Goal: Task Accomplishment & Management: Manage account settings

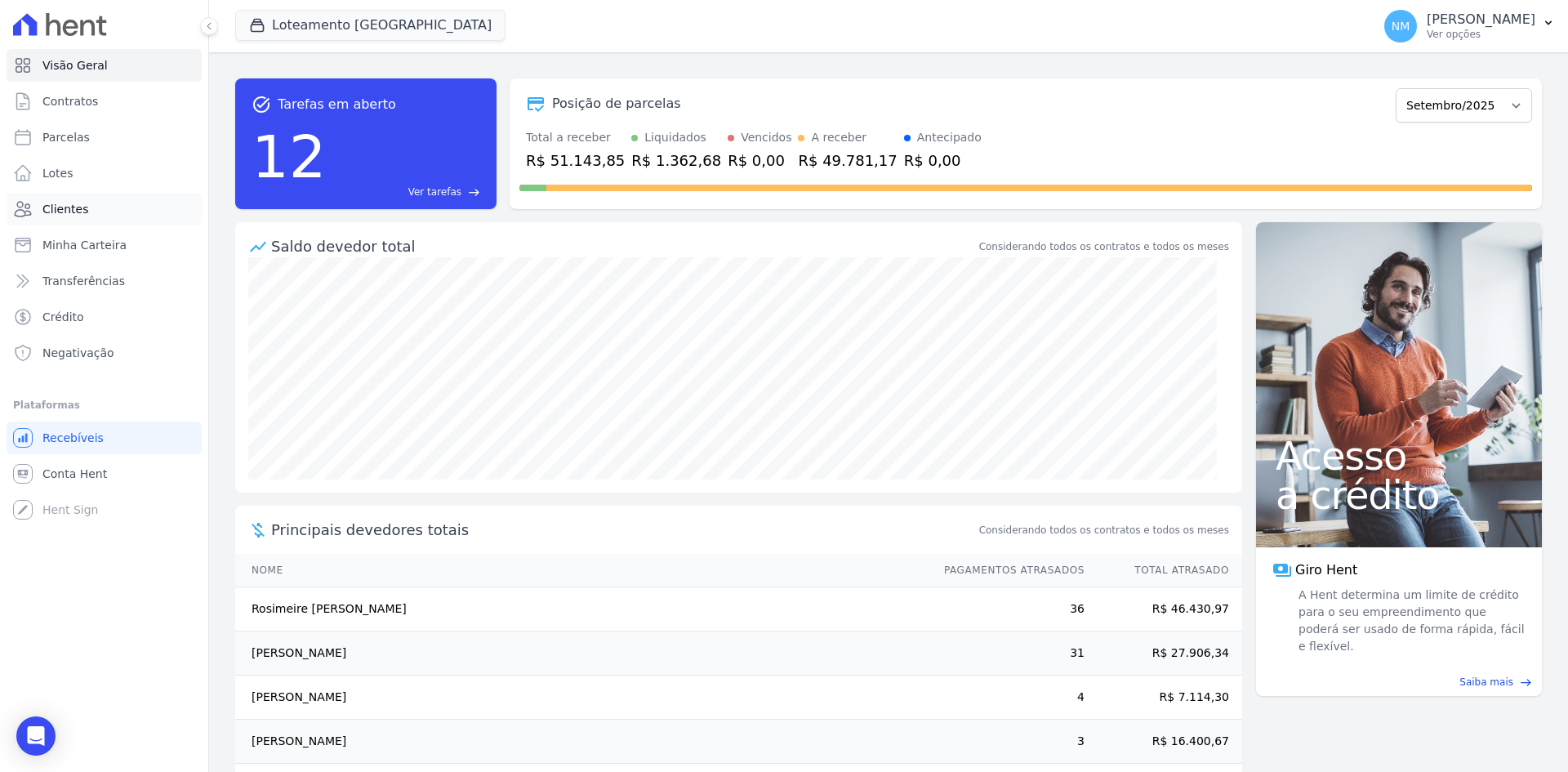
click at [104, 216] on link "Clientes" at bounding box center [103, 209] width 195 height 32
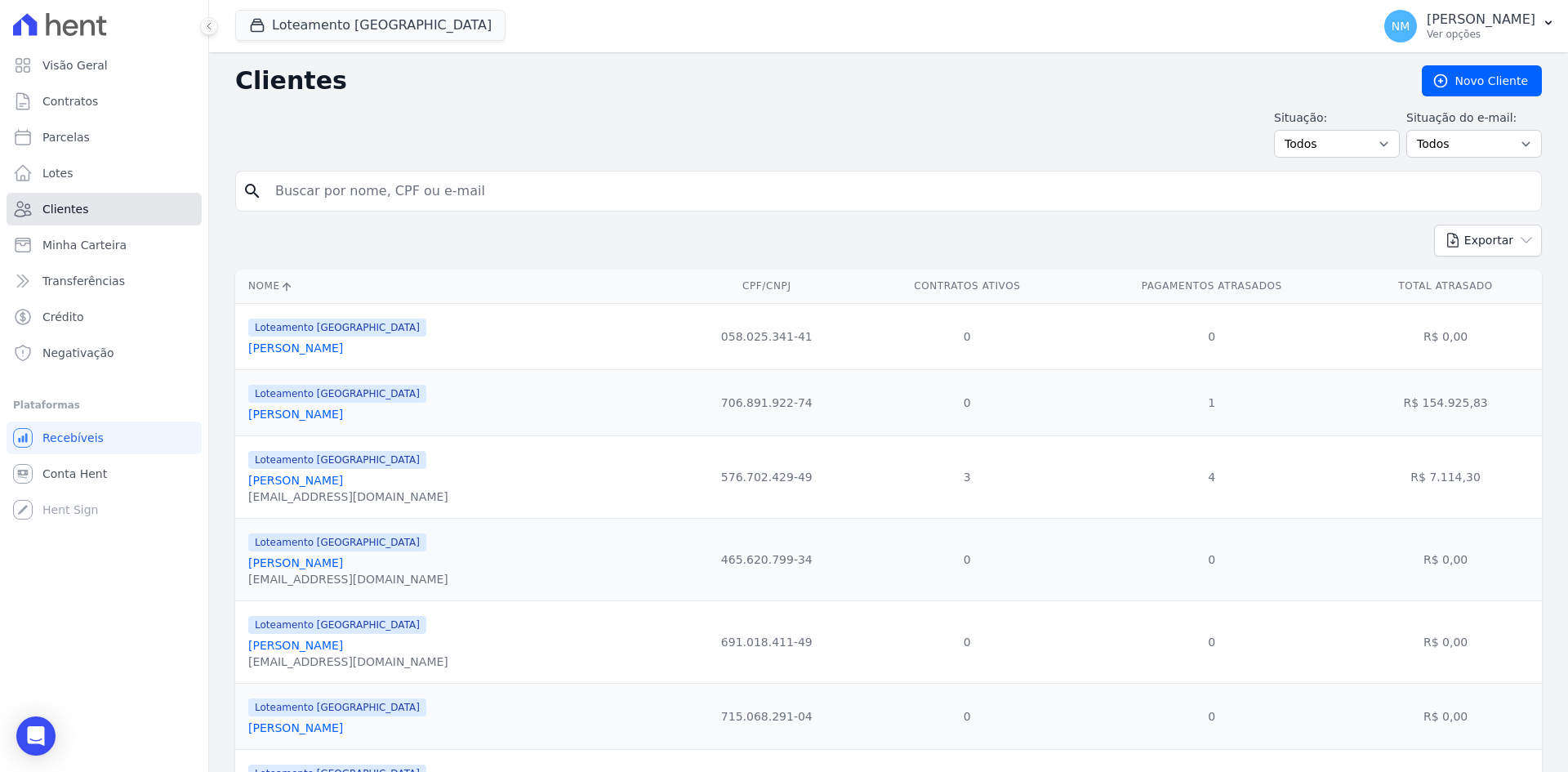
click at [127, 211] on link "Clientes" at bounding box center [103, 209] width 195 height 32
click at [41, 737] on icon "Open Intercom Messenger" at bounding box center [35, 736] width 19 height 22
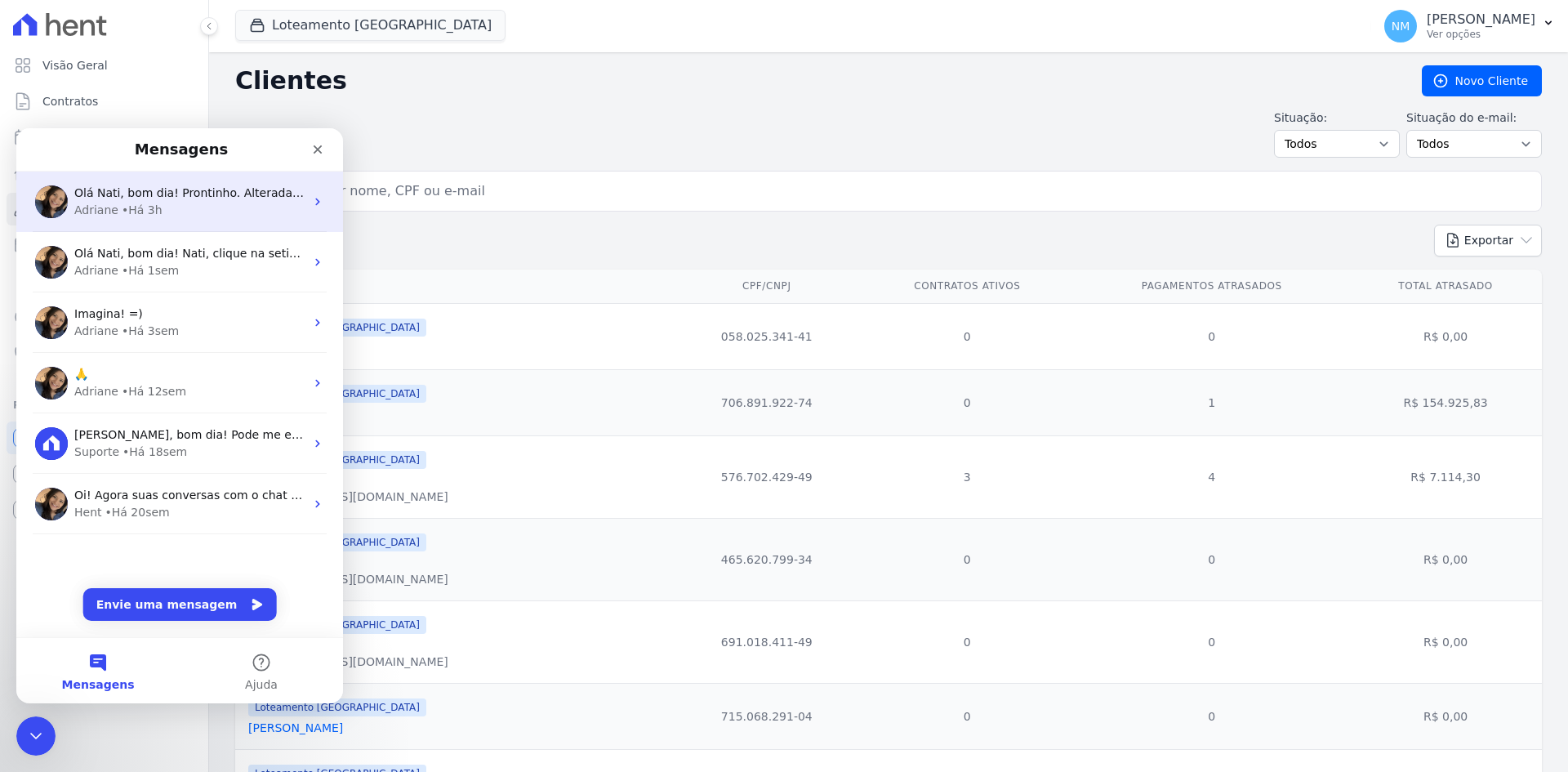
click at [172, 221] on div "Olá Nati, bom dia! Prontinho. Alterada a frequência. ; ) [PERSON_NAME] • Há 3h" at bounding box center [180, 201] width 327 height 60
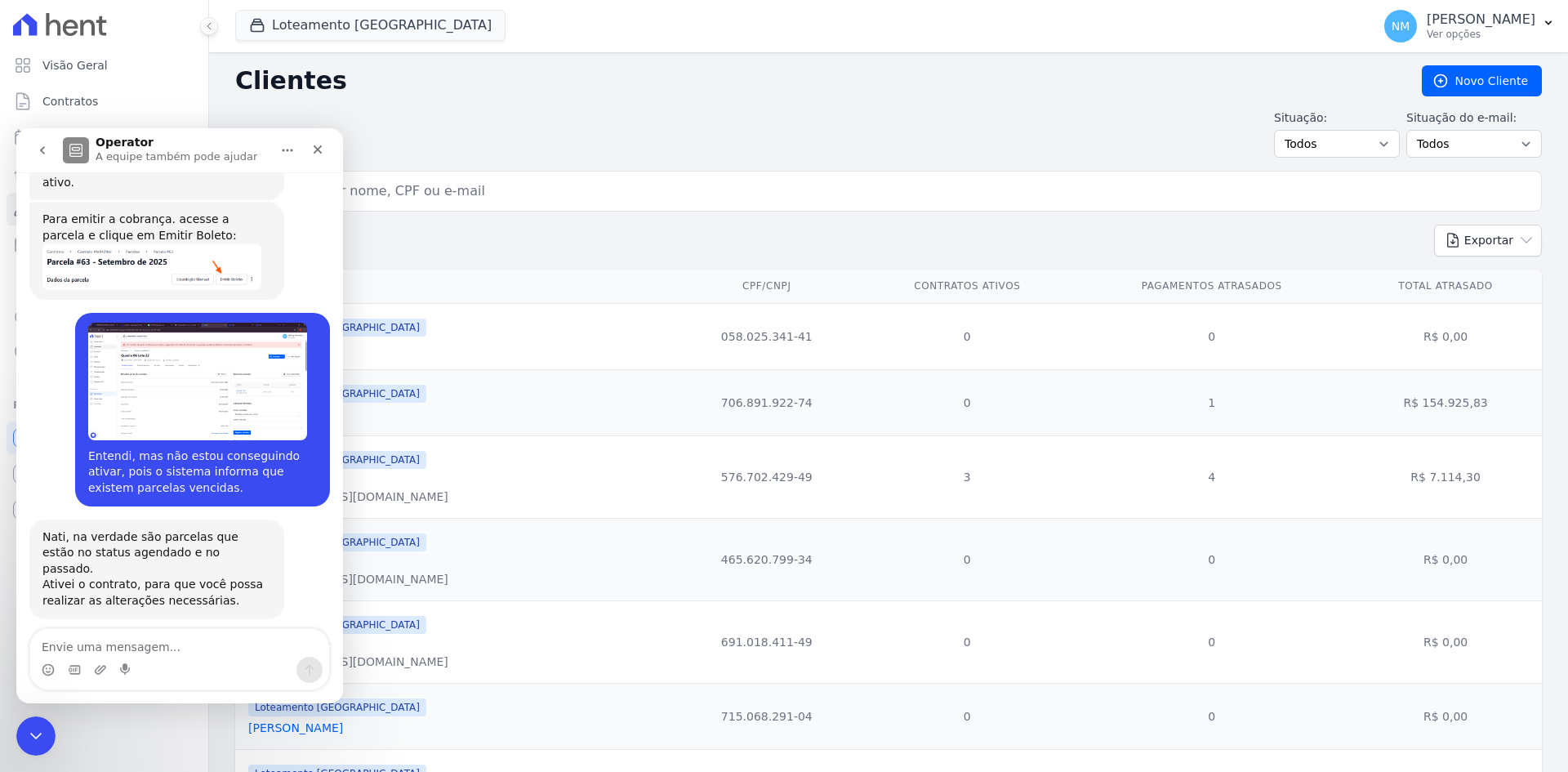
scroll to position [8761, 0]
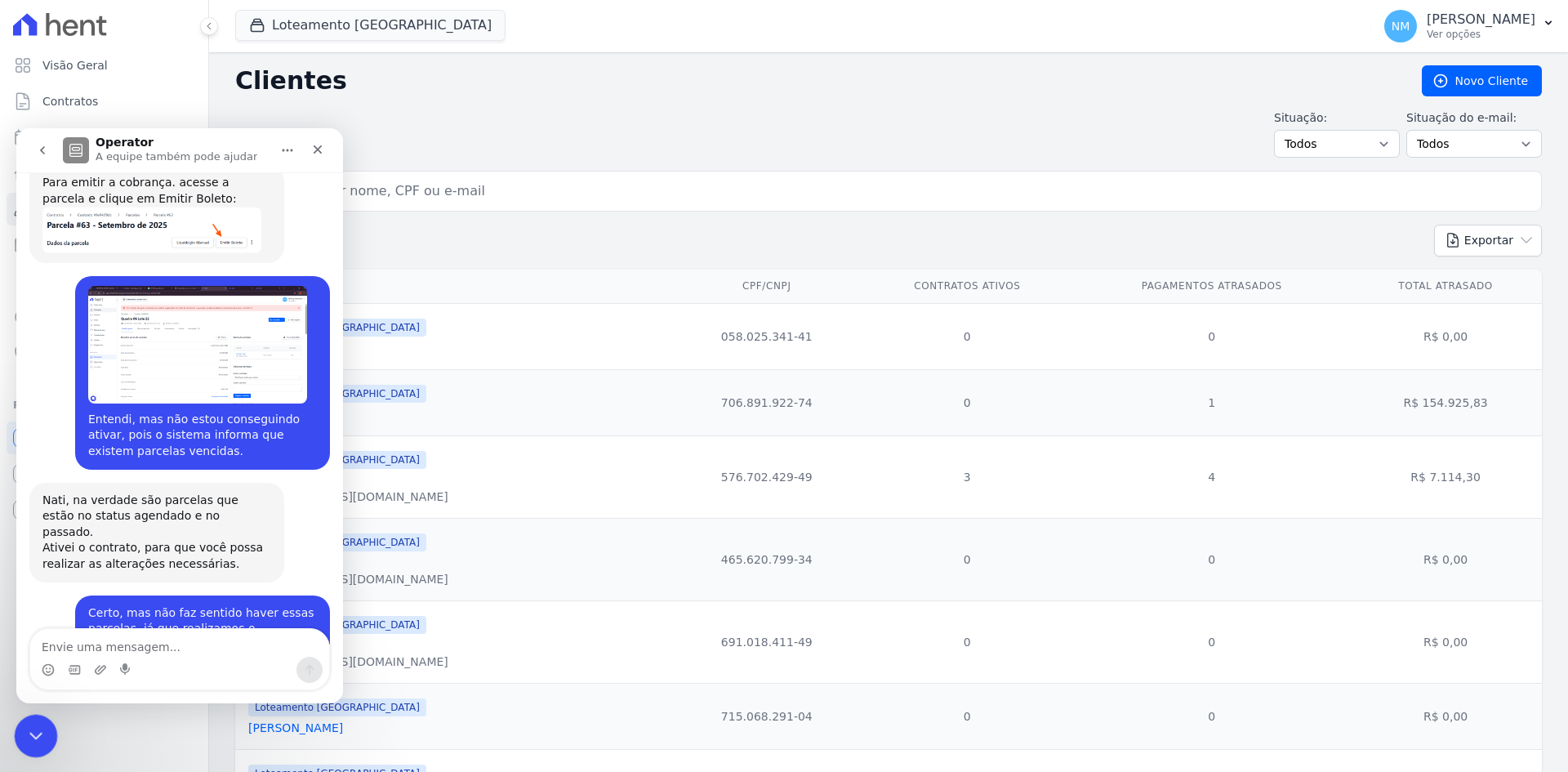
click at [27, 715] on div "Encerramento do Messenger da Intercom" at bounding box center [33, 733] width 39 height 39
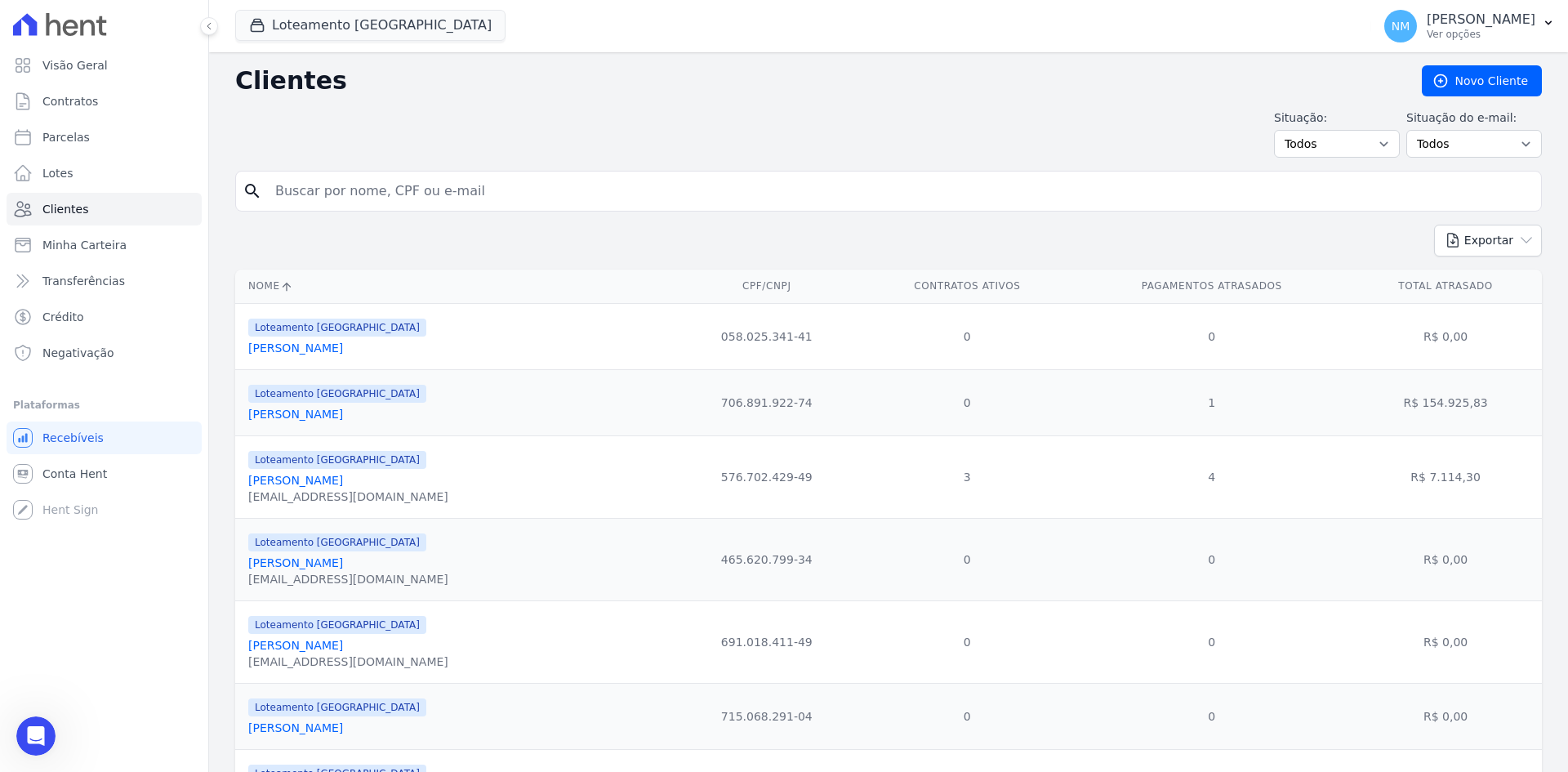
scroll to position [0, 0]
click at [321, 184] on input "search" at bounding box center [900, 191] width 1269 height 32
type input "[PERSON_NAME]"
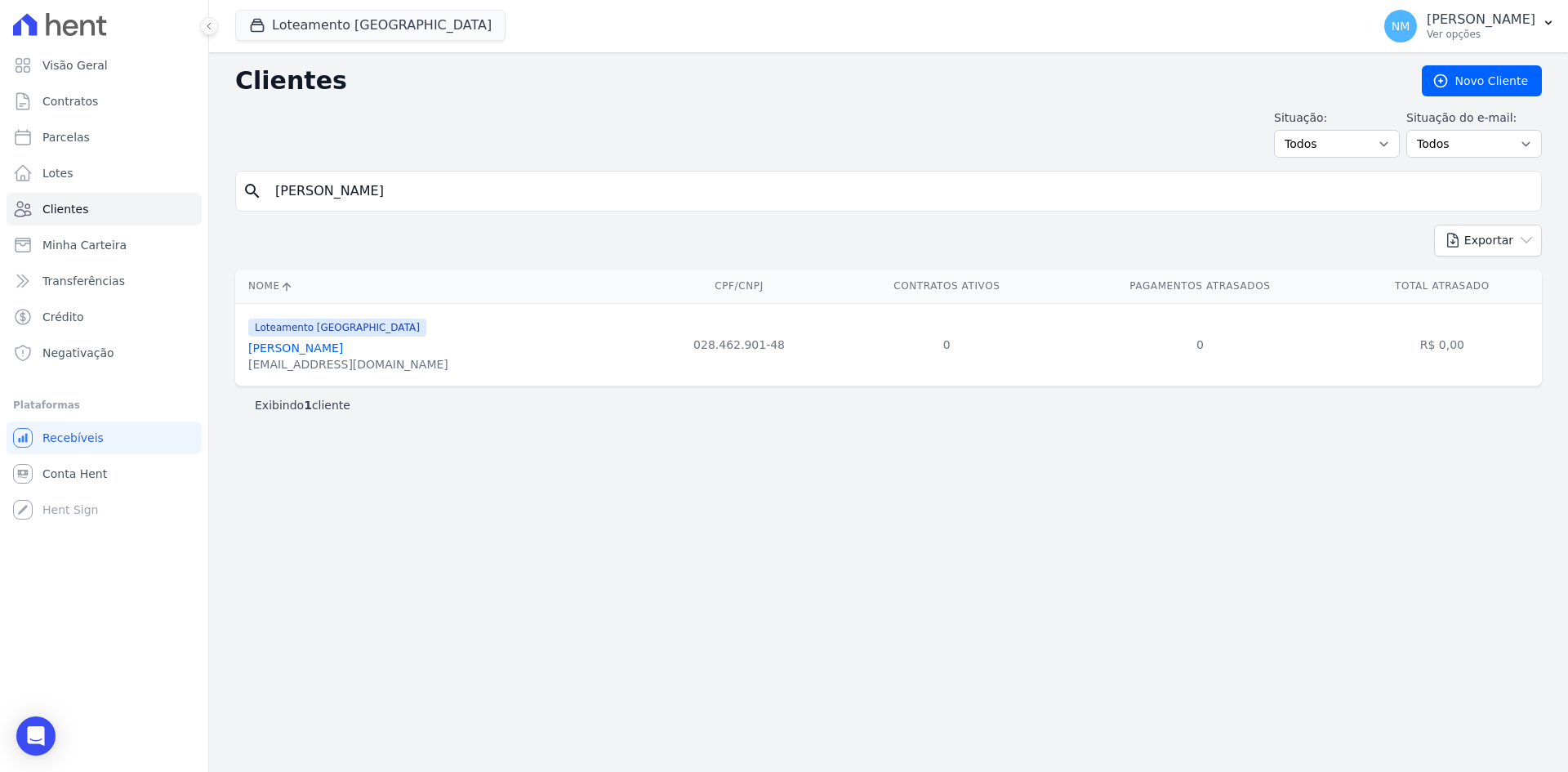
click at [306, 349] on link "[PERSON_NAME]" at bounding box center [296, 347] width 95 height 13
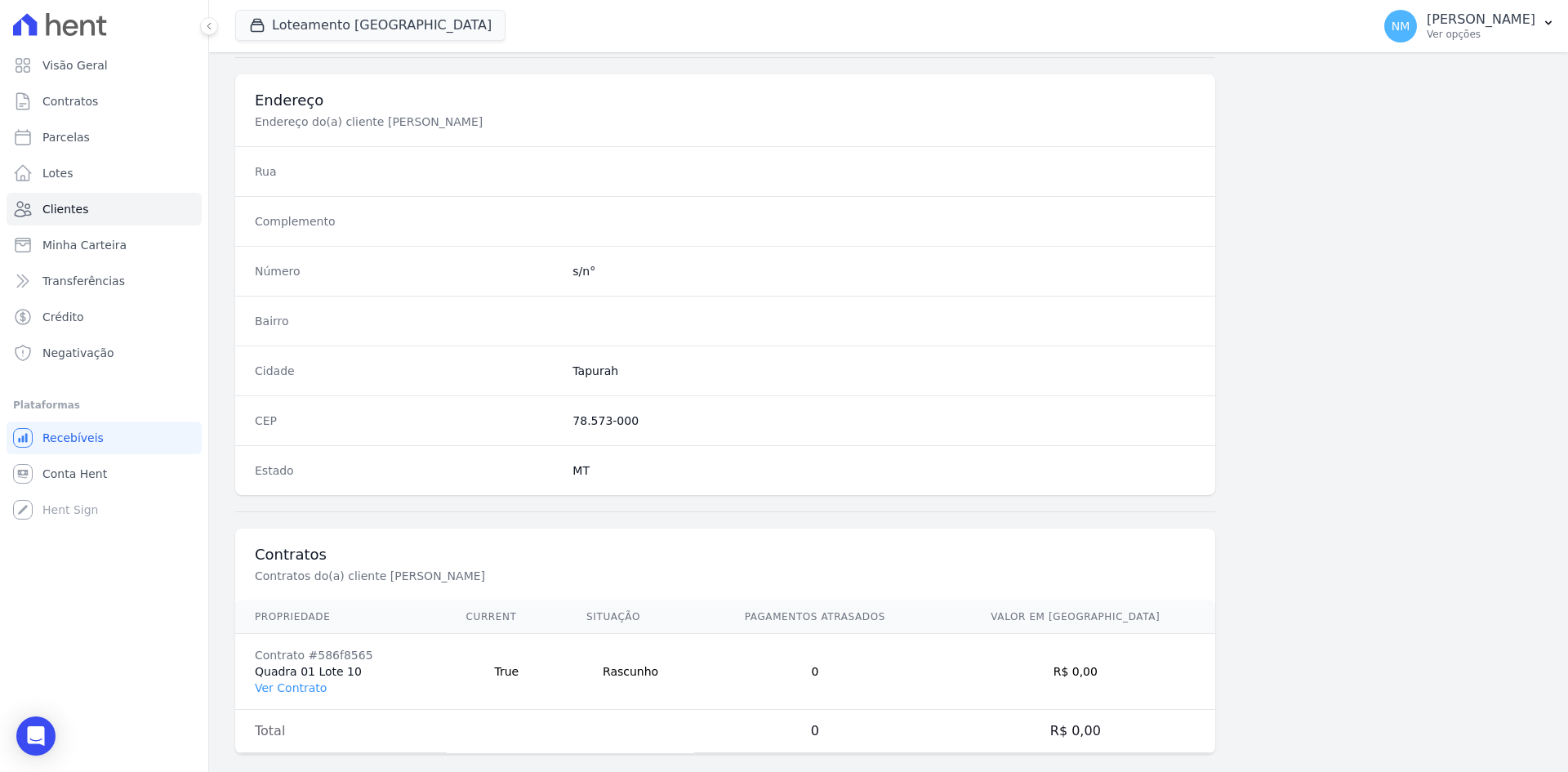
scroll to position [757, 0]
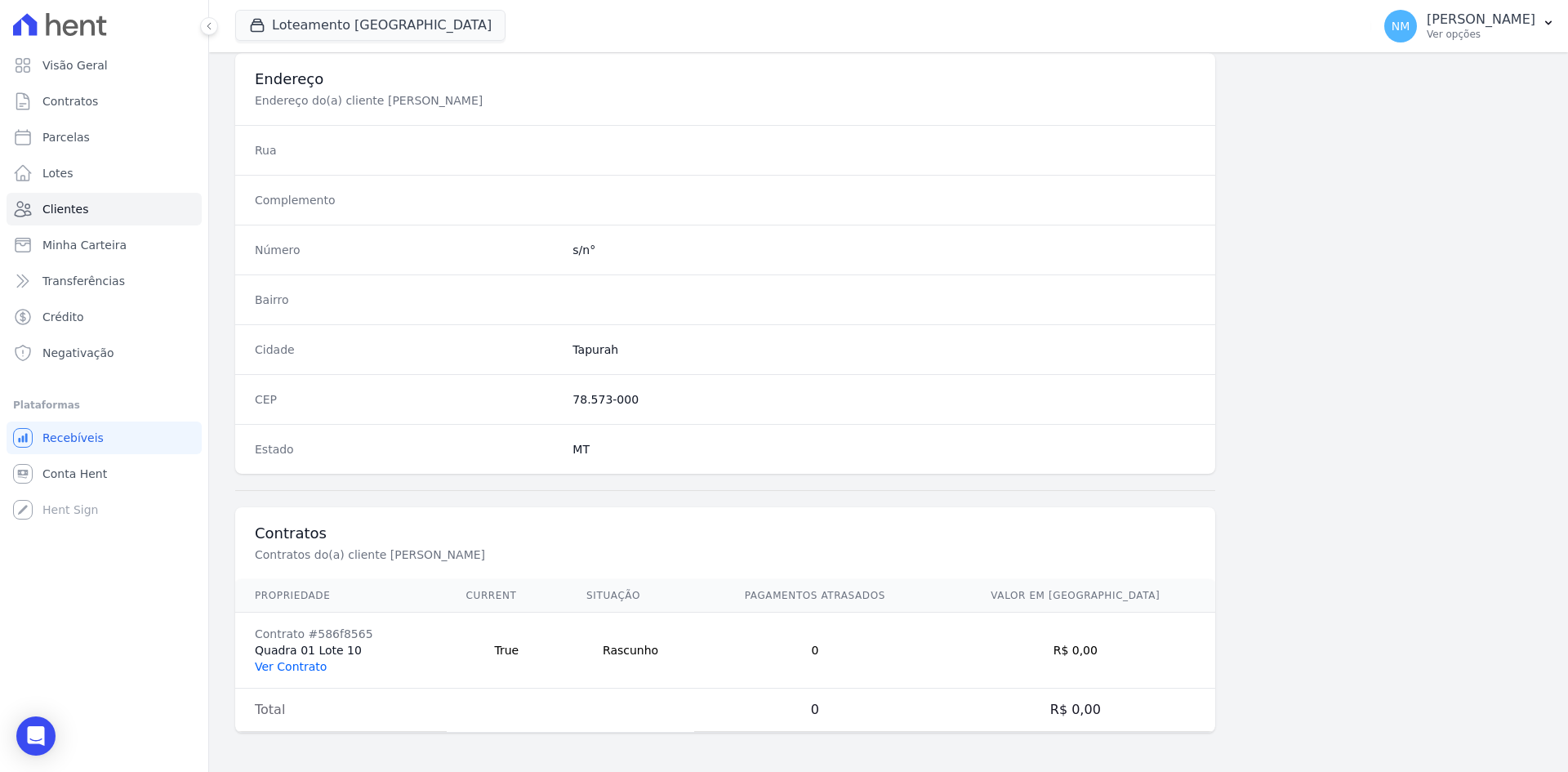
click at [294, 666] on link "Ver Contrato" at bounding box center [291, 666] width 72 height 13
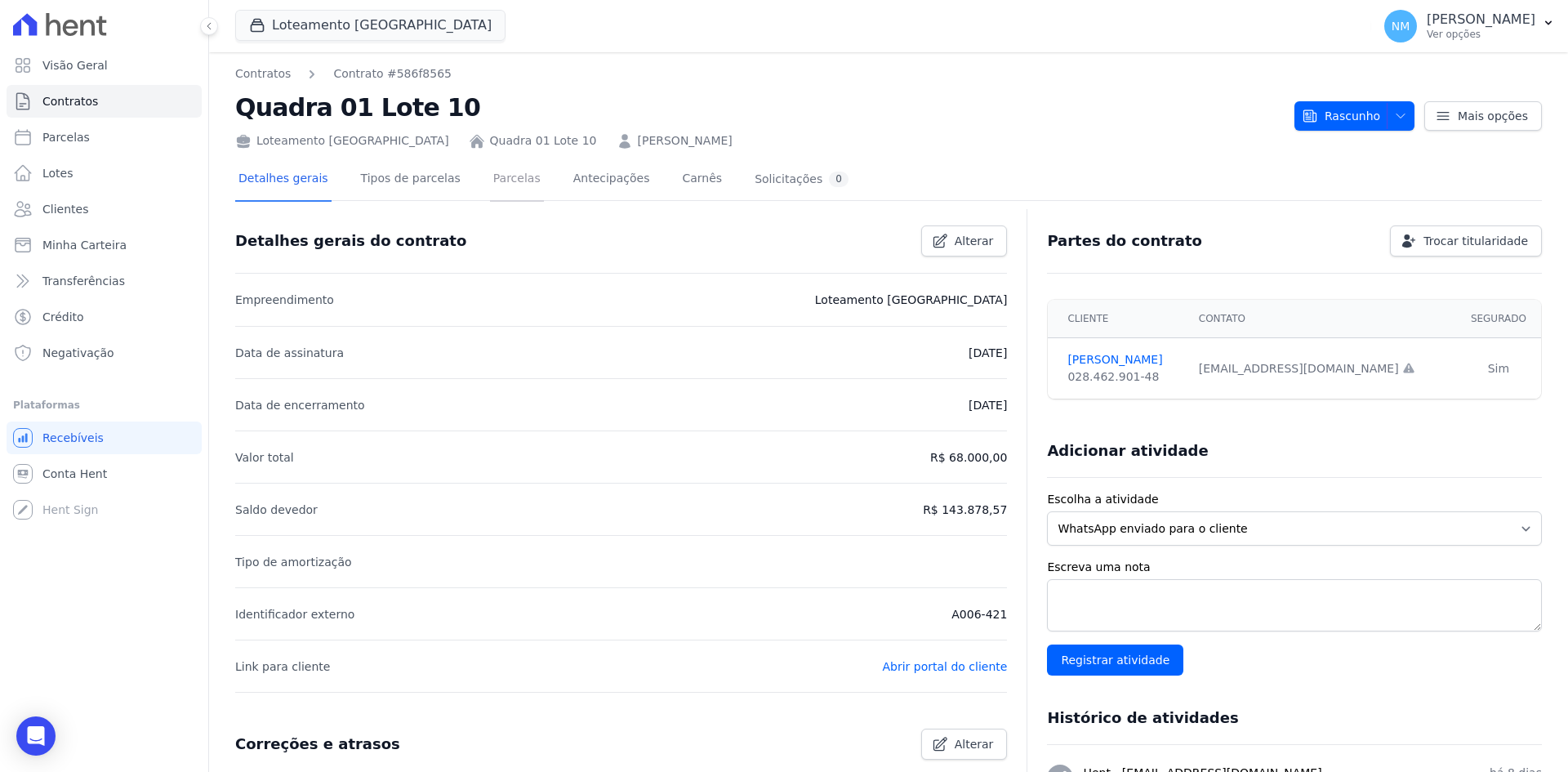
click at [503, 182] on link "Parcelas" at bounding box center [517, 180] width 54 height 43
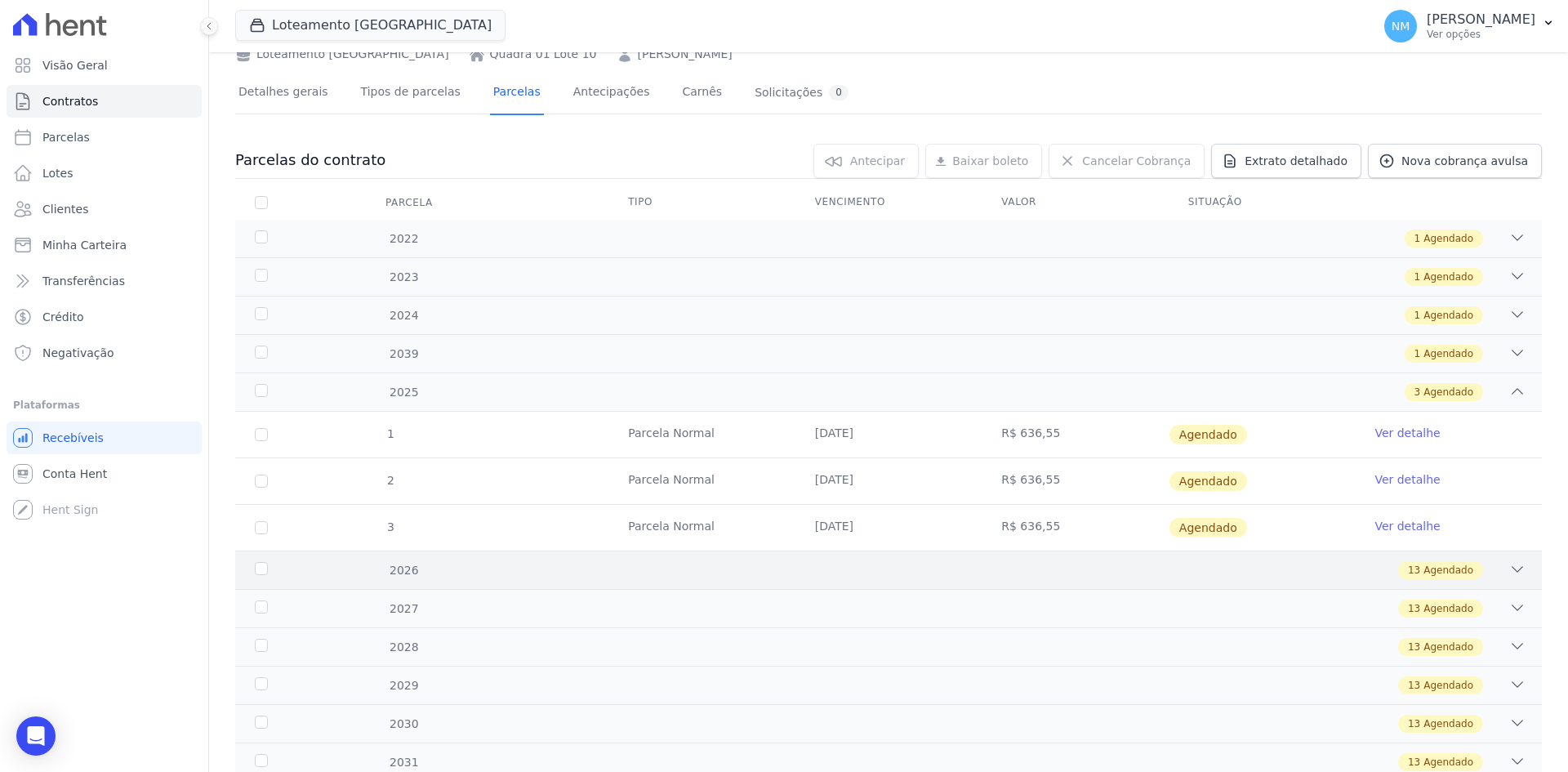
scroll to position [168, 0]
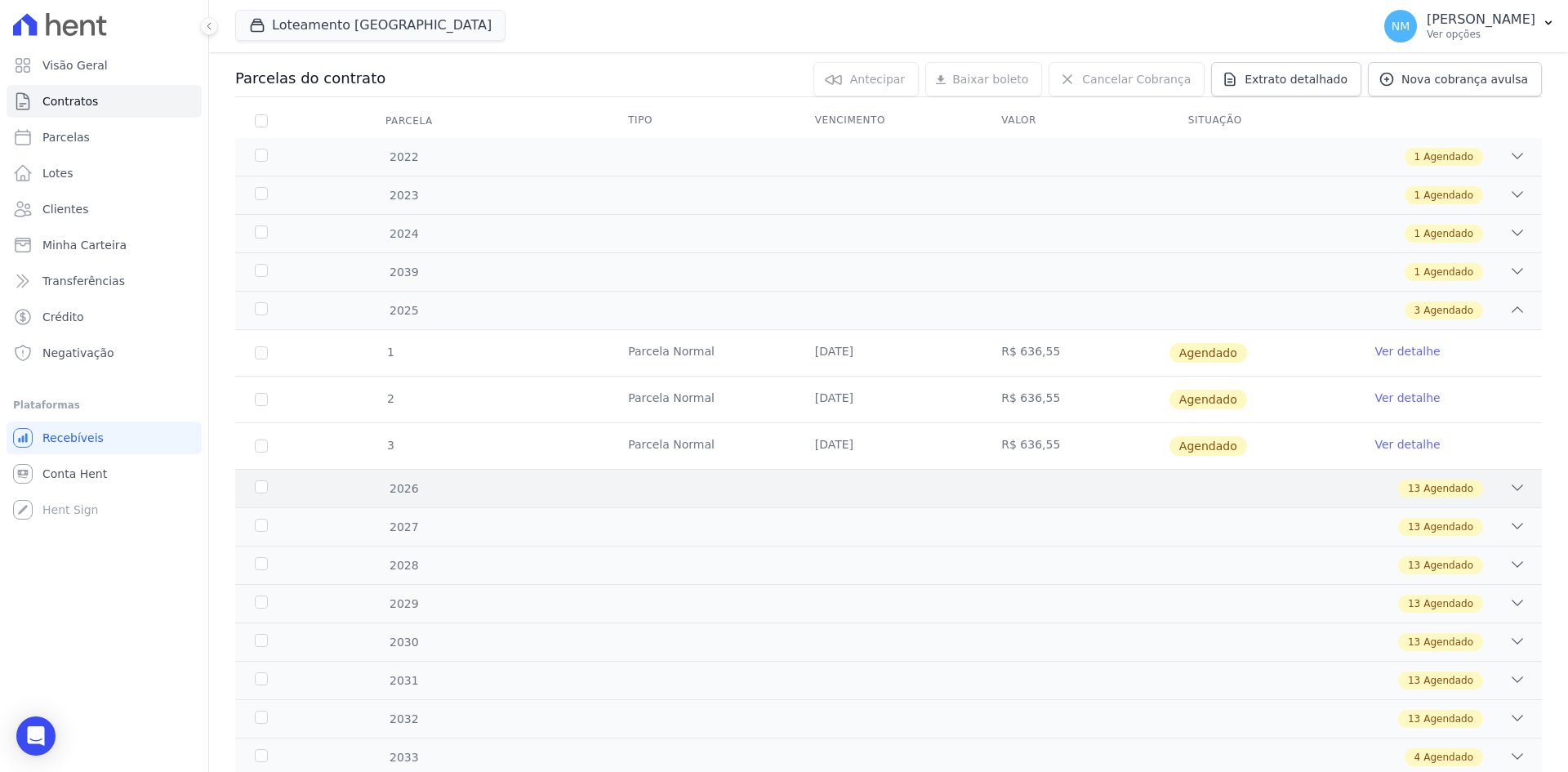
click at [1490, 487] on div "13 Agendado" at bounding box center [952, 488] width 1146 height 18
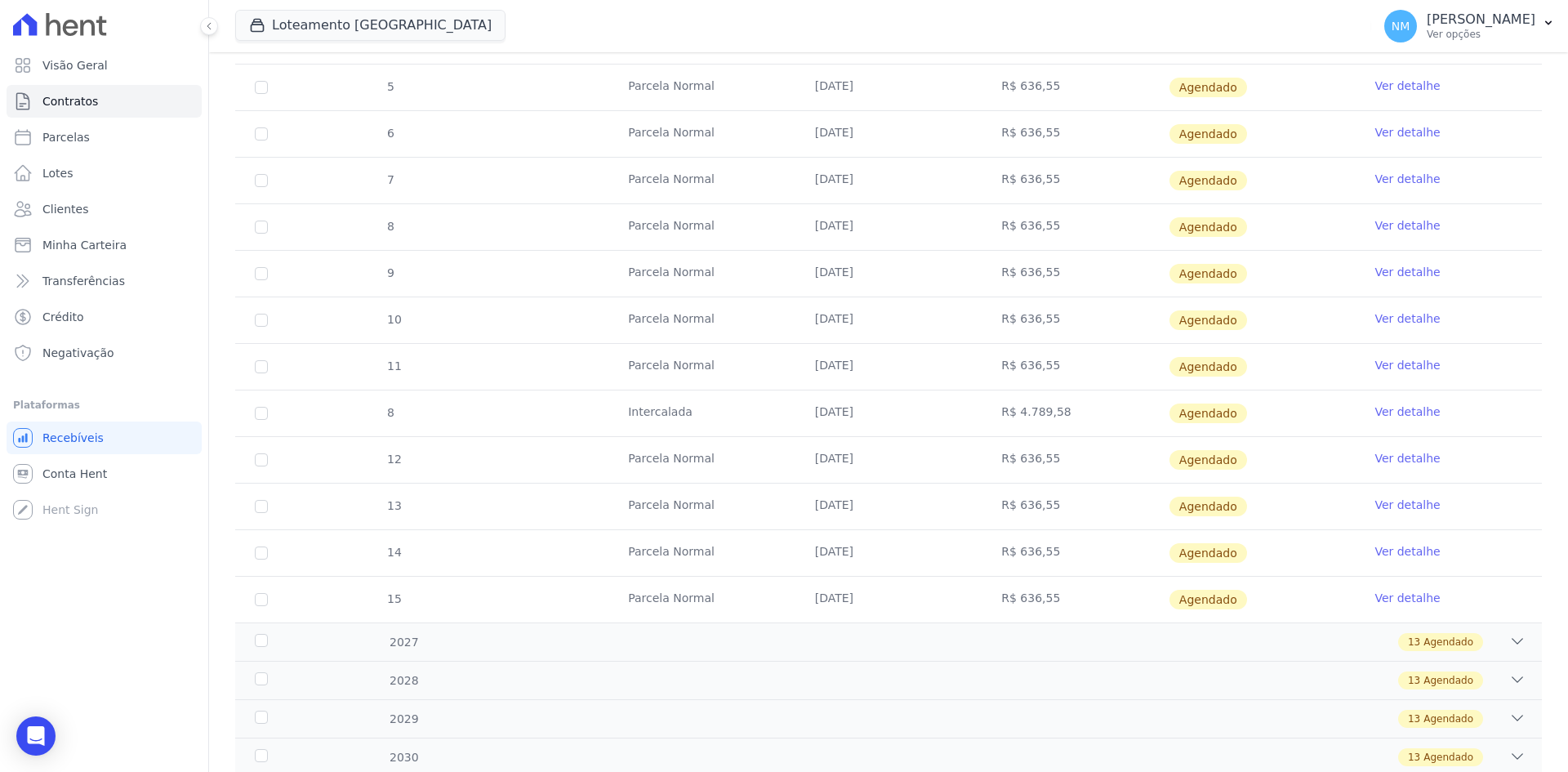
scroll to position [740, 0]
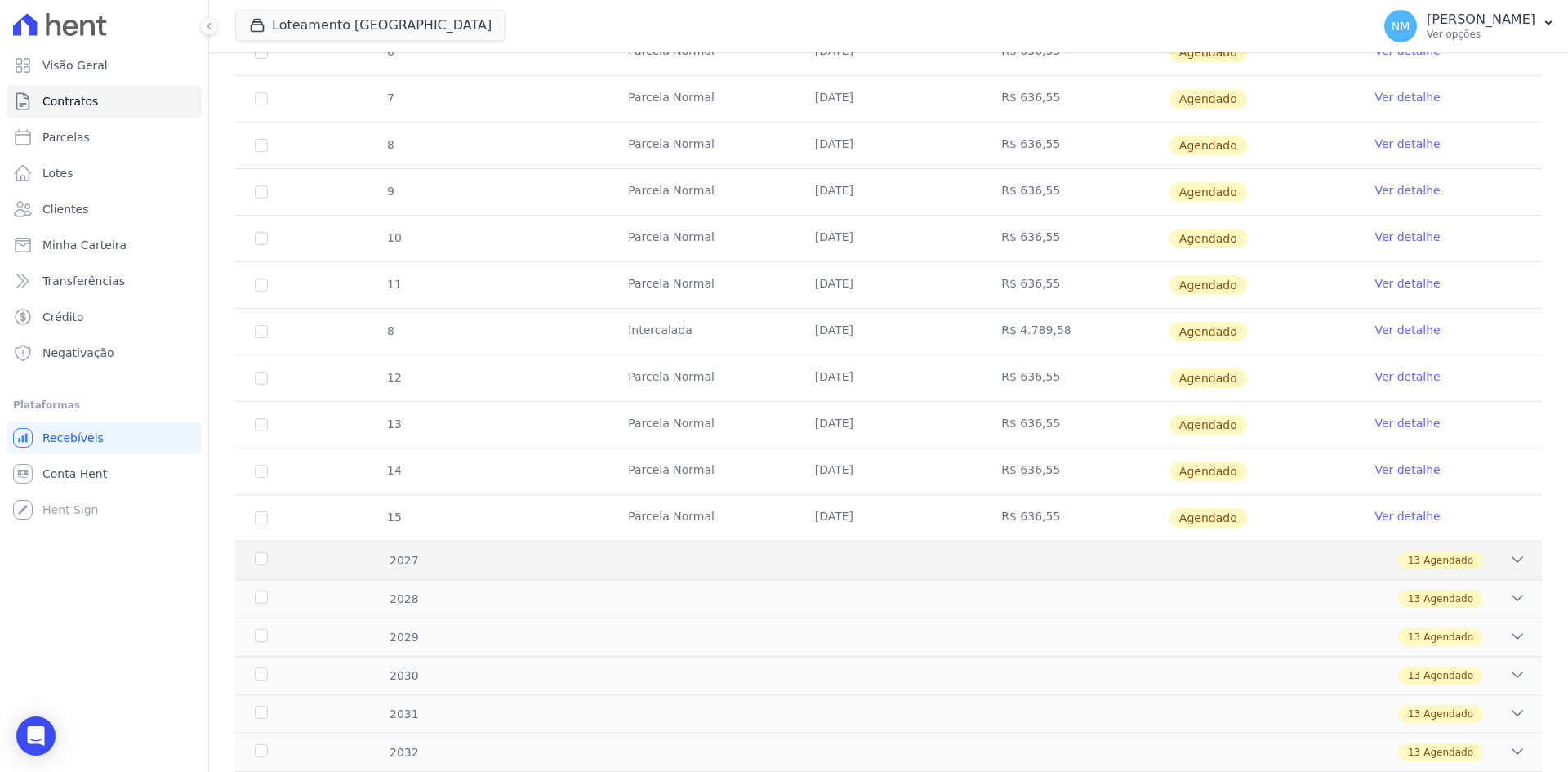
click at [1450, 562] on span "Agendado" at bounding box center [1449, 560] width 50 height 14
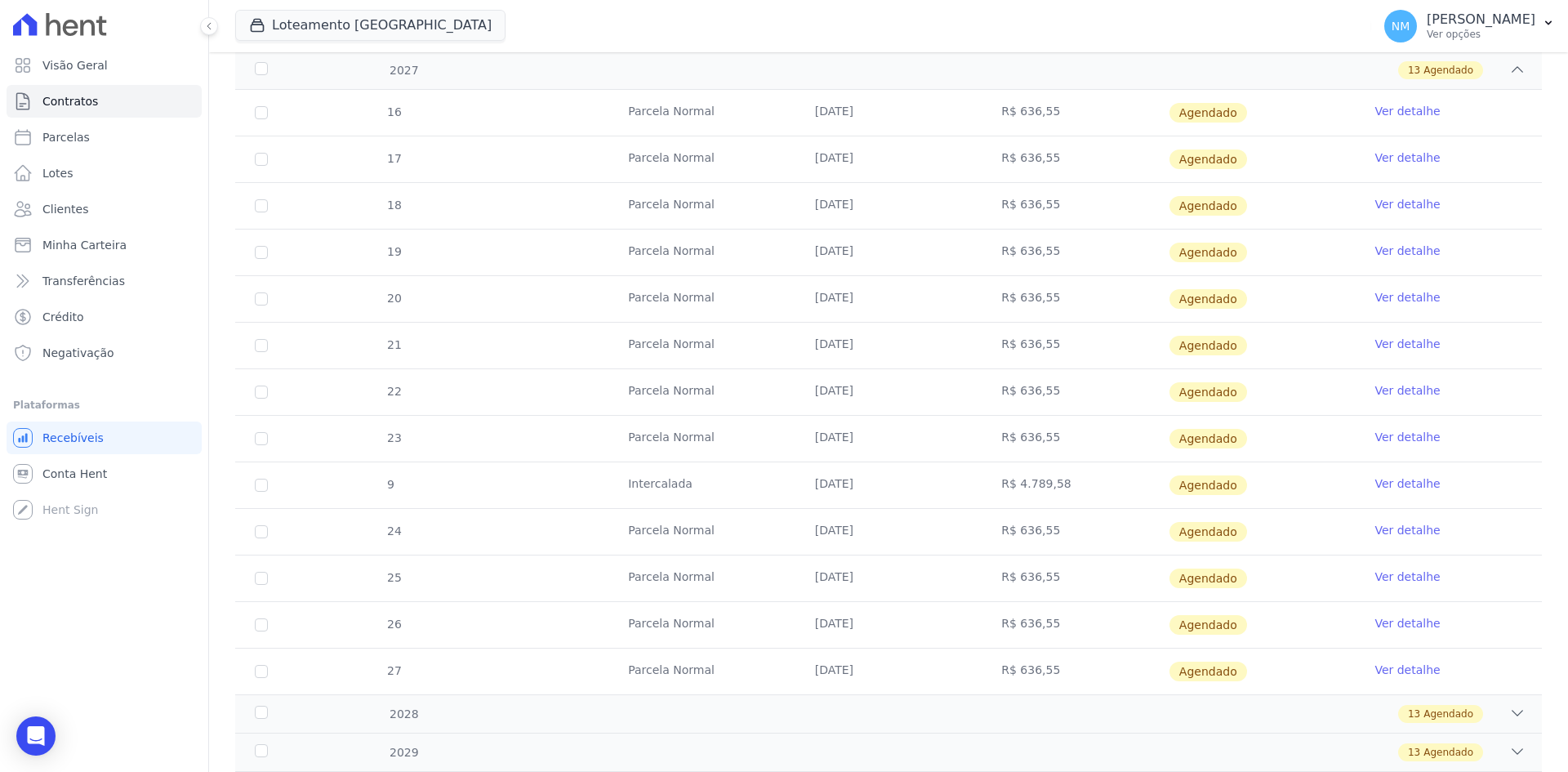
scroll to position [1312, 0]
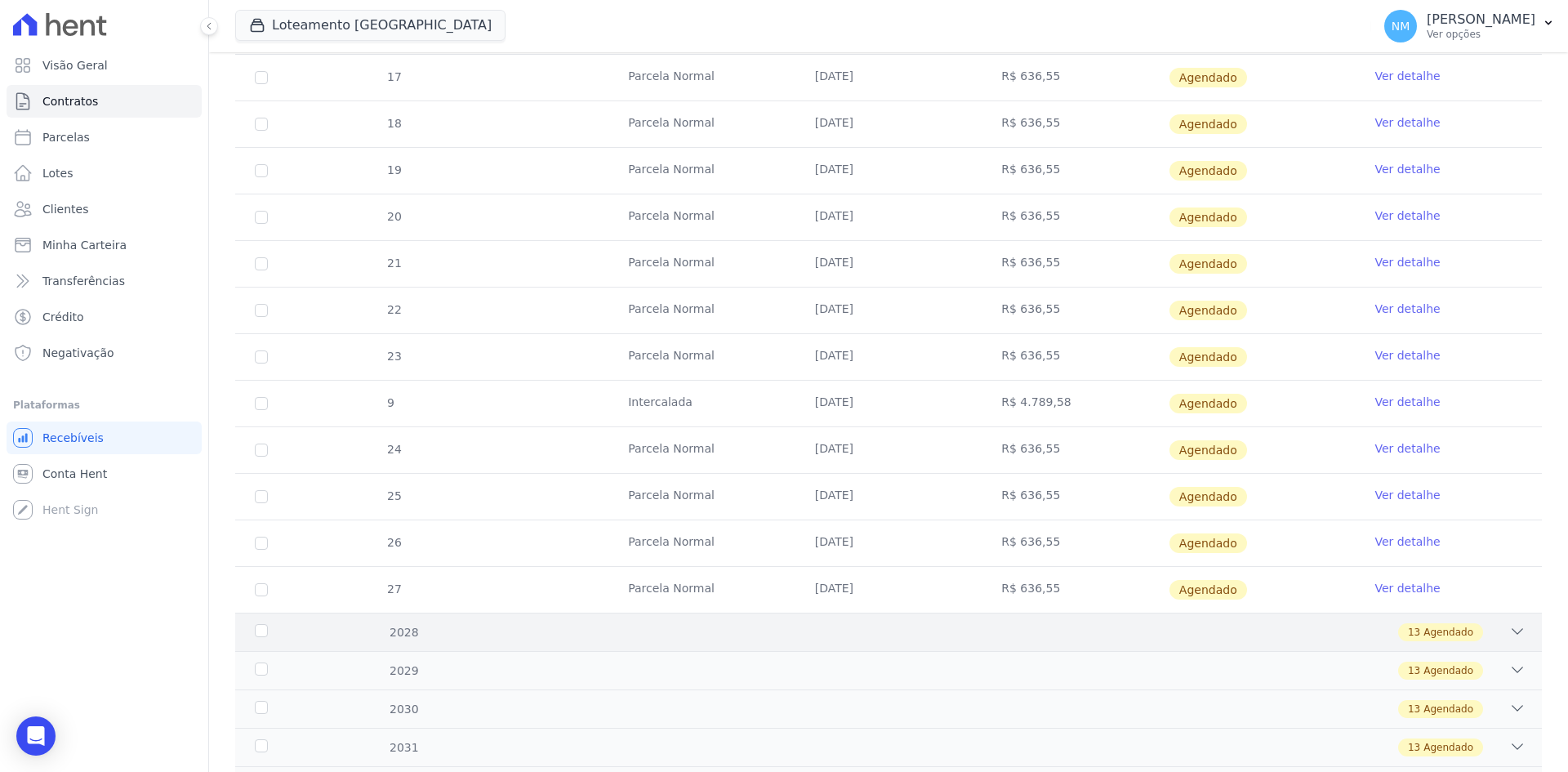
click at [1517, 626] on div "2028 13 Agendado" at bounding box center [889, 631] width 1307 height 39
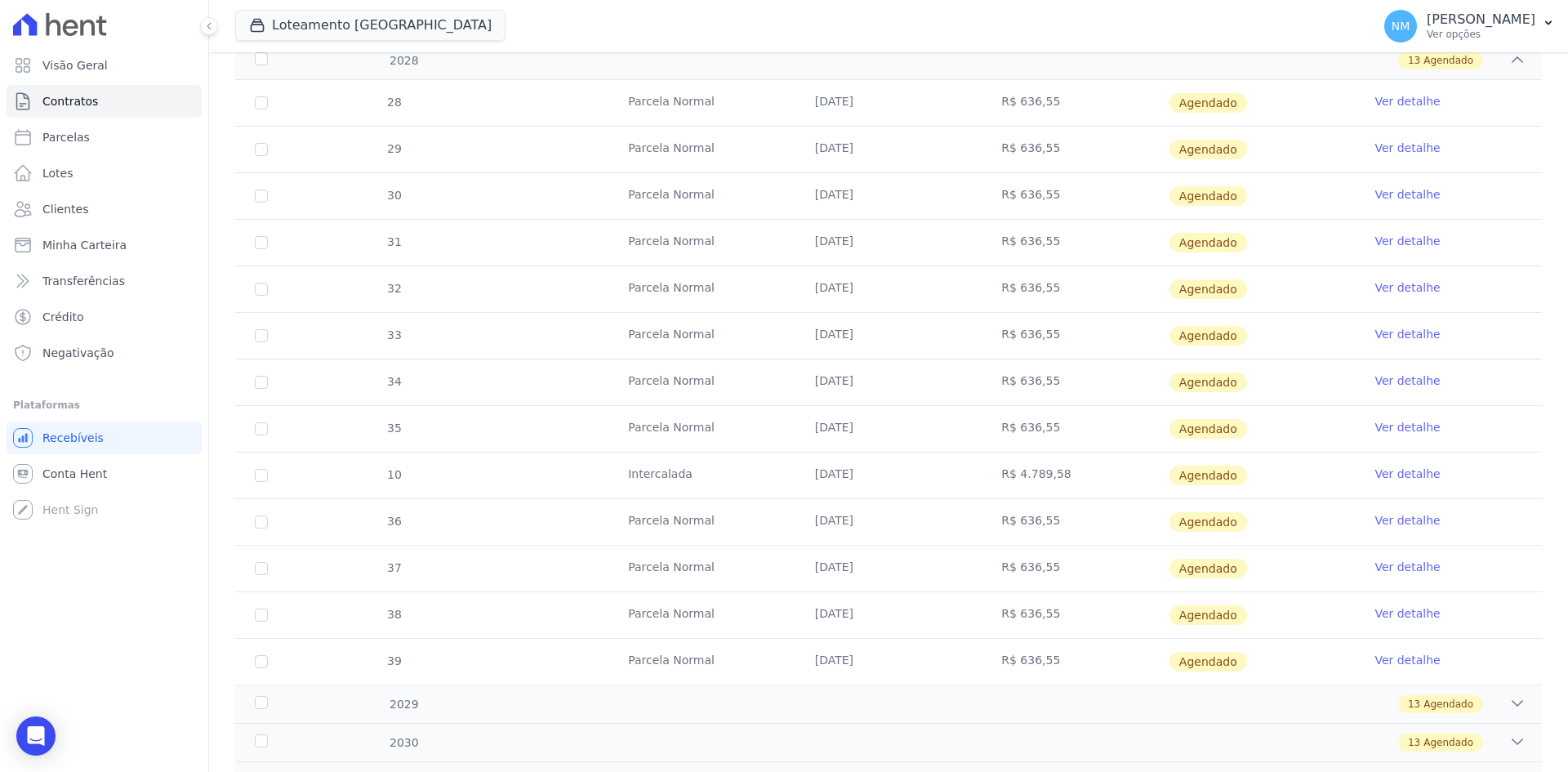
scroll to position [2229, 0]
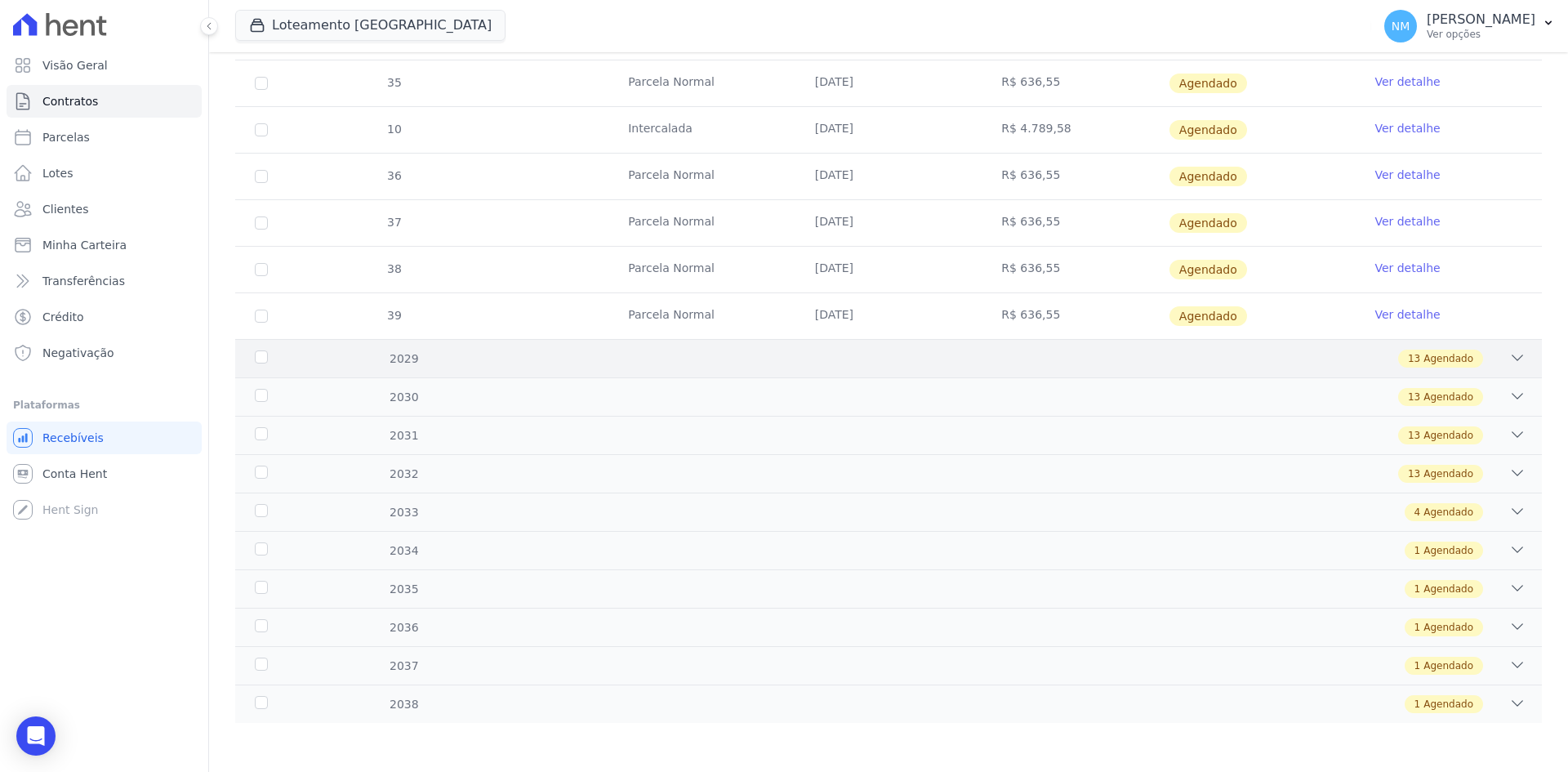
click at [1509, 362] on icon at bounding box center [1517, 357] width 16 height 16
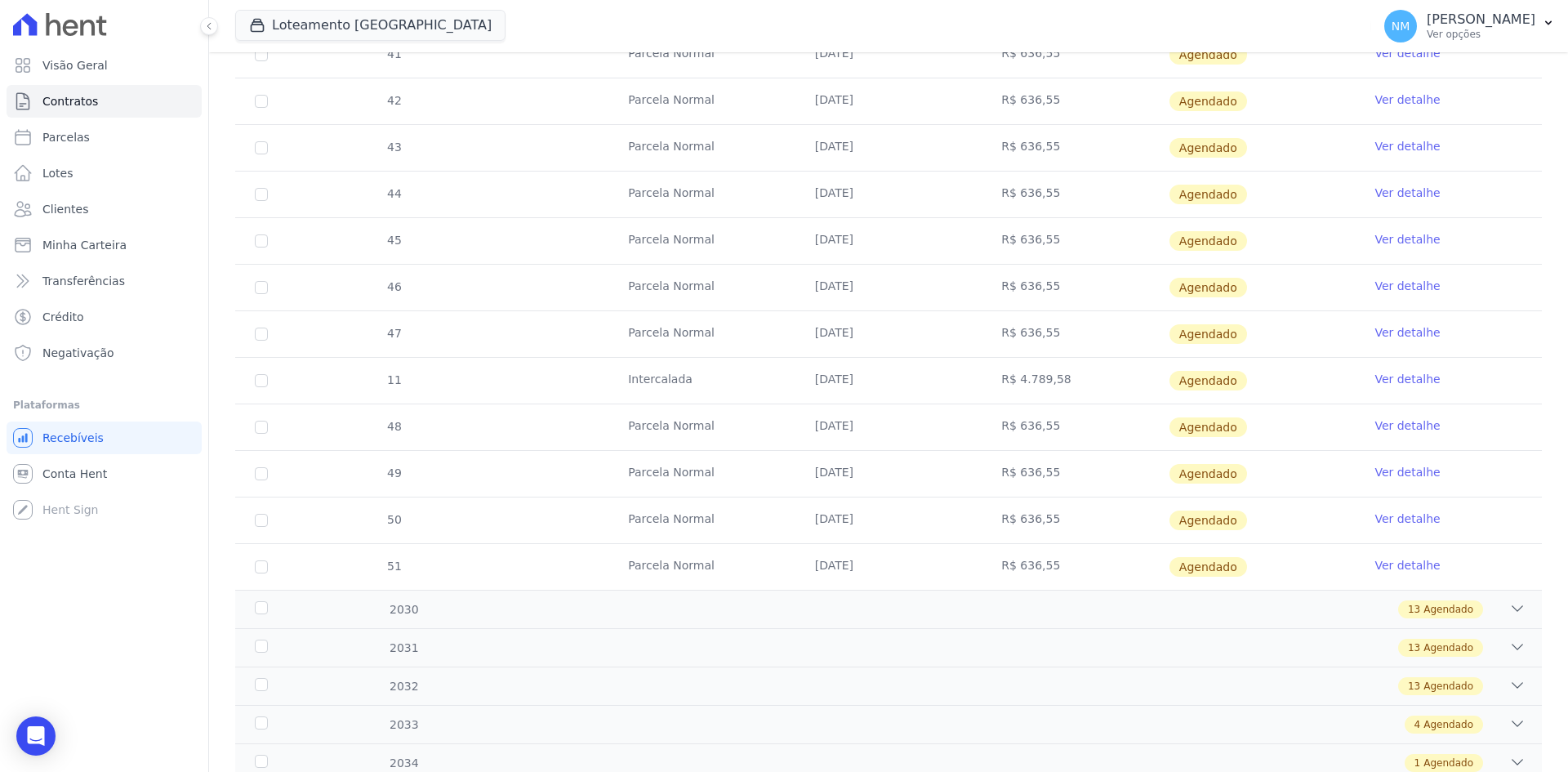
scroll to position [2719, 0]
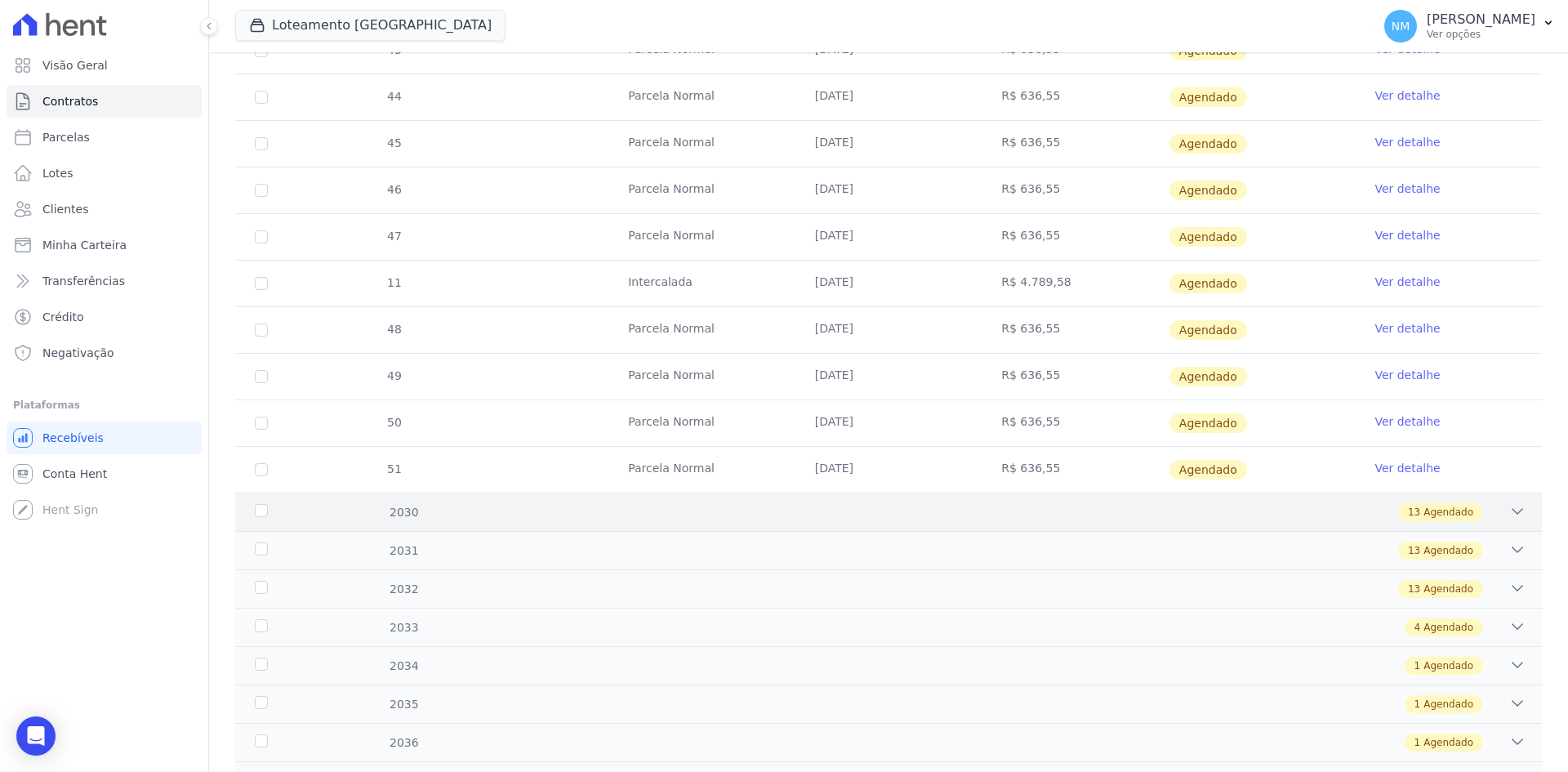
click at [1488, 512] on div "13 Agendado" at bounding box center [952, 512] width 1146 height 18
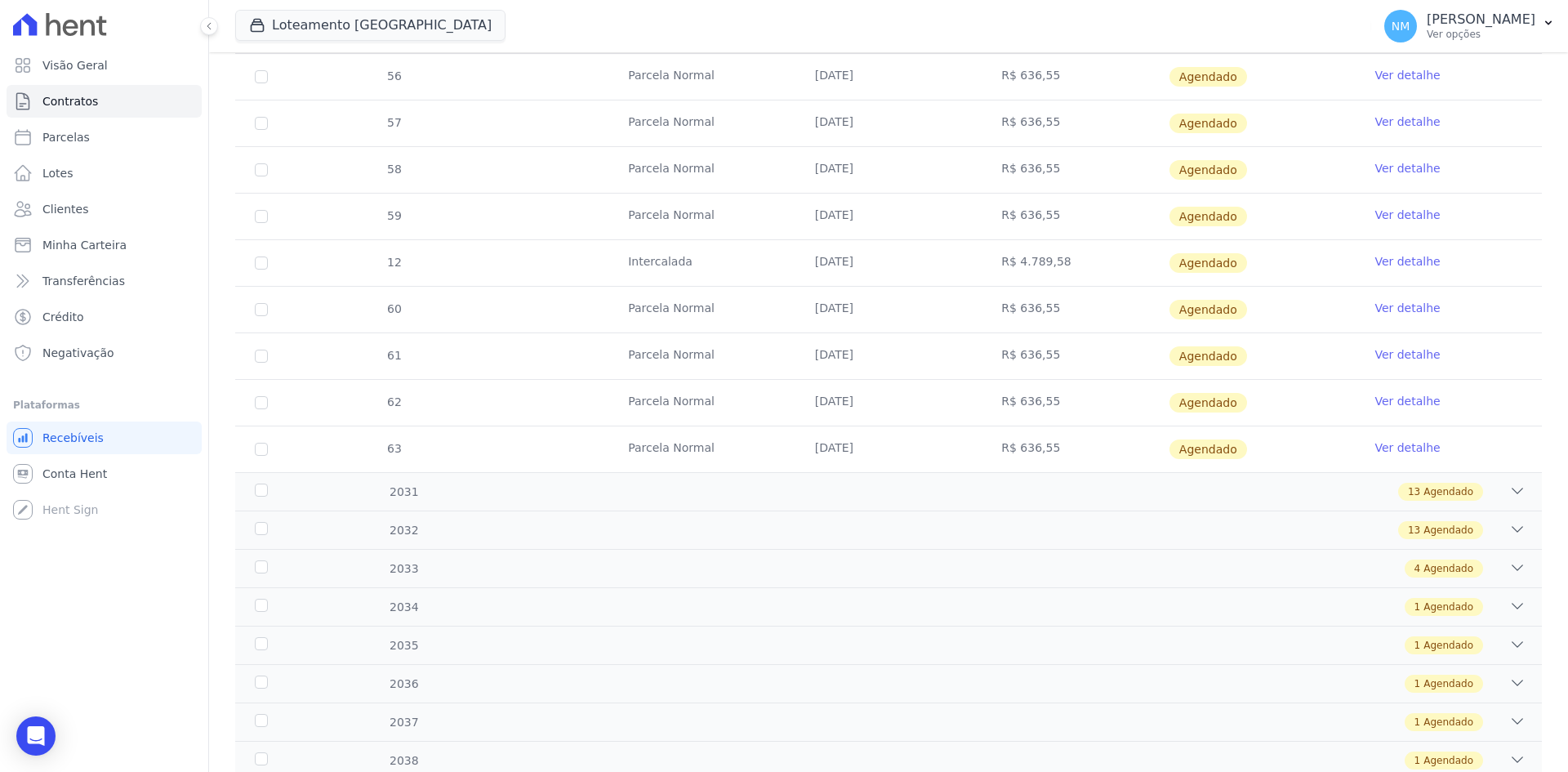
scroll to position [3439, 0]
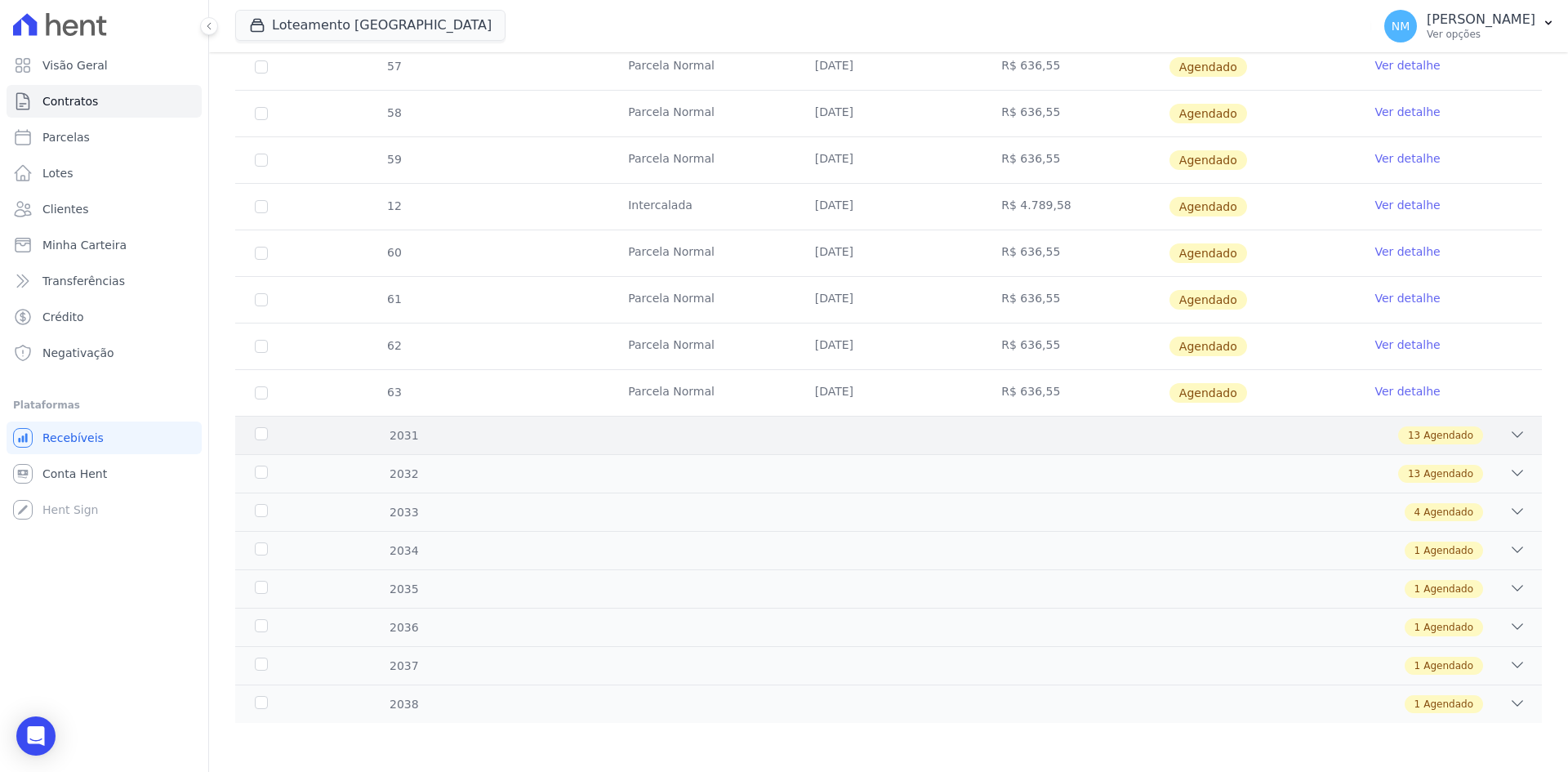
click at [1509, 436] on icon at bounding box center [1517, 434] width 16 height 16
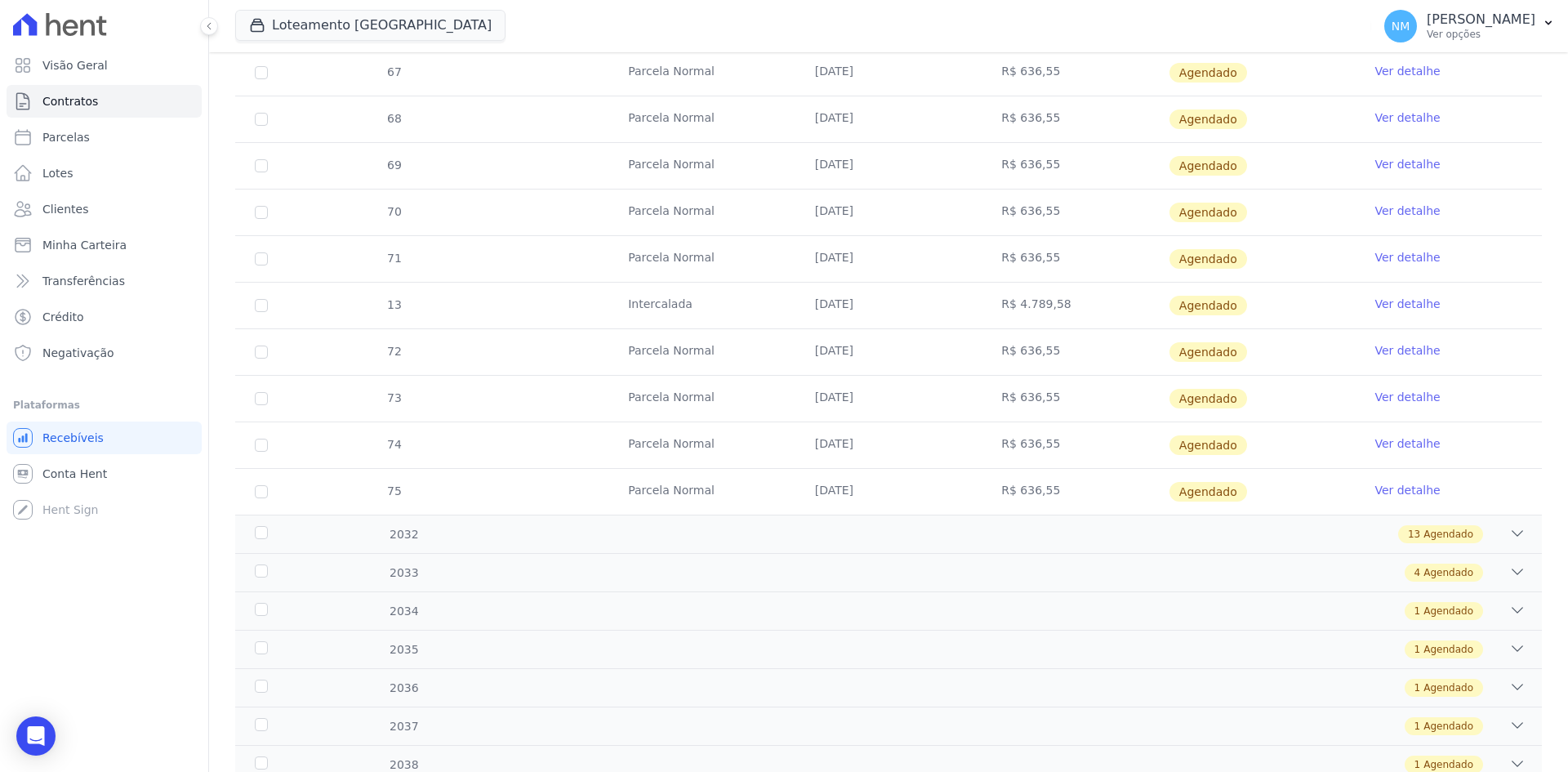
scroll to position [4045, 0]
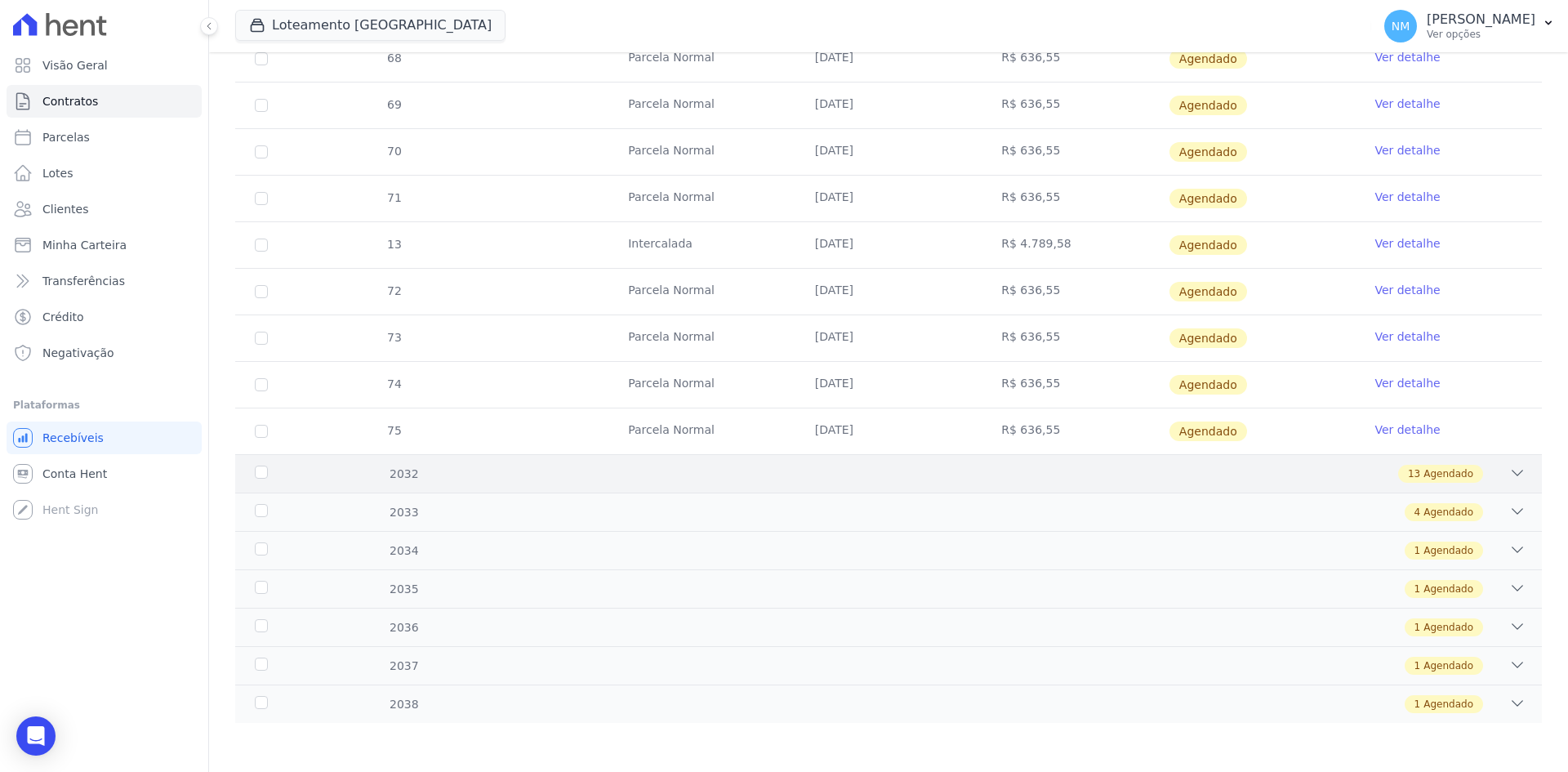
click at [1493, 479] on div "13 Agendado" at bounding box center [952, 474] width 1146 height 18
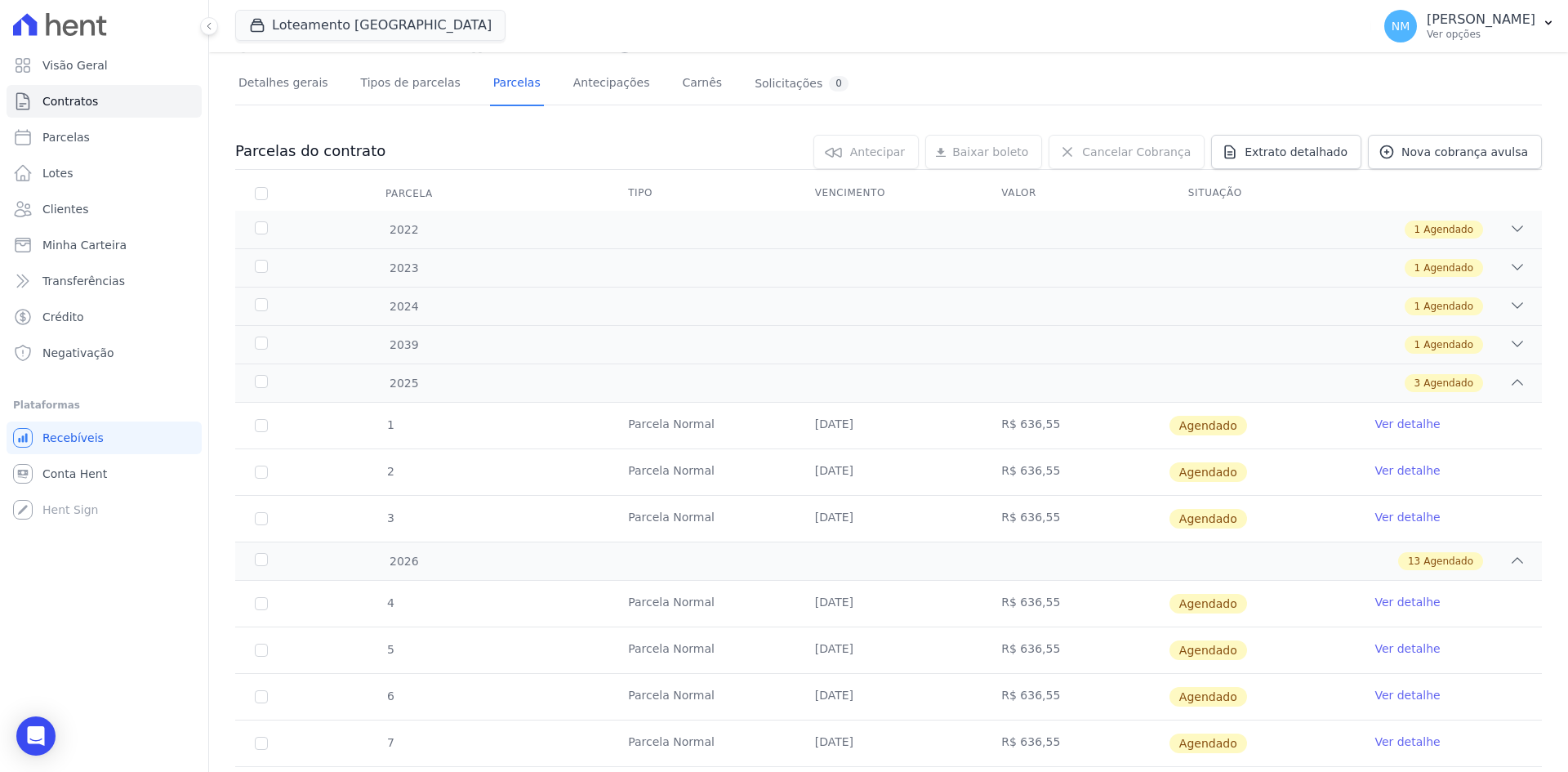
scroll to position [0, 0]
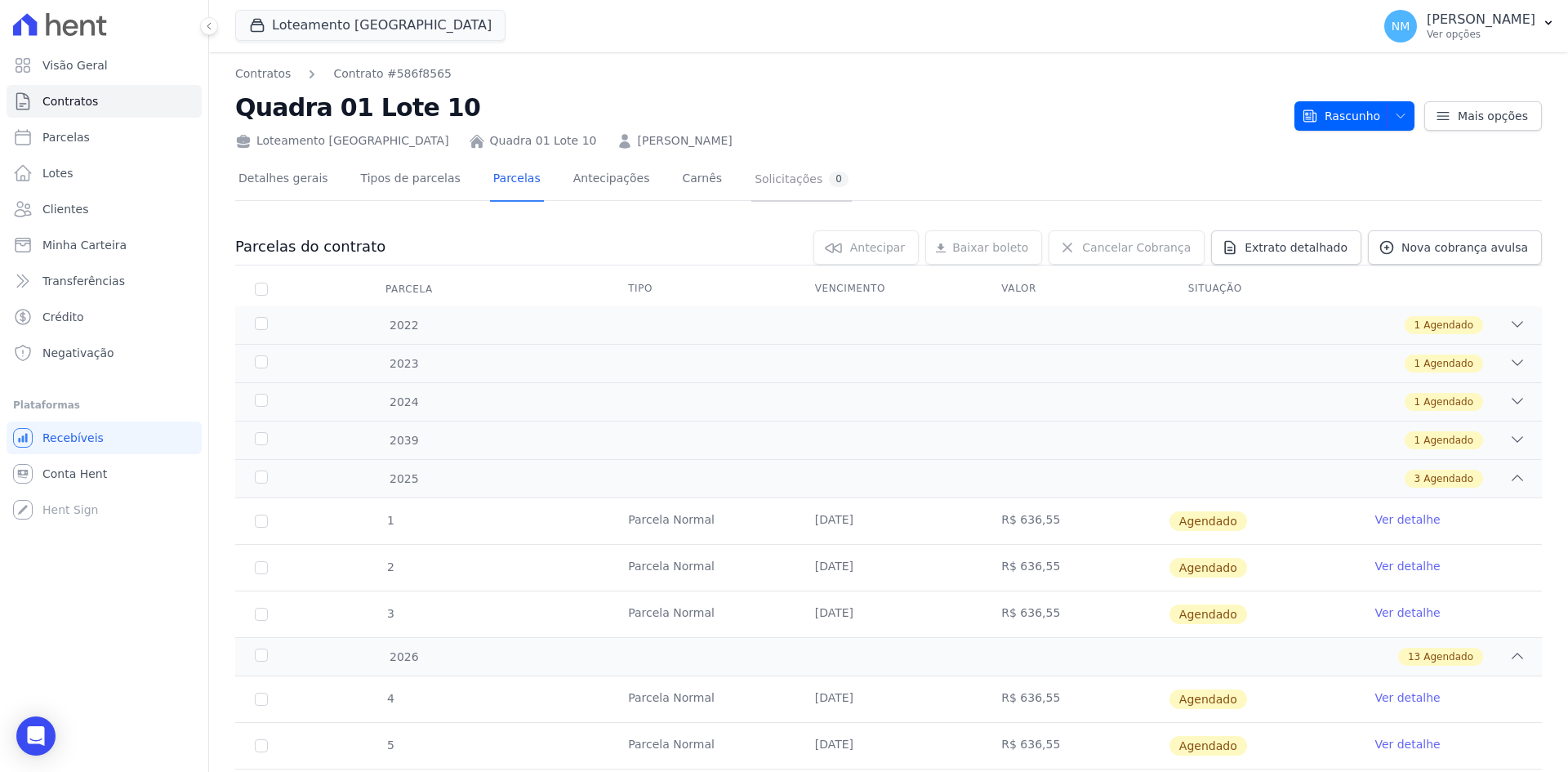
click at [758, 182] on div "Solicitações 0" at bounding box center [802, 179] width 94 height 15
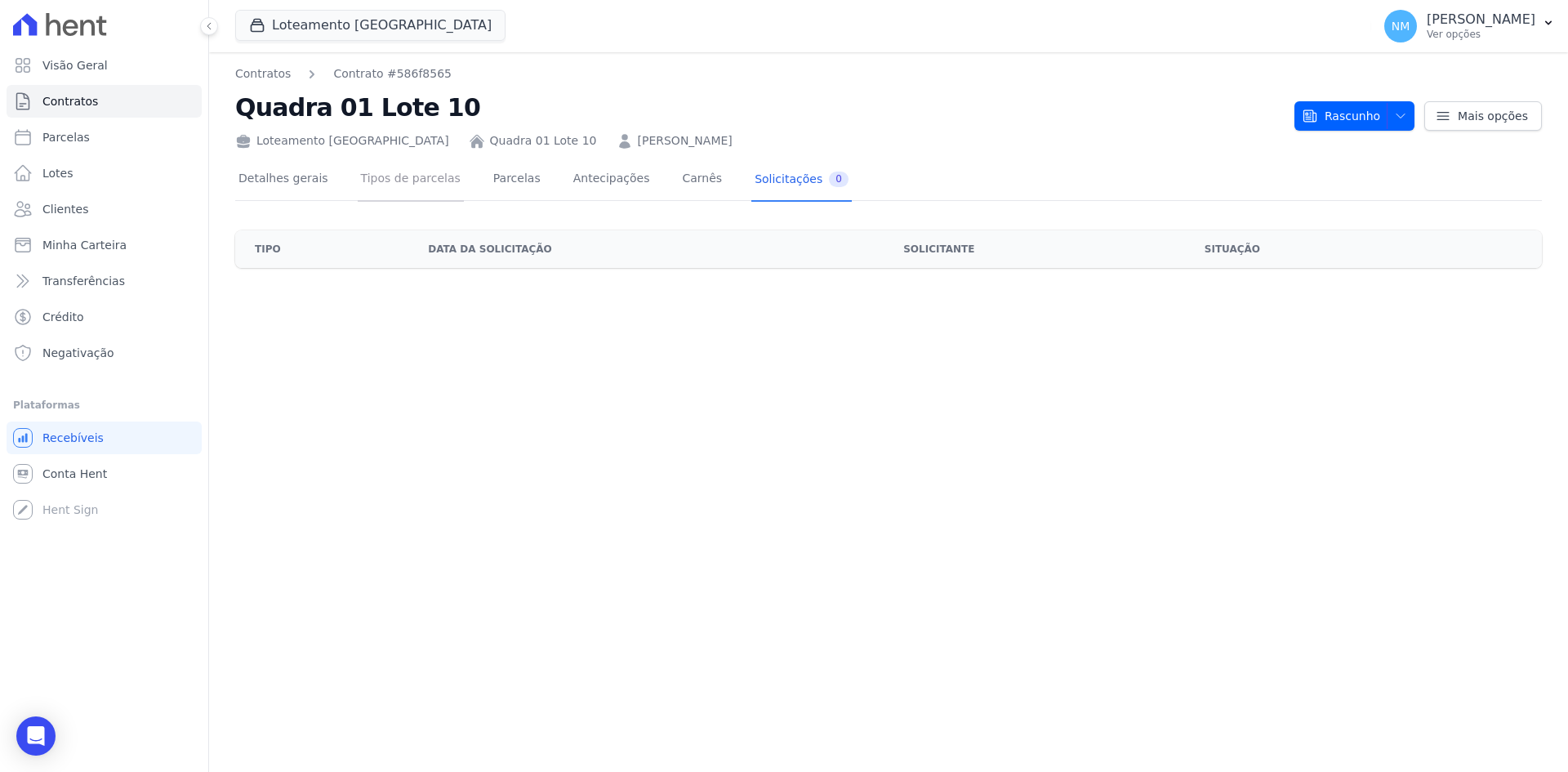
click at [404, 186] on link "Tipos de parcelas" at bounding box center [411, 180] width 106 height 43
click at [413, 183] on link "Tipos de parcelas" at bounding box center [411, 180] width 106 height 43
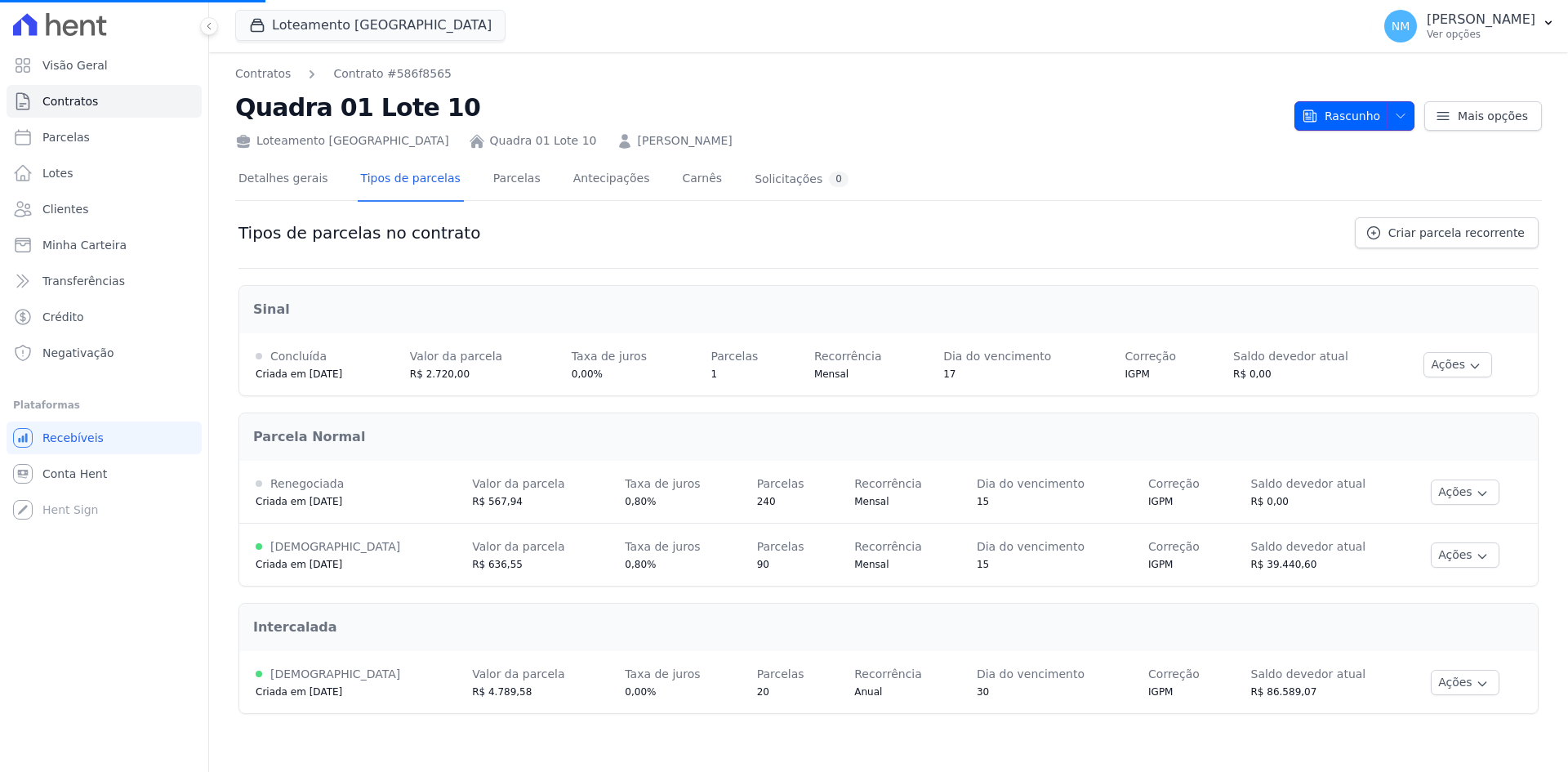
click at [1415, 120] on button "Rascunho" at bounding box center [1354, 116] width 120 height 30
click at [1400, 110] on icon "button" at bounding box center [1400, 116] width 13 height 13
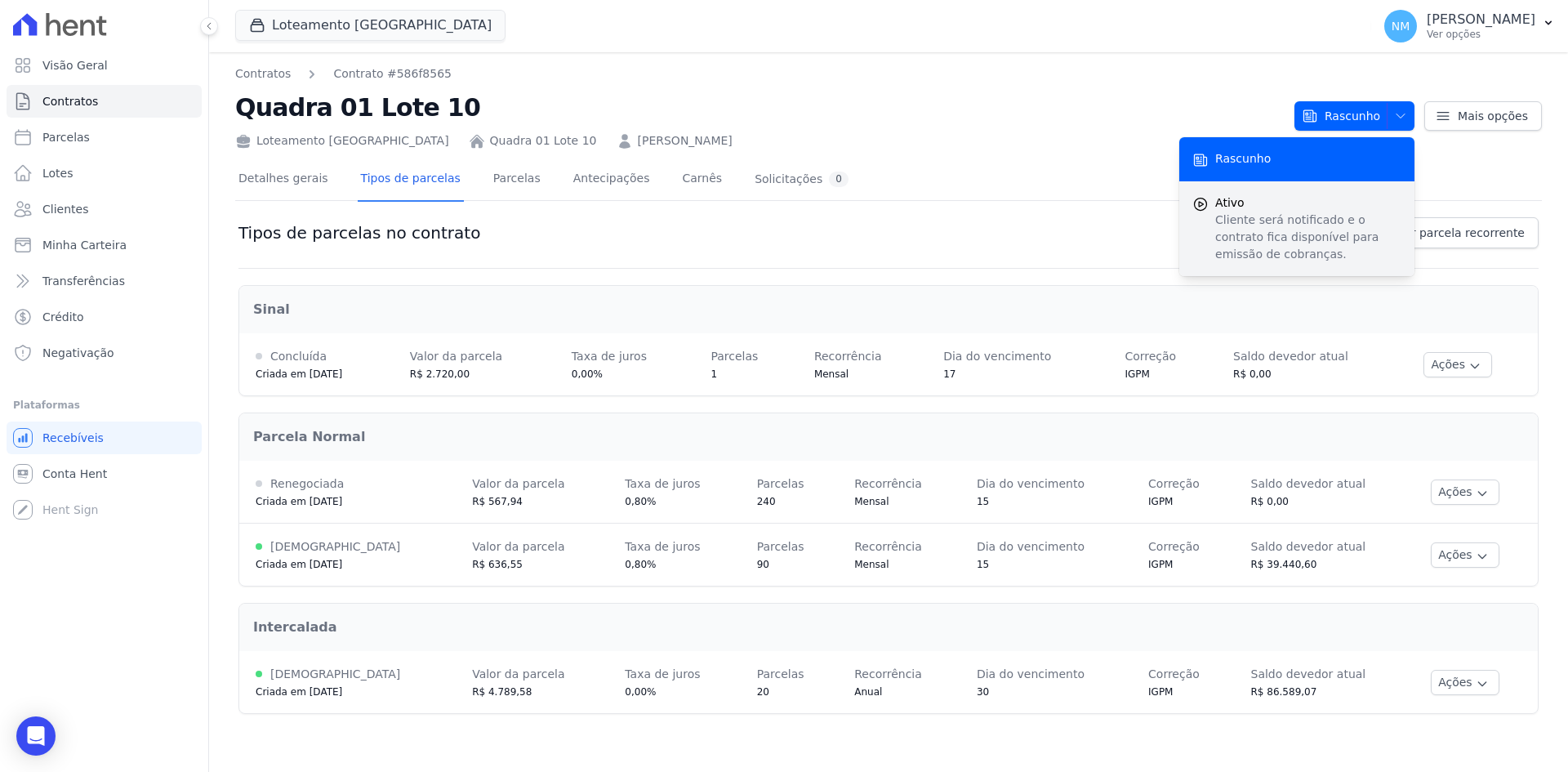
click at [1219, 210] on div "Ativo Cliente será notificado e o contrato fica disponível para emissão de cobr…" at bounding box center [1297, 229] width 235 height 95
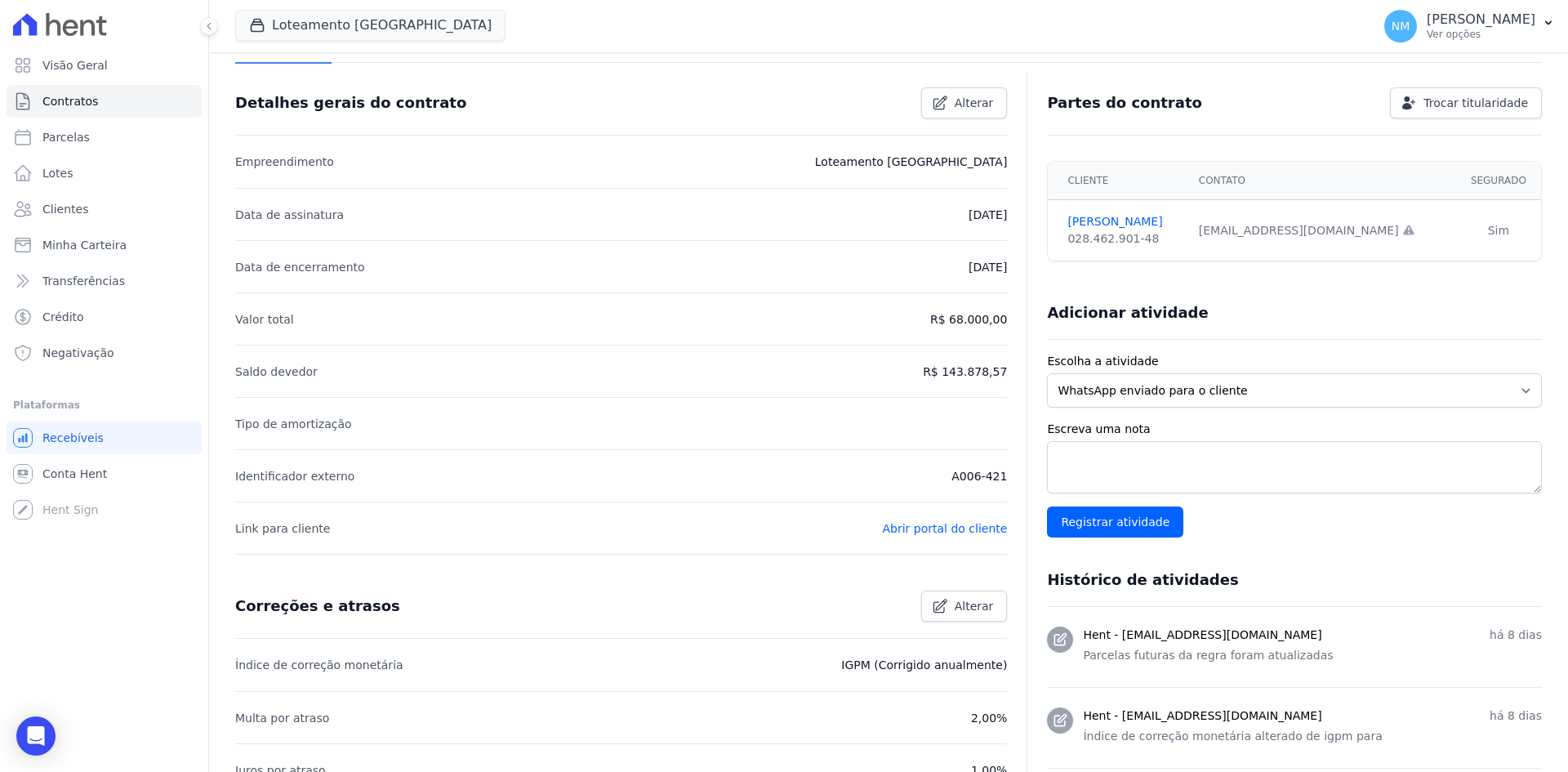
scroll to position [163, 0]
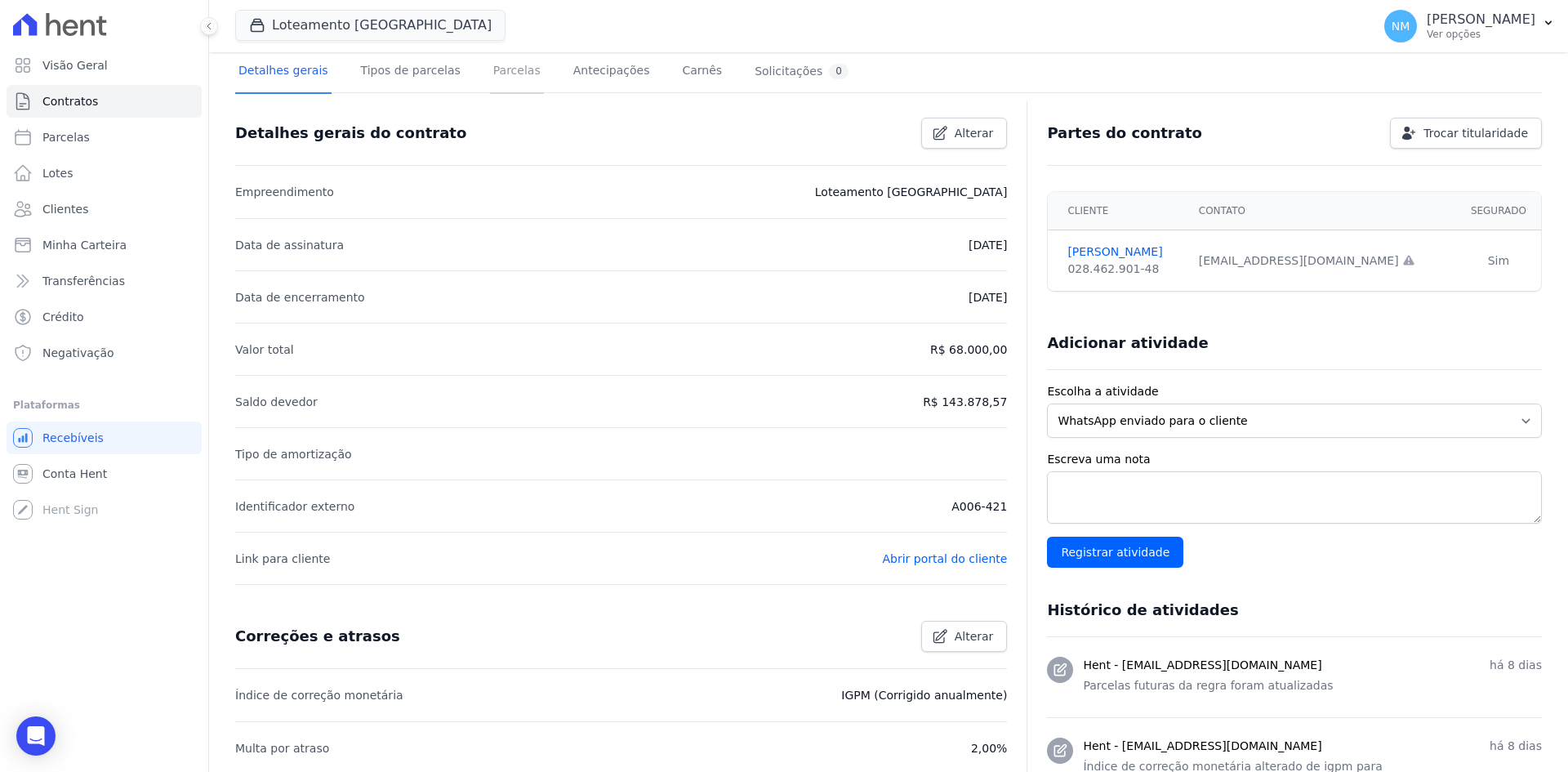
click at [490, 74] on link "Parcelas" at bounding box center [517, 72] width 54 height 43
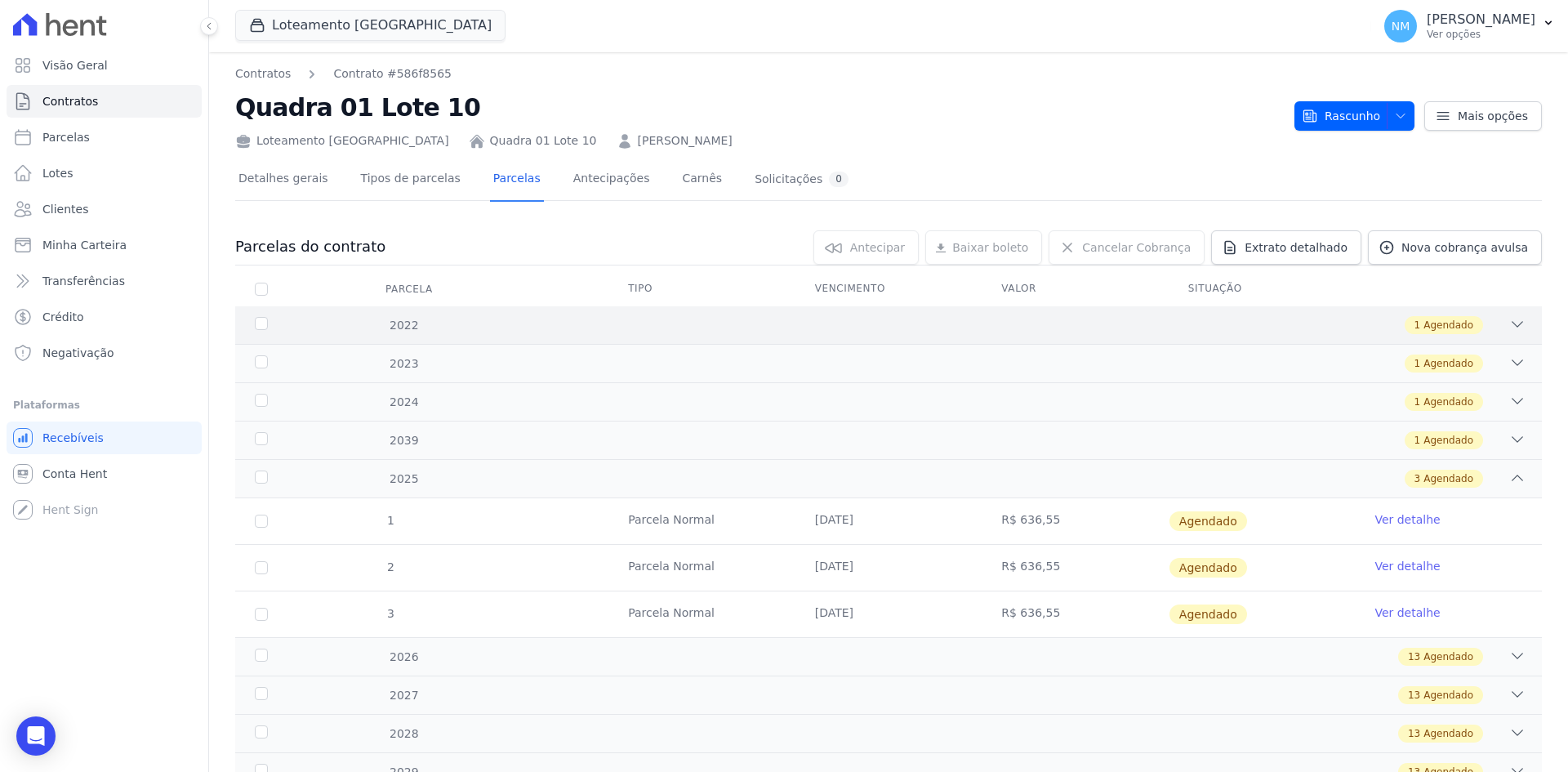
click at [1435, 329] on span "Agendado" at bounding box center [1449, 325] width 50 height 14
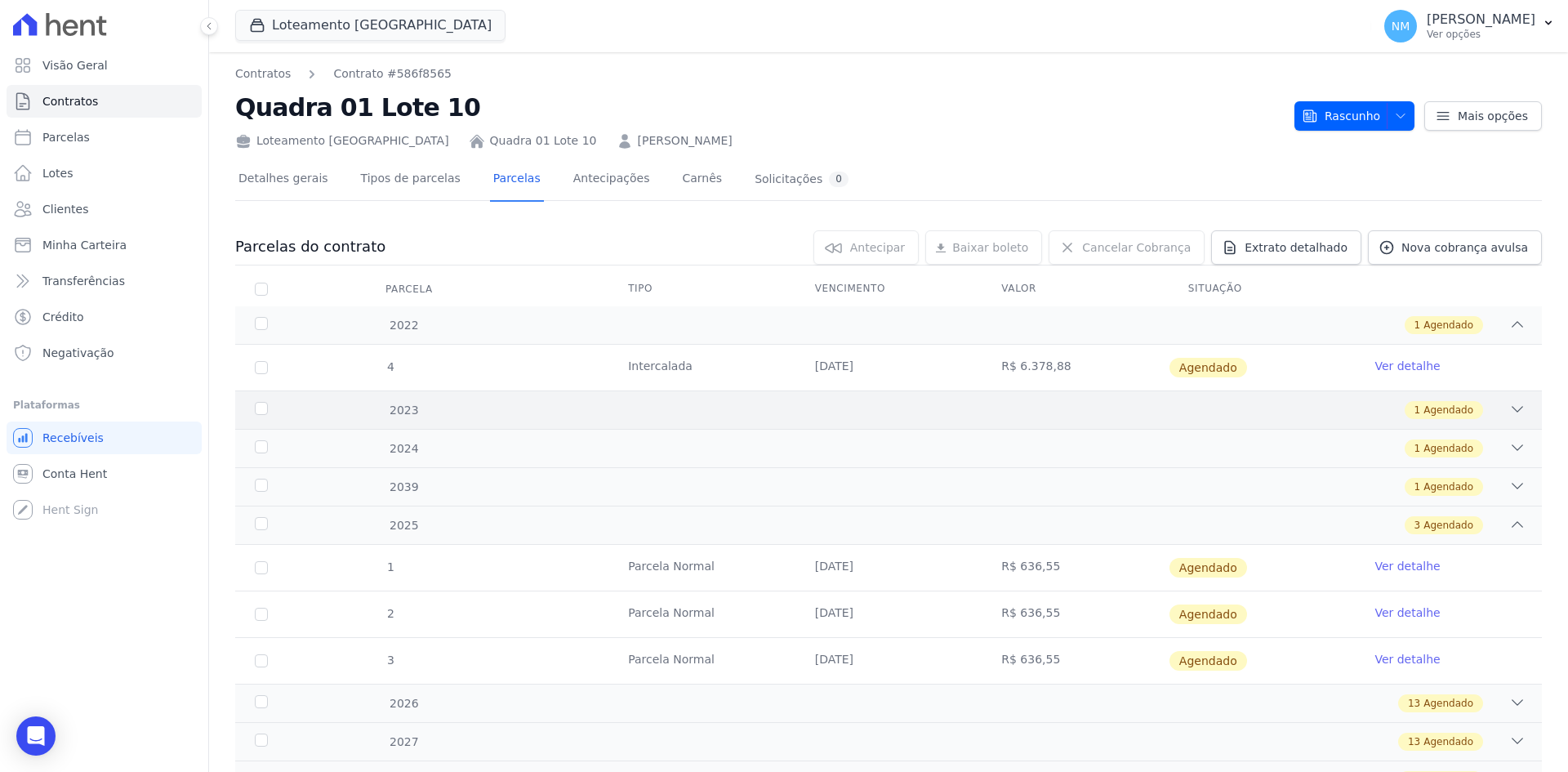
click at [1473, 401] on div "1 Agendado" at bounding box center [952, 410] width 1146 height 18
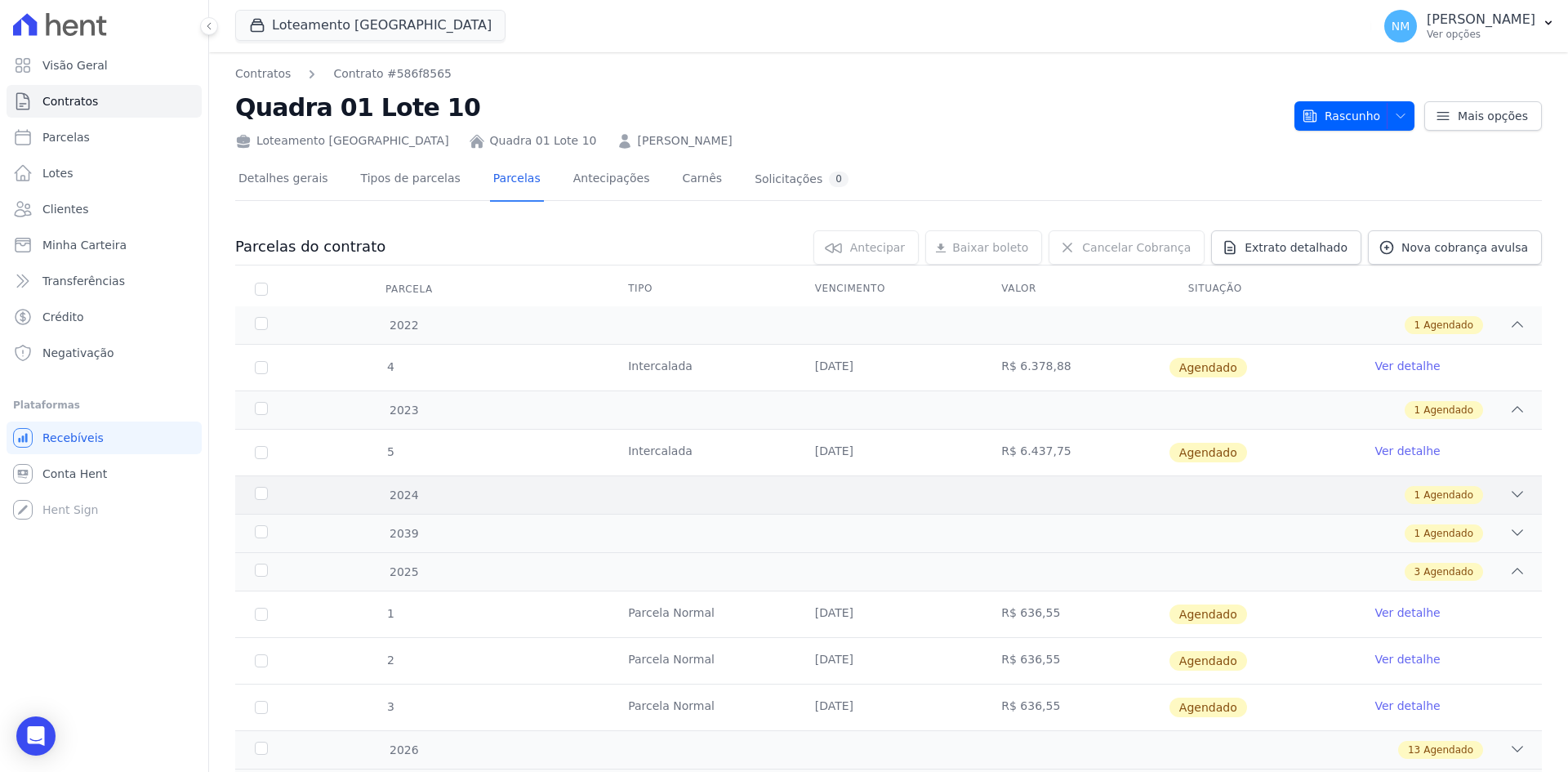
click at [1459, 491] on span "Agendado" at bounding box center [1449, 495] width 50 height 14
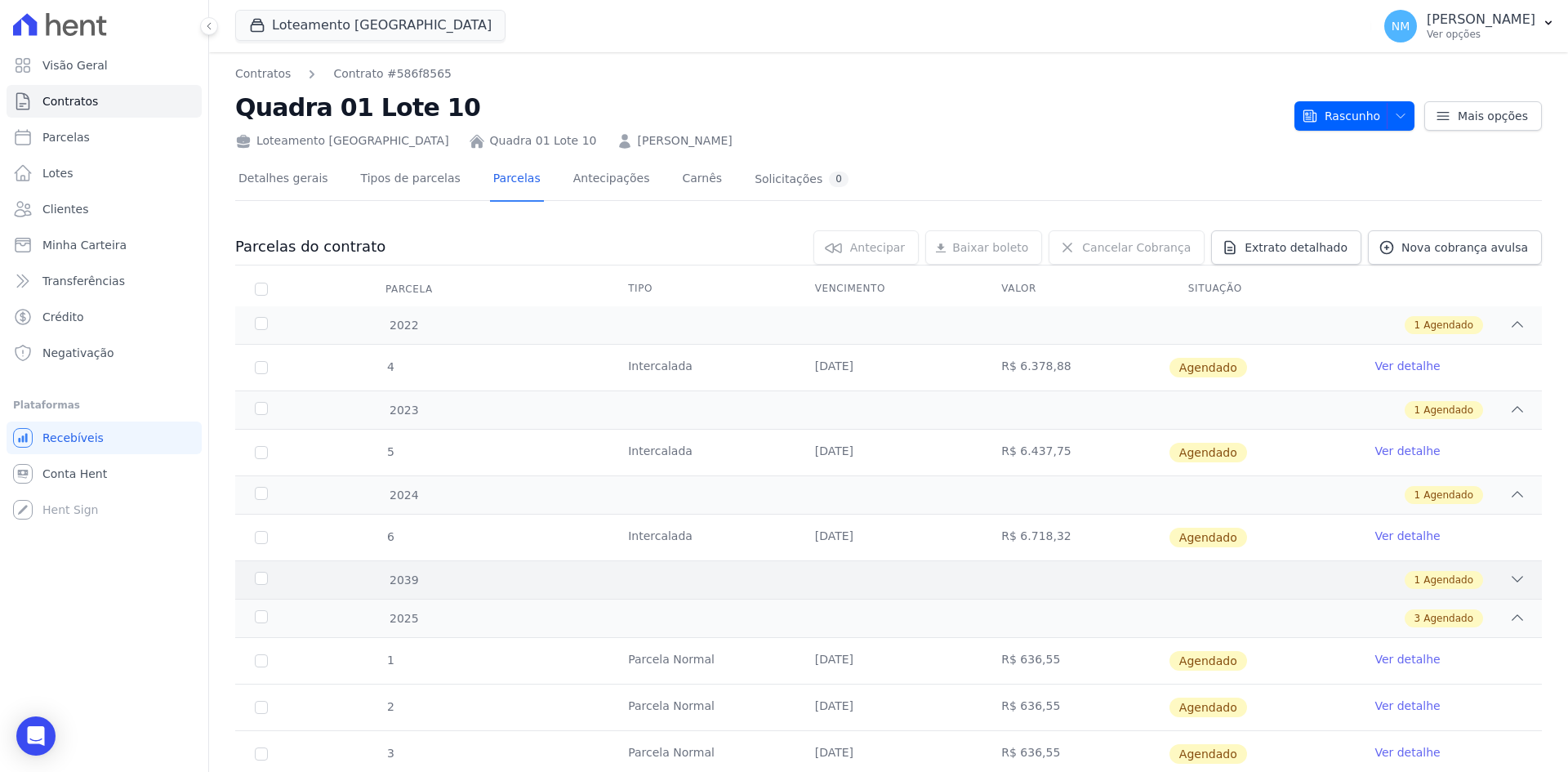
click at [1454, 581] on span "Agendado" at bounding box center [1449, 580] width 50 height 14
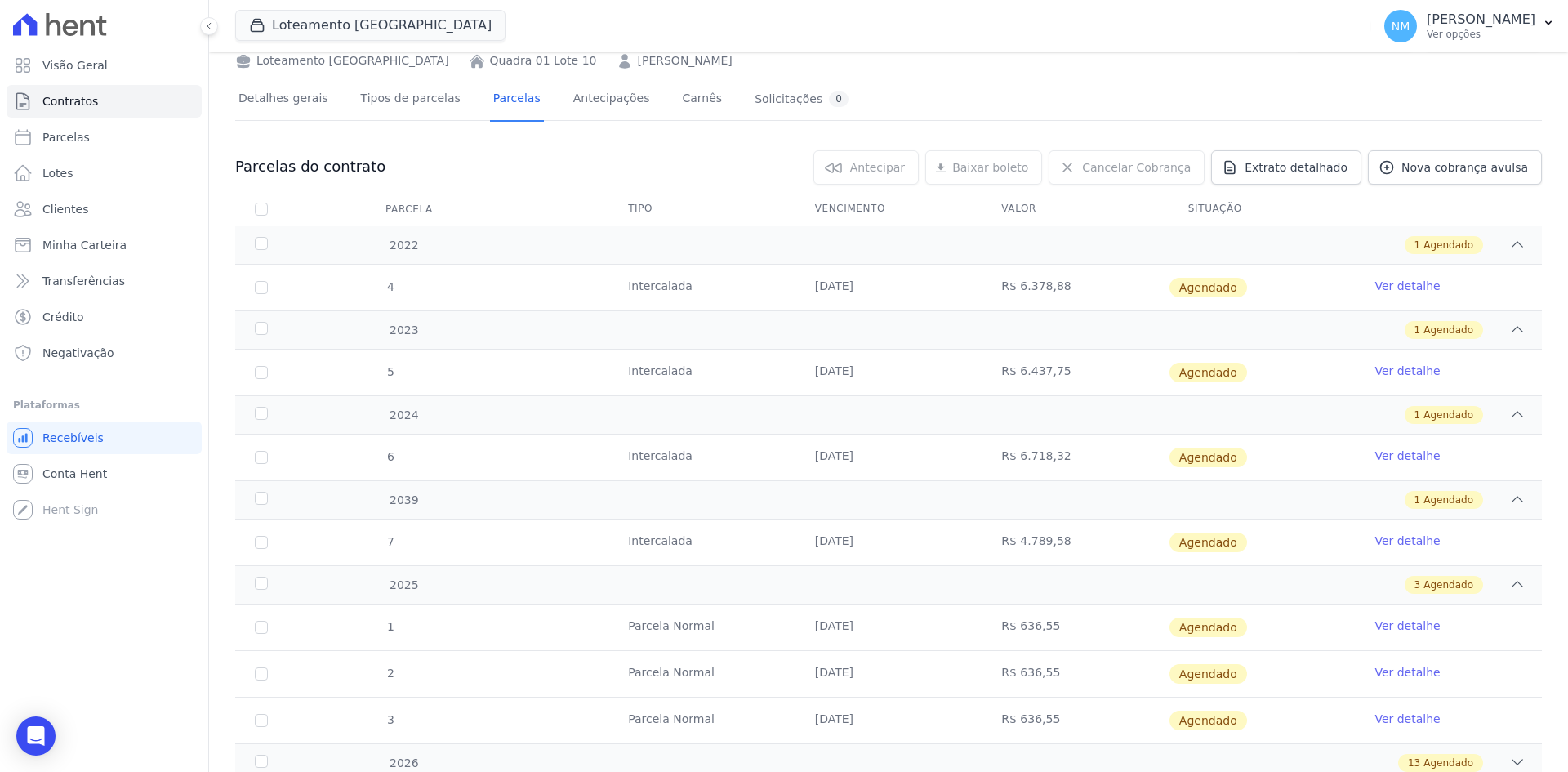
scroll to position [82, 0]
click at [261, 242] on div "2022" at bounding box center [311, 243] width 118 height 17
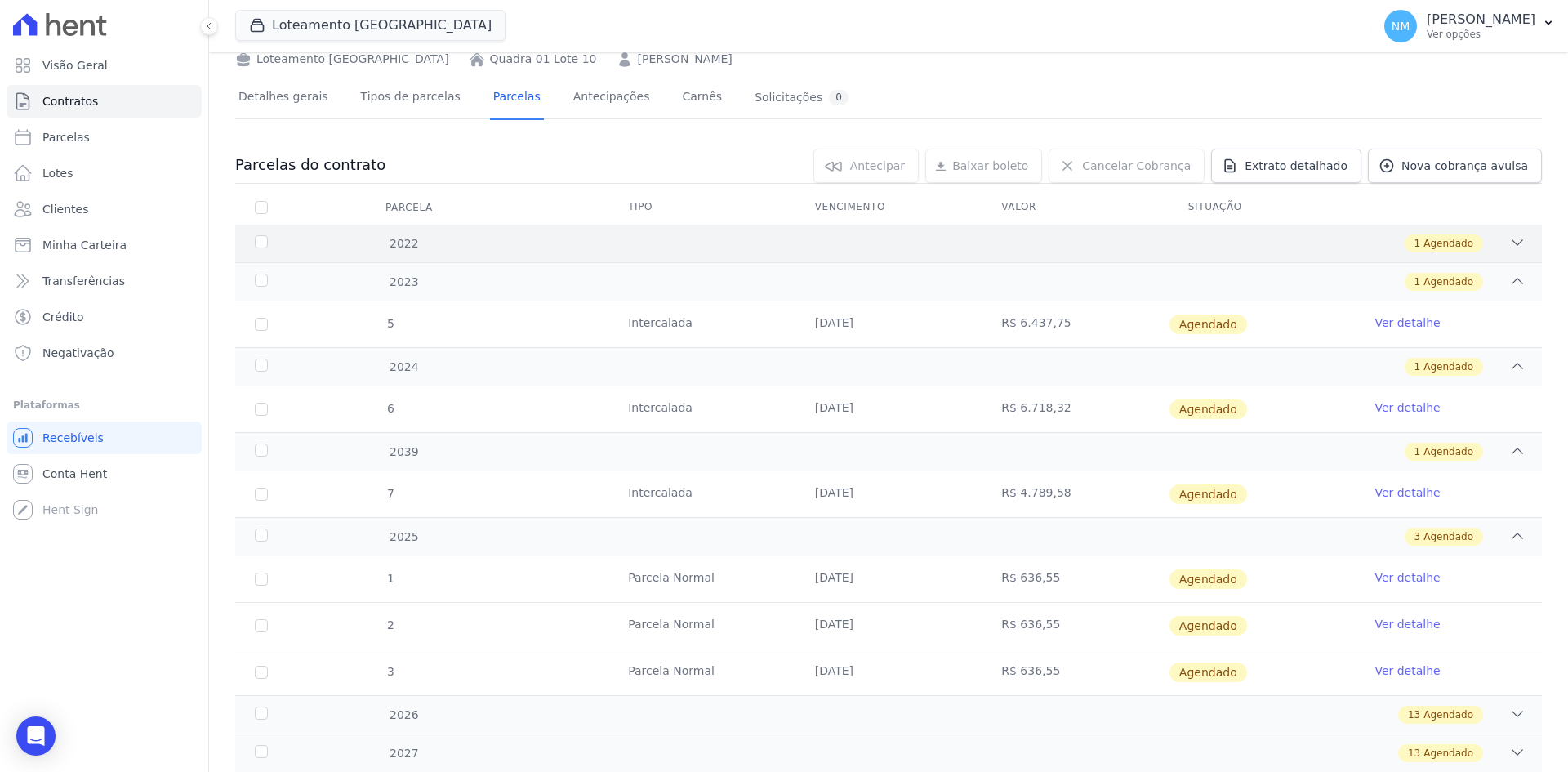
click at [262, 240] on div "2022" at bounding box center [311, 243] width 118 height 17
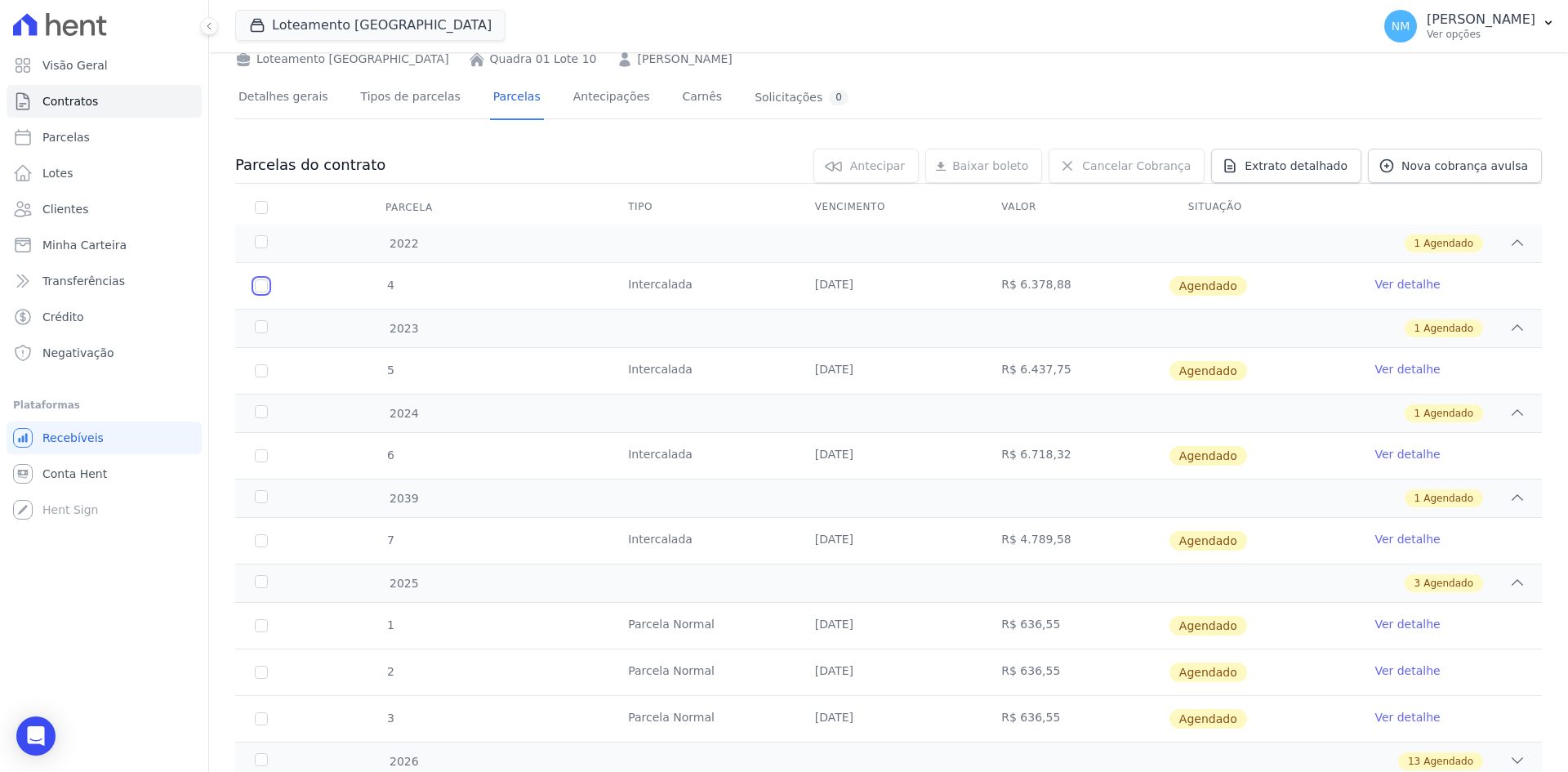
click at [262, 288] on input "checkbox" at bounding box center [261, 285] width 13 height 13
checkbox input "true"
click at [1134, 162] on span "Cancelar Cobrança" at bounding box center [1136, 166] width 109 height 16
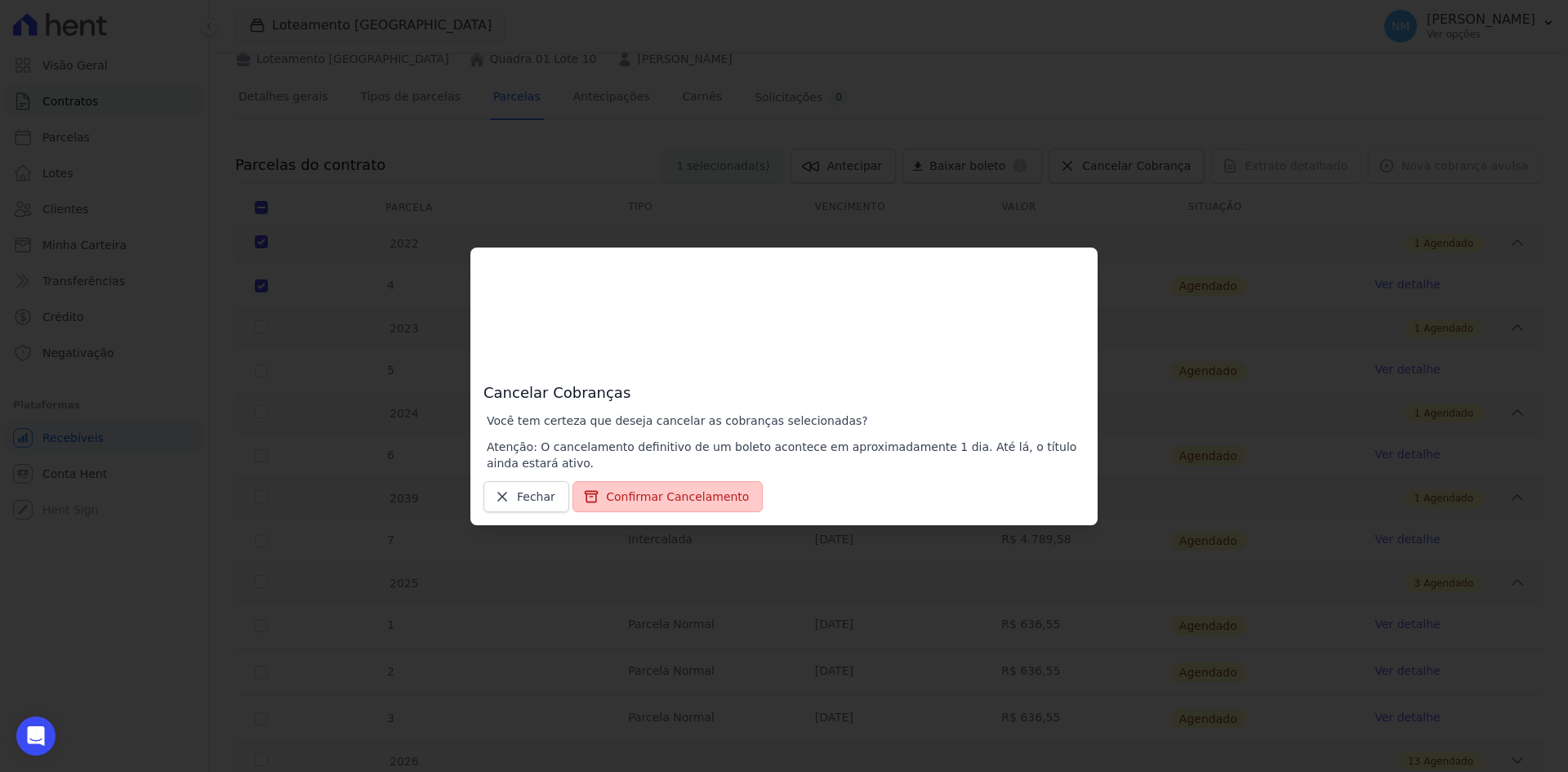
click at [633, 504] on button "Confirmar Cancelamento" at bounding box center [668, 496] width 190 height 31
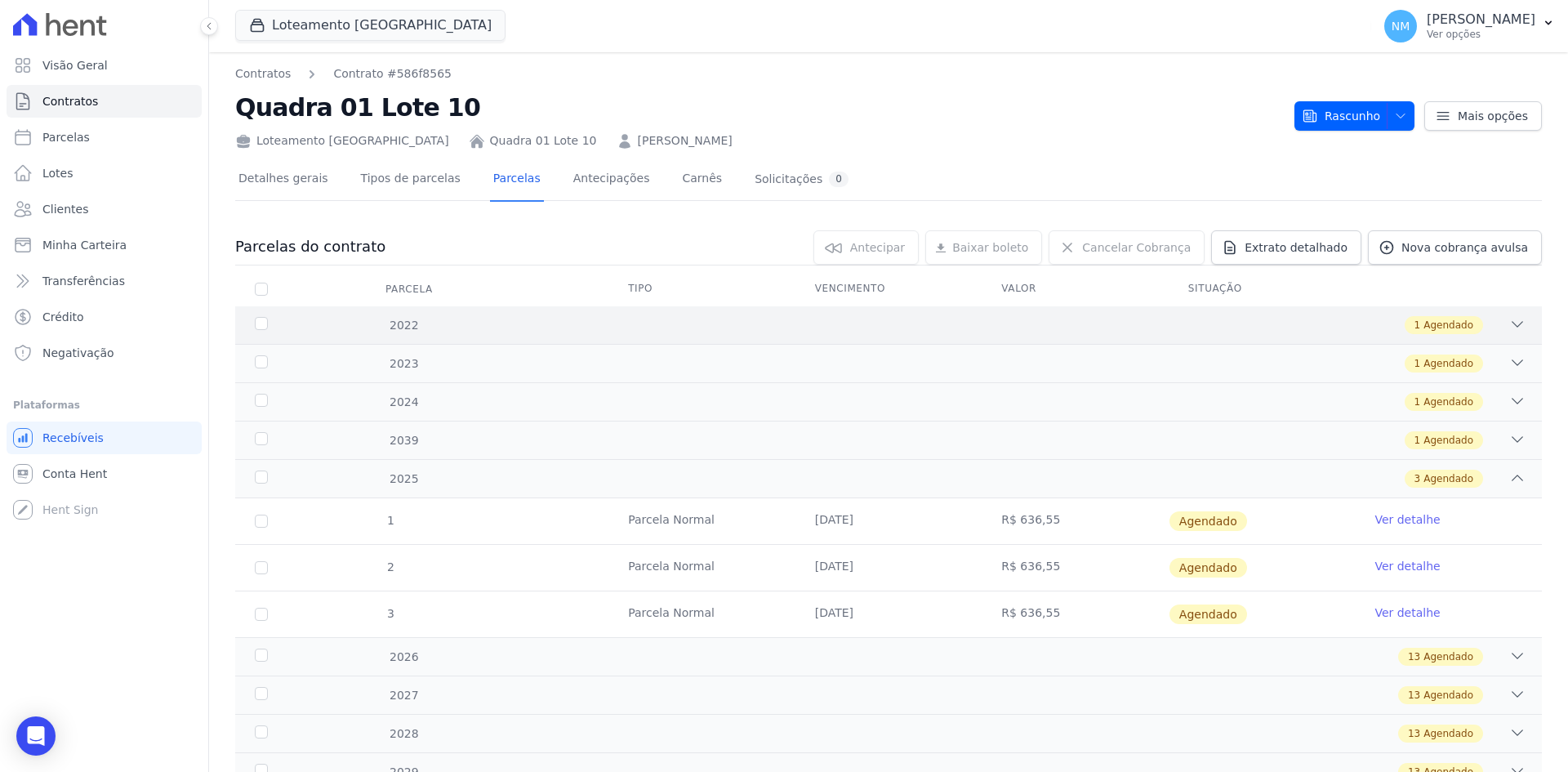
click at [517, 320] on div "1 Agendado" at bounding box center [952, 325] width 1146 height 18
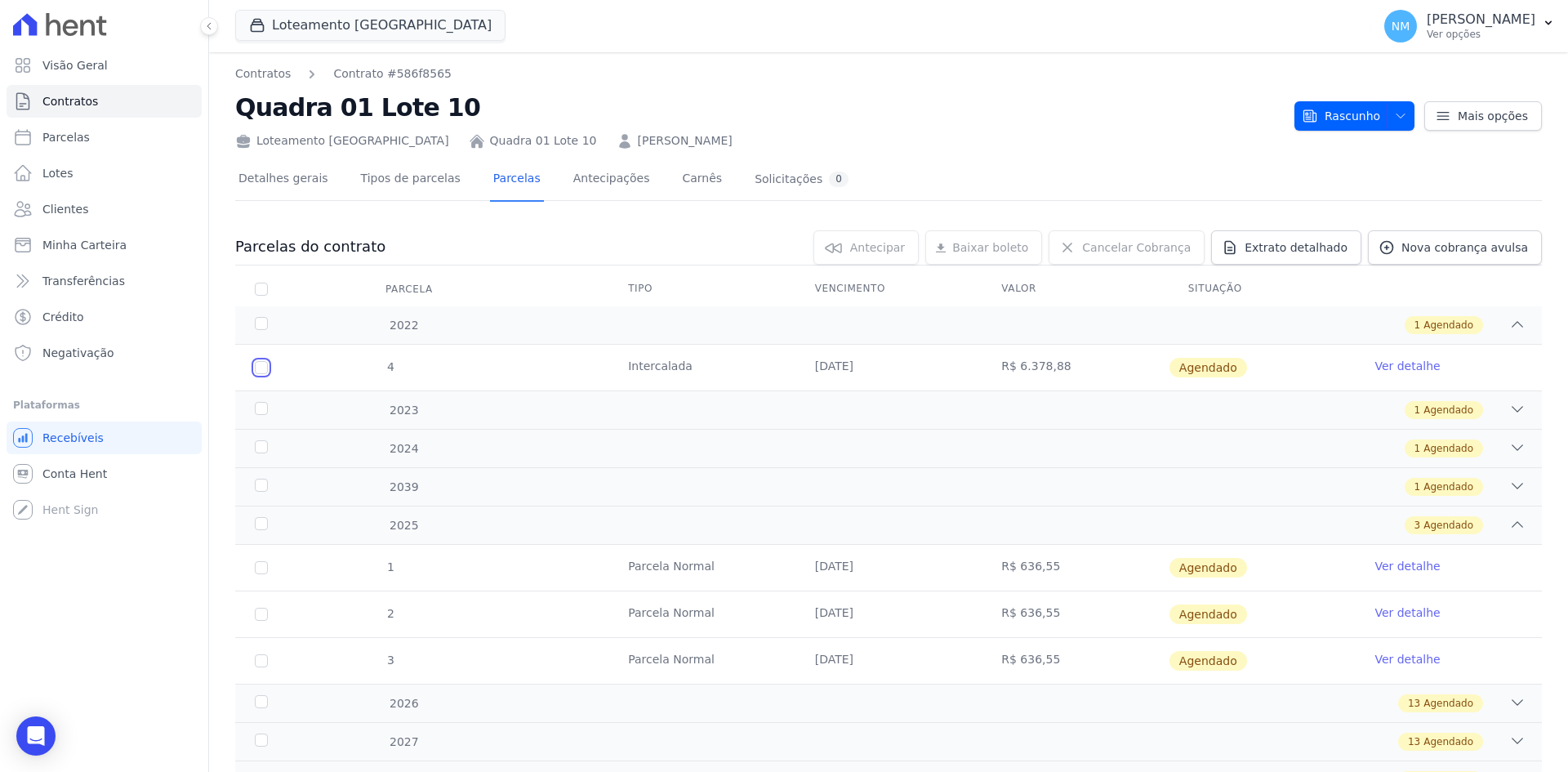
click at [261, 371] on input "checkbox" at bounding box center [261, 367] width 13 height 13
checkbox input "true"
click at [1472, 108] on span "Mais opções" at bounding box center [1493, 116] width 70 height 16
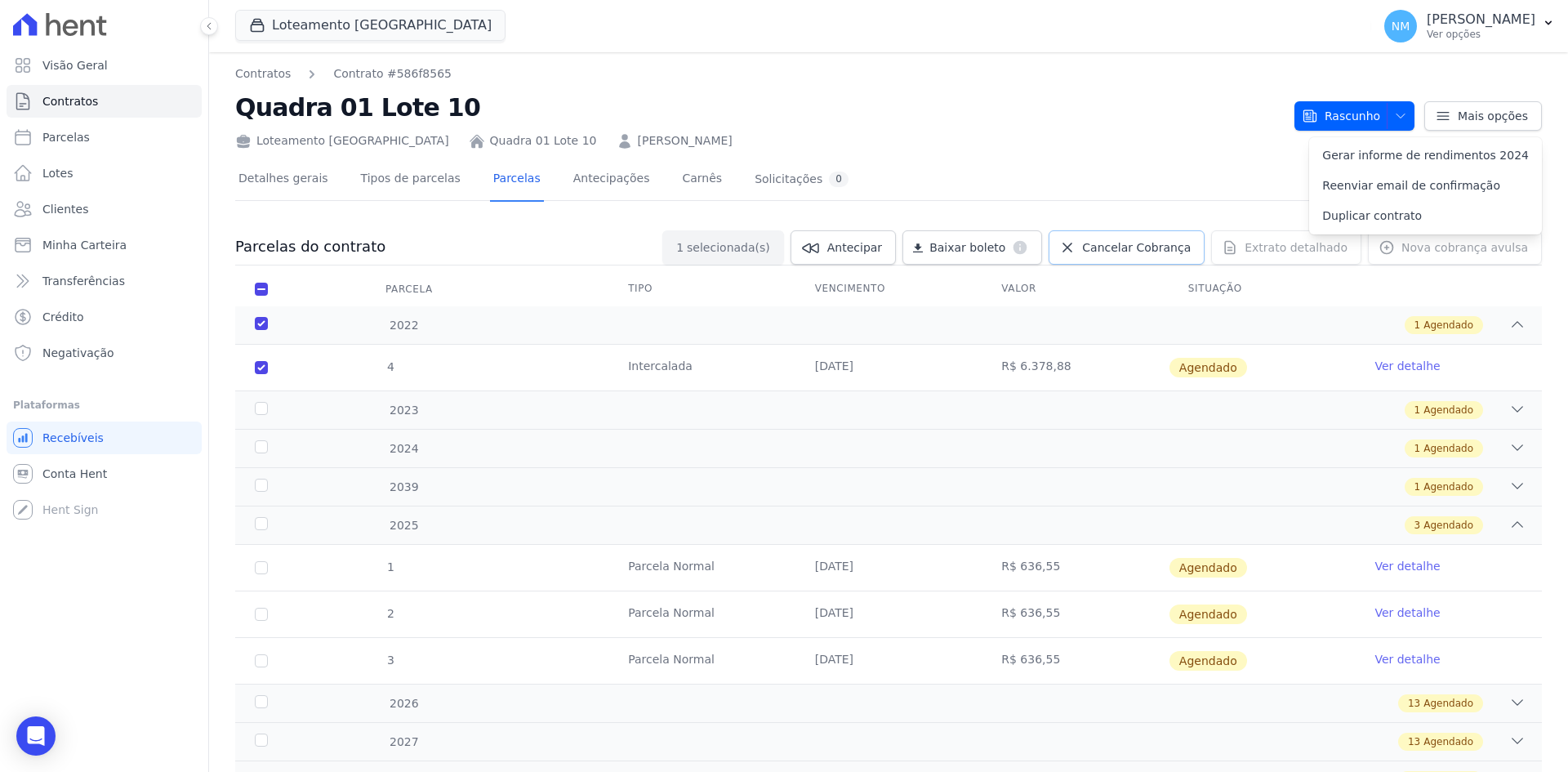
click at [1136, 250] on span "Cancelar Cobrança" at bounding box center [1136, 248] width 109 height 16
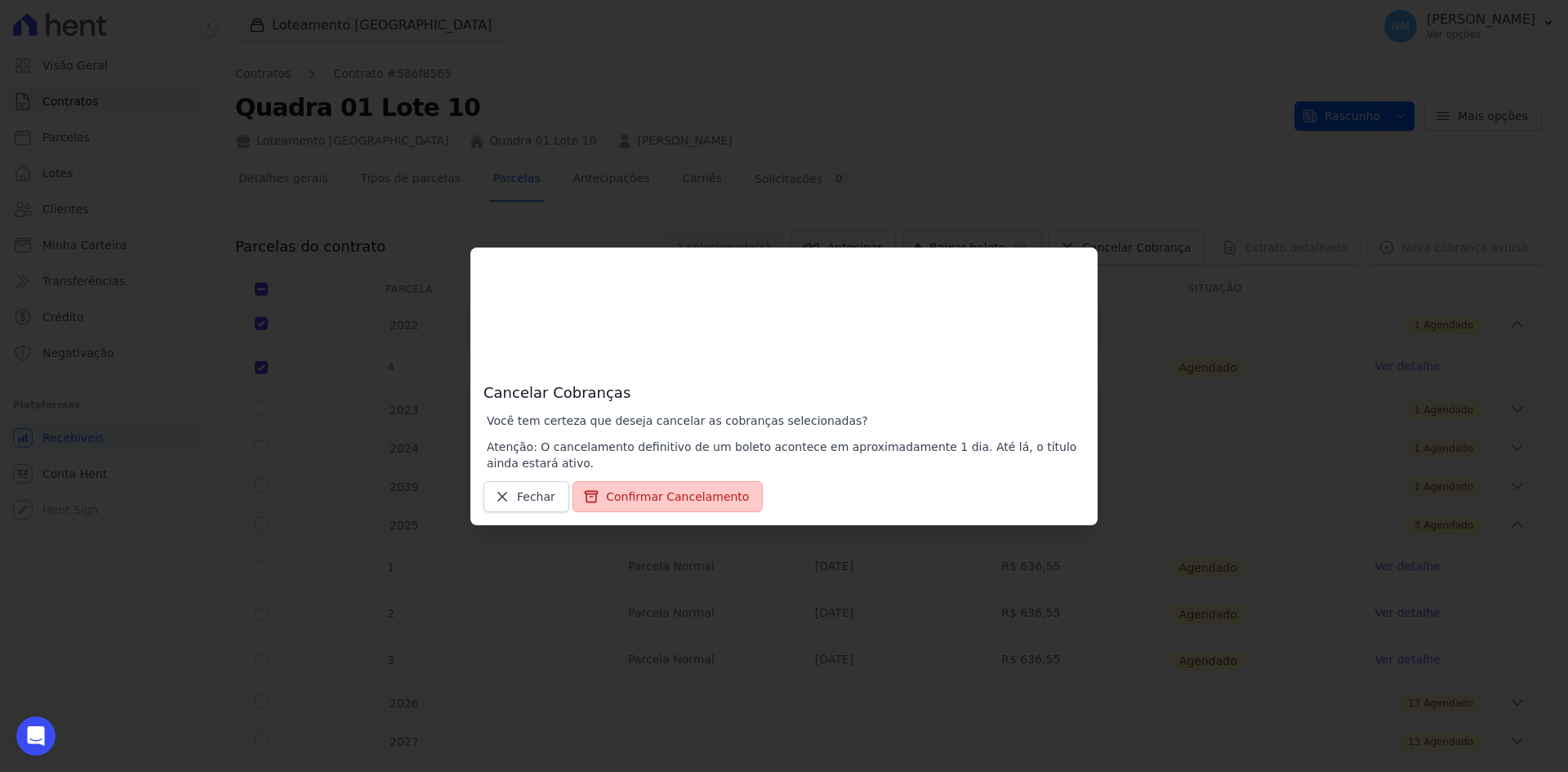
click at [650, 496] on button "Confirmar Cancelamento" at bounding box center [668, 496] width 190 height 31
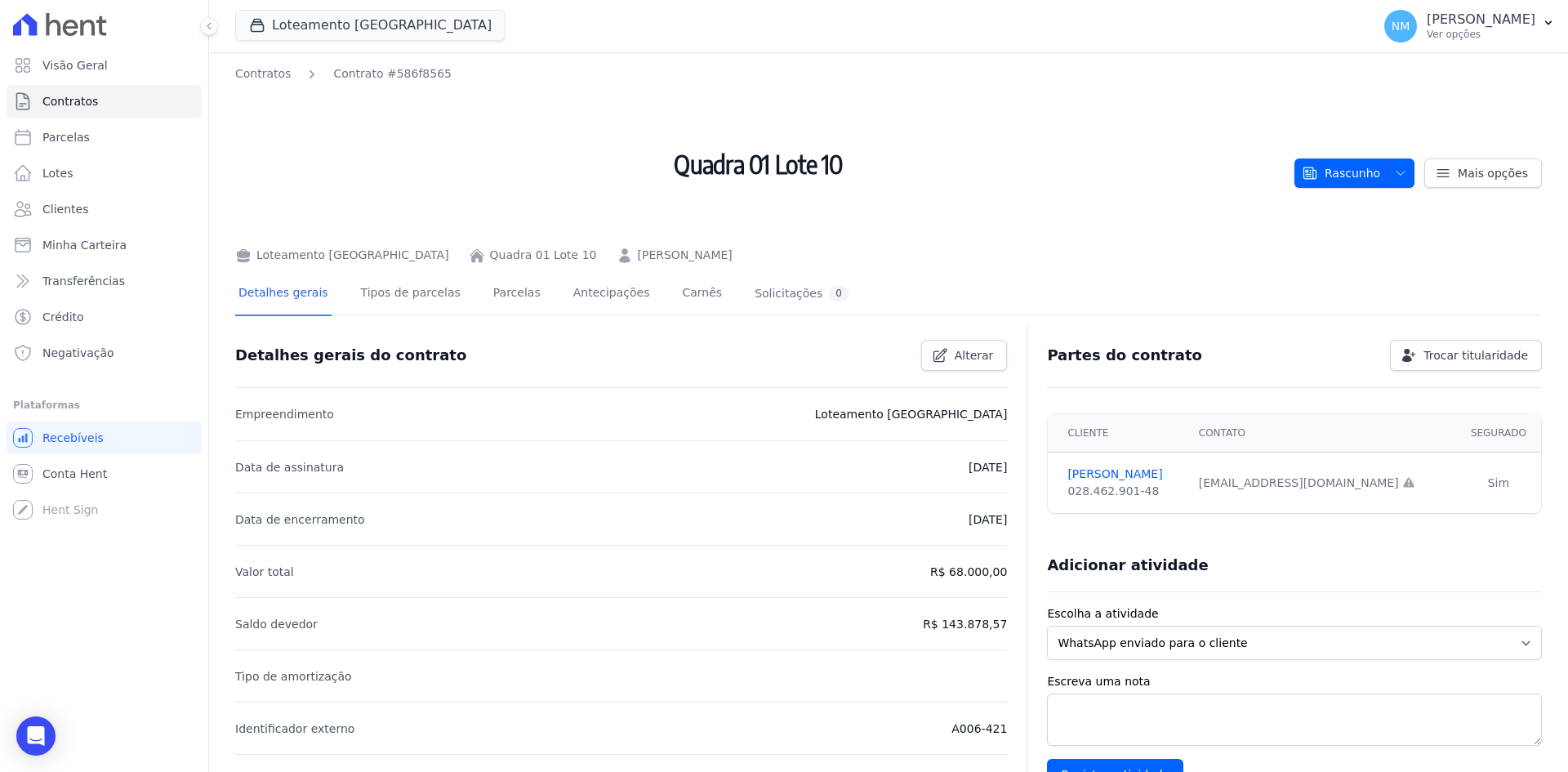
scroll to position [82, 0]
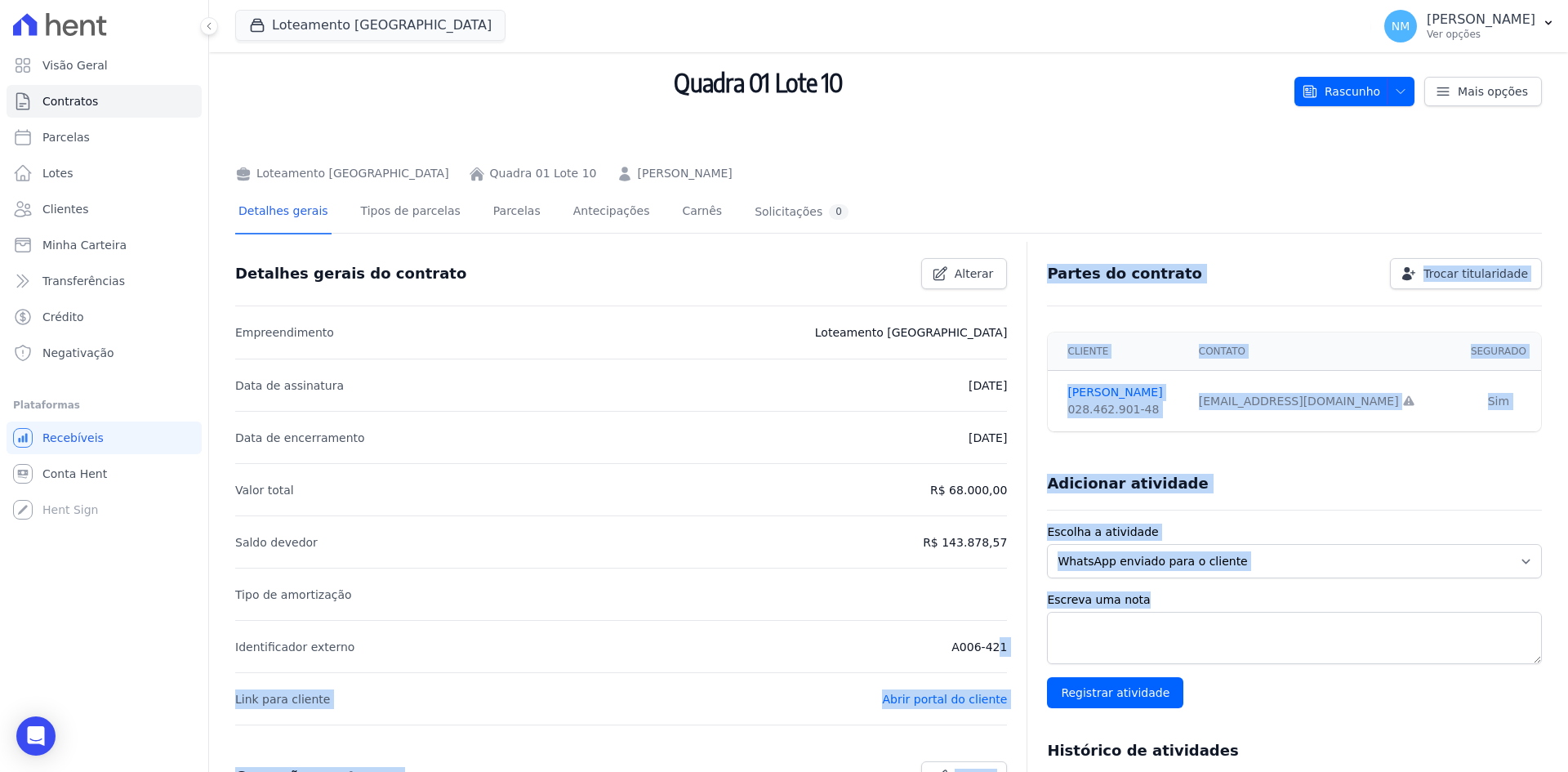
drag, startPoint x: 949, startPoint y: 652, endPoint x: 1010, endPoint y: 649, distance: 61.1
click at [861, 649] on li "Identificador externo A006-421" at bounding box center [621, 646] width 772 height 52
drag, startPoint x: 928, startPoint y: 650, endPoint x: 1010, endPoint y: 650, distance: 82.0
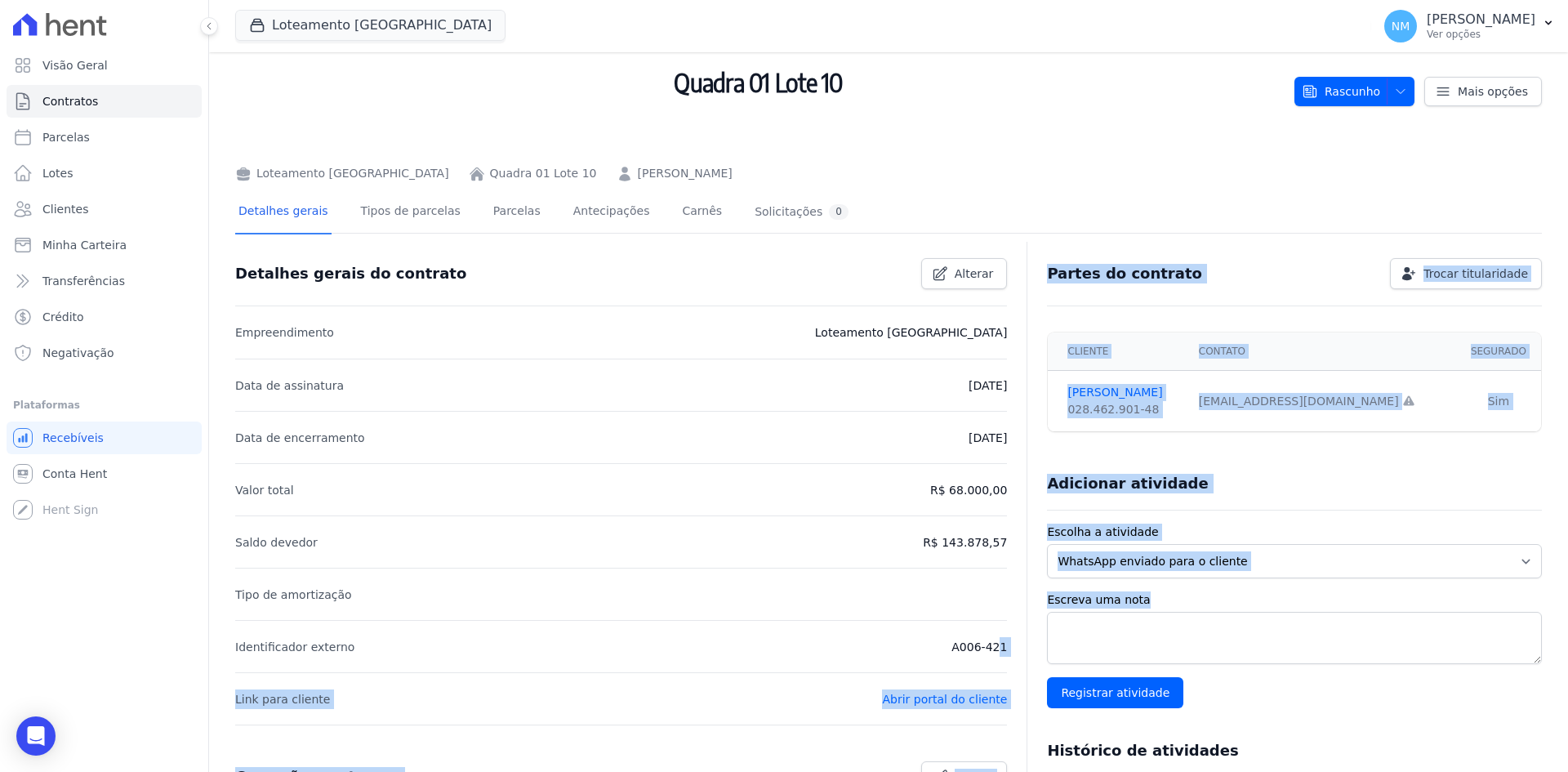
click at [825, 644] on li "Identificador externo A006-421" at bounding box center [621, 646] width 772 height 52
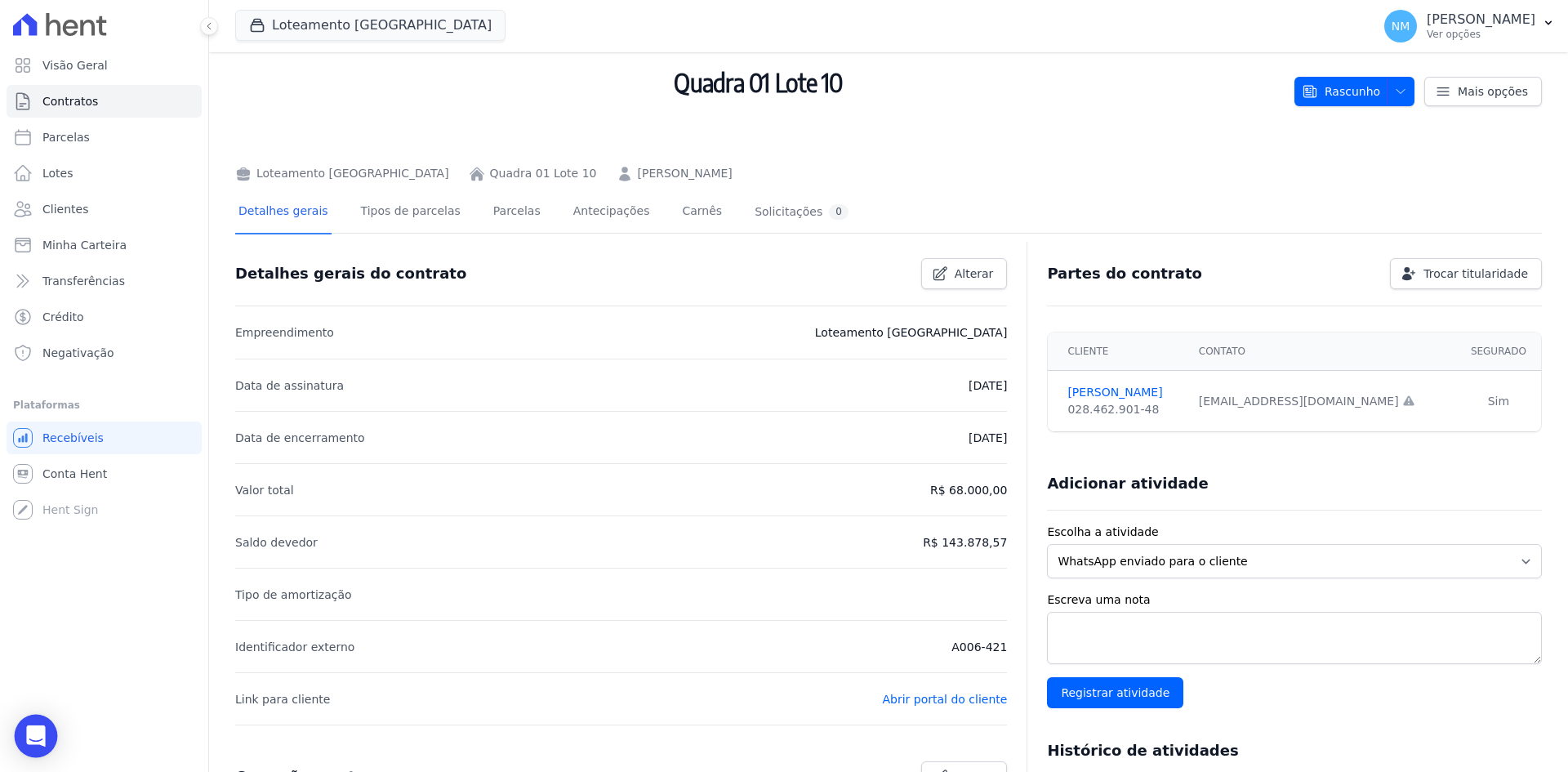
click at [41, 738] on icon "Open Intercom Messenger" at bounding box center [35, 736] width 19 height 22
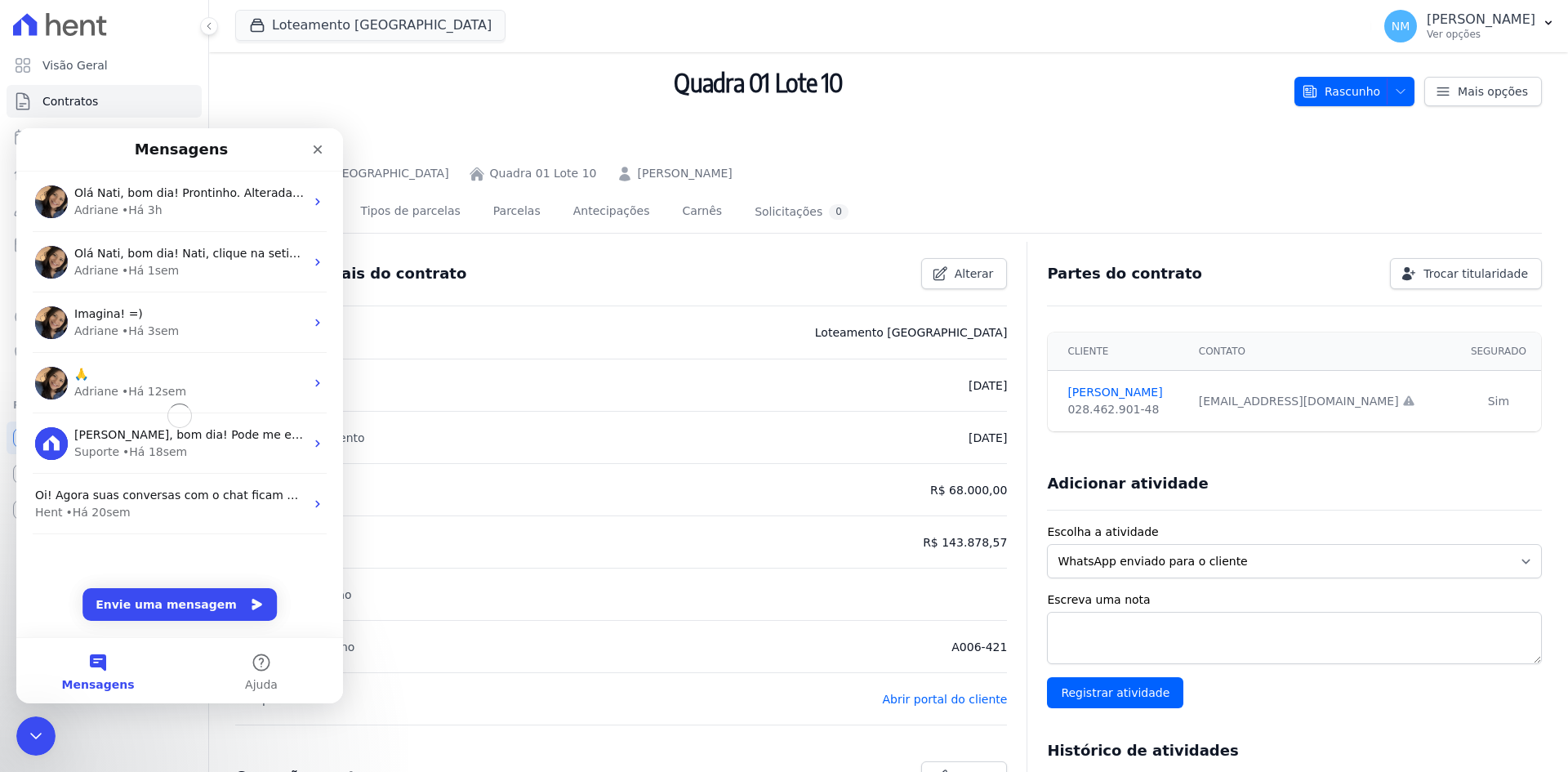
scroll to position [0, 0]
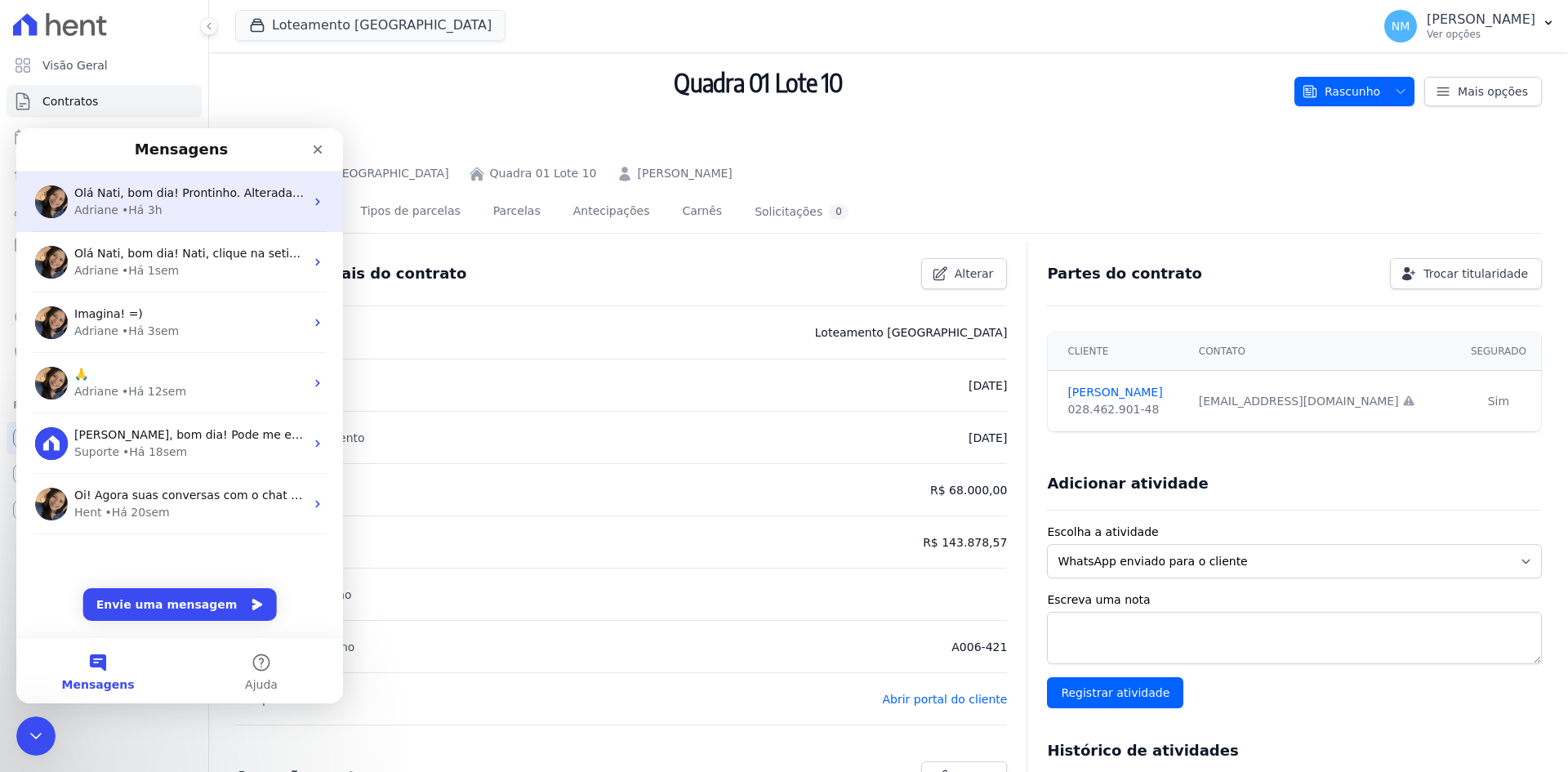
click at [131, 216] on div "• Há 3h" at bounding box center [142, 210] width 40 height 17
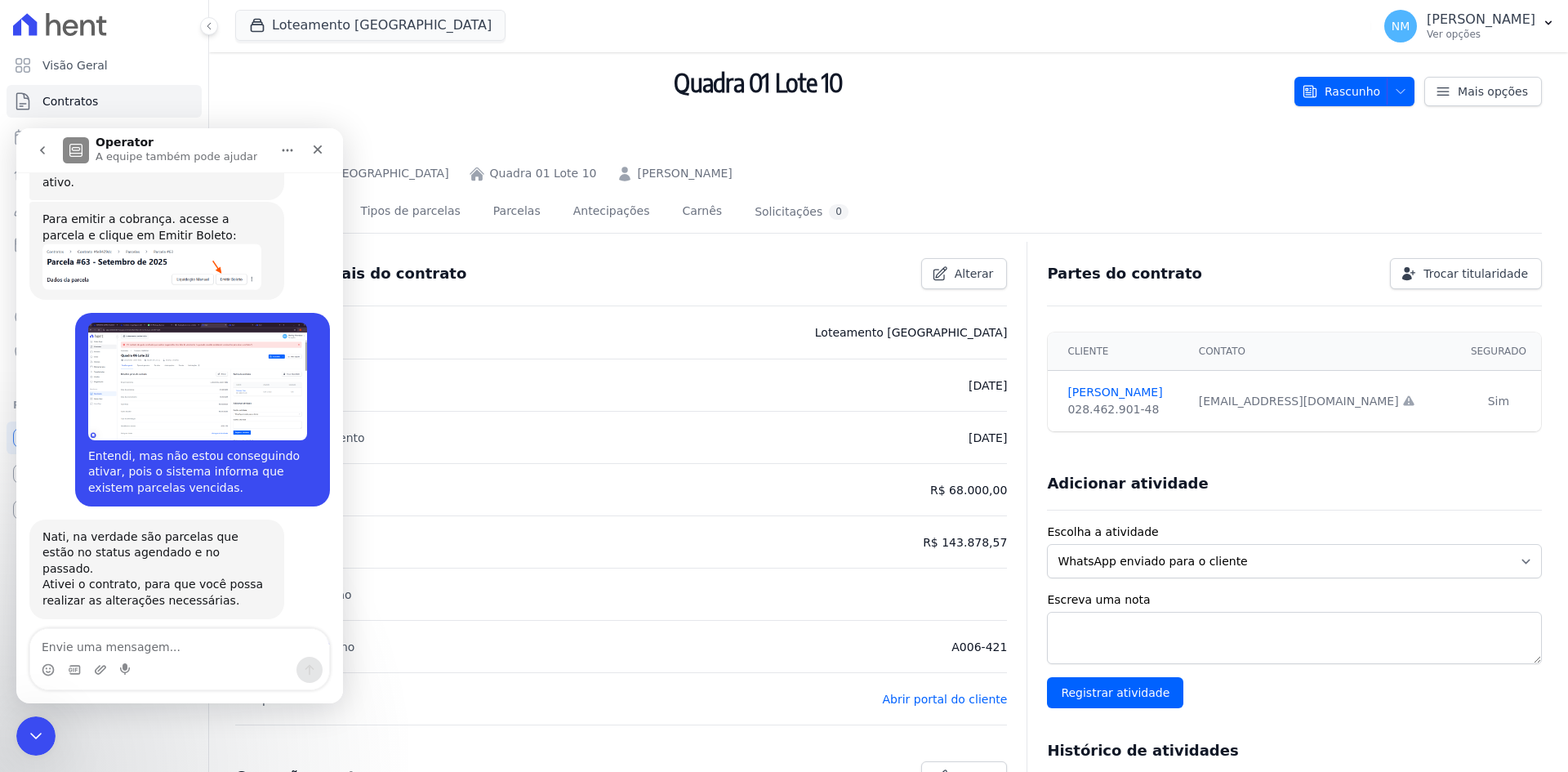
scroll to position [8761, 0]
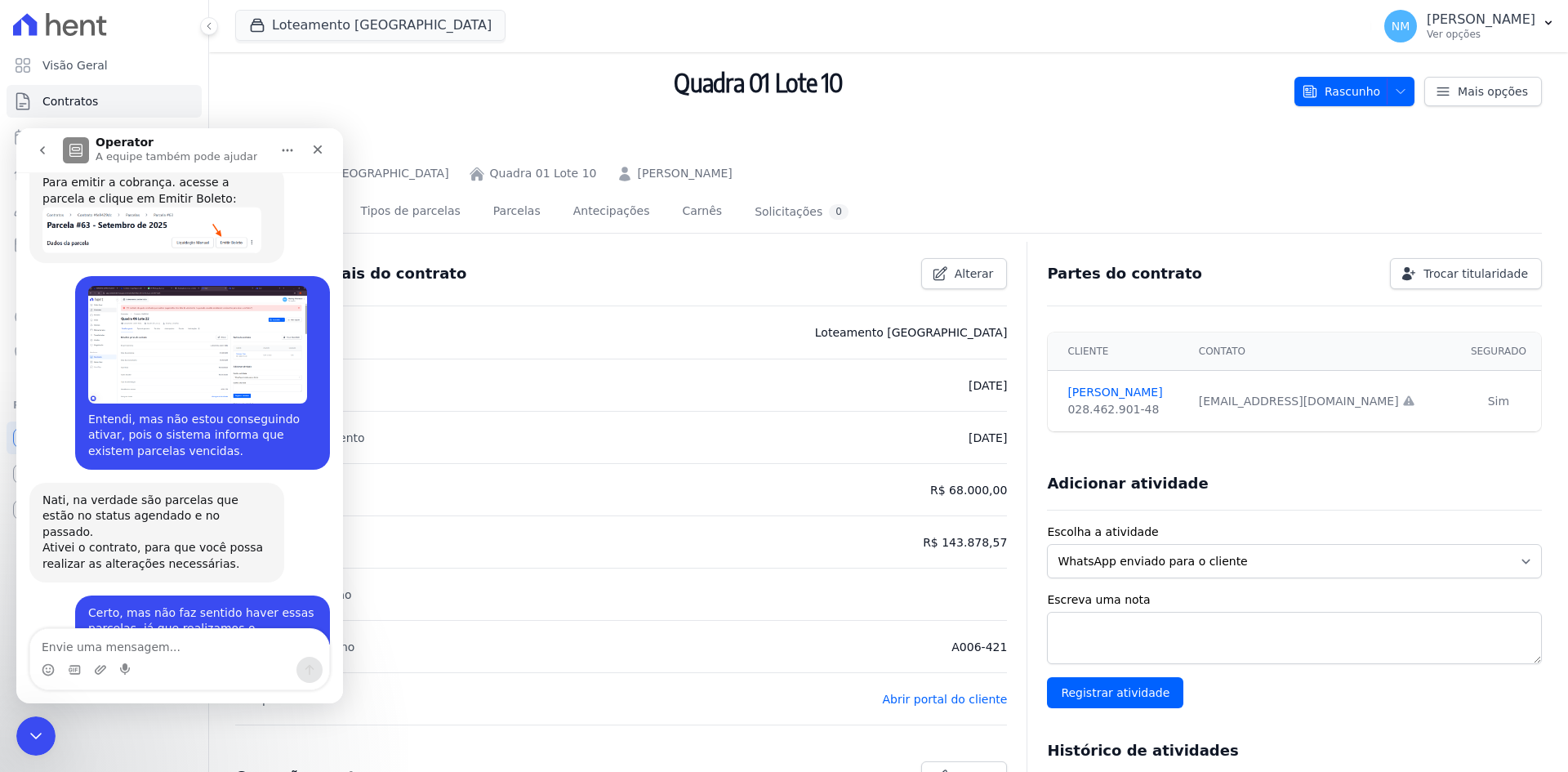
drag, startPoint x: 79, startPoint y: 469, endPoint x: 178, endPoint y: 486, distance: 100.4
copy div "corrigido para IGPM anual. Vou te enviar o contrato: A006-421 – [PERSON_NAME] –…"
click at [36, 724] on icon "Encerramento do Messenger da Intercom" at bounding box center [33, 733] width 20 height 20
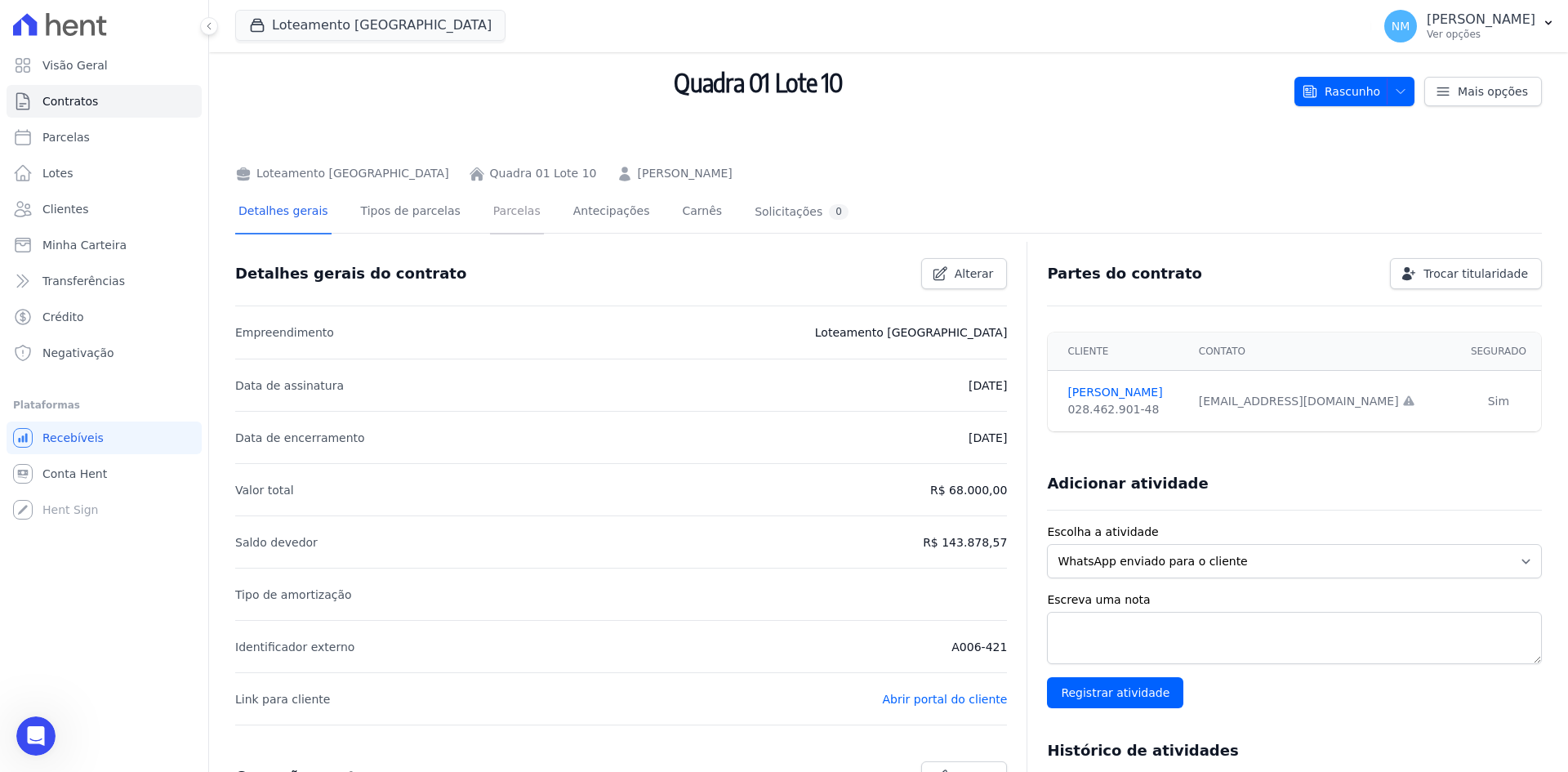
click at [499, 216] on link "Parcelas" at bounding box center [517, 213] width 54 height 43
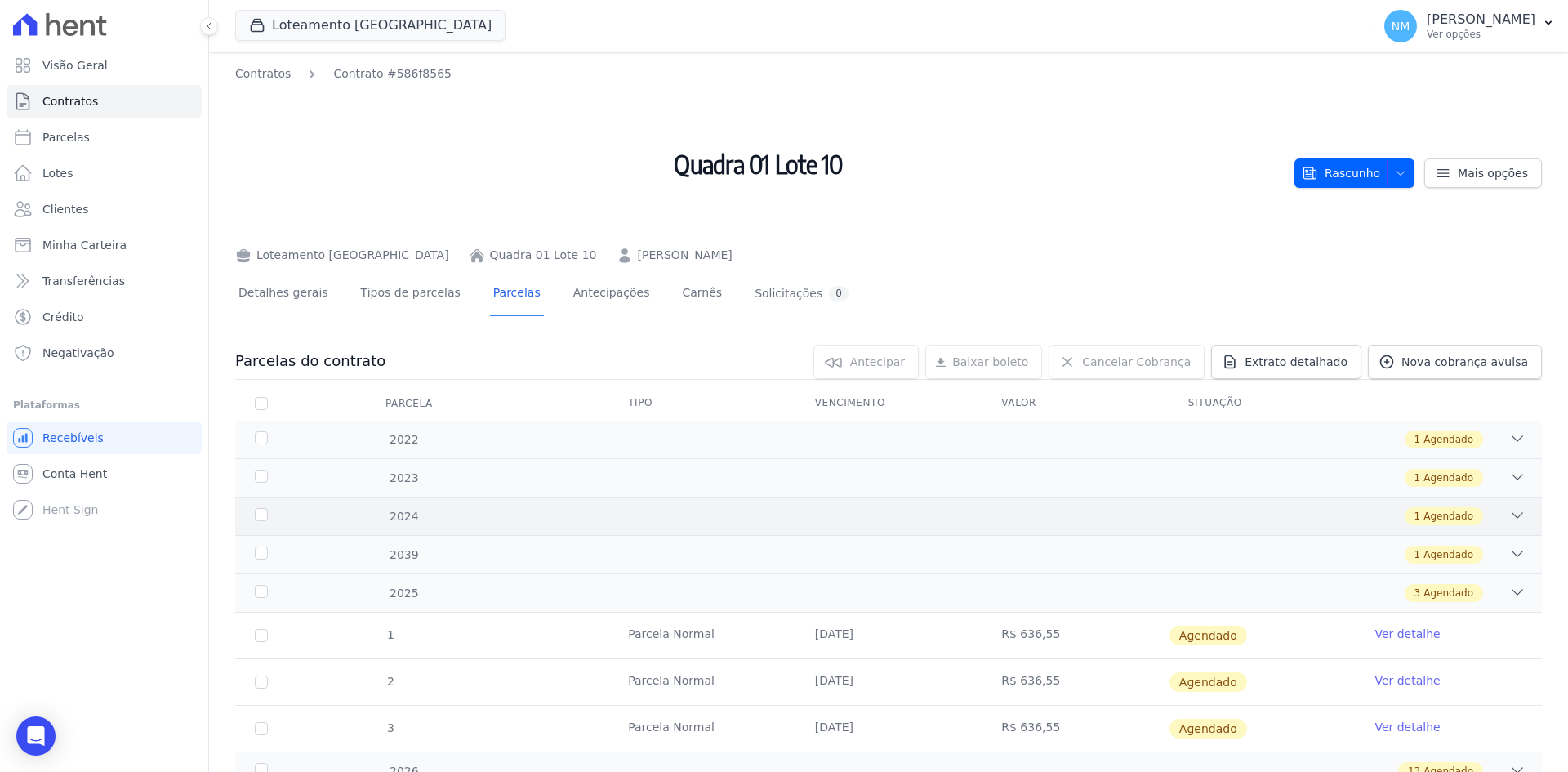
scroll to position [17, 0]
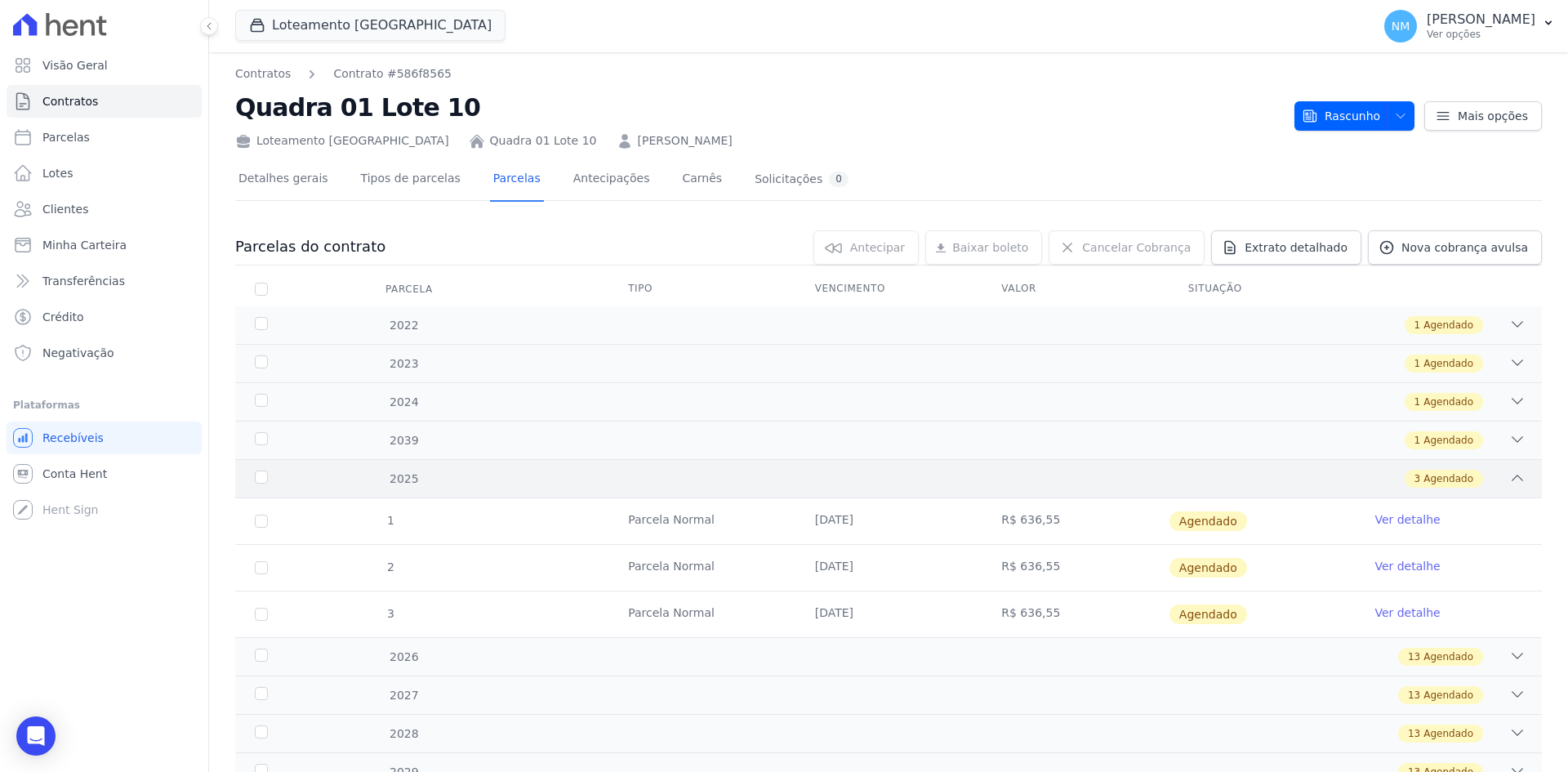
click at [1512, 479] on icon at bounding box center [1518, 478] width 11 height 4
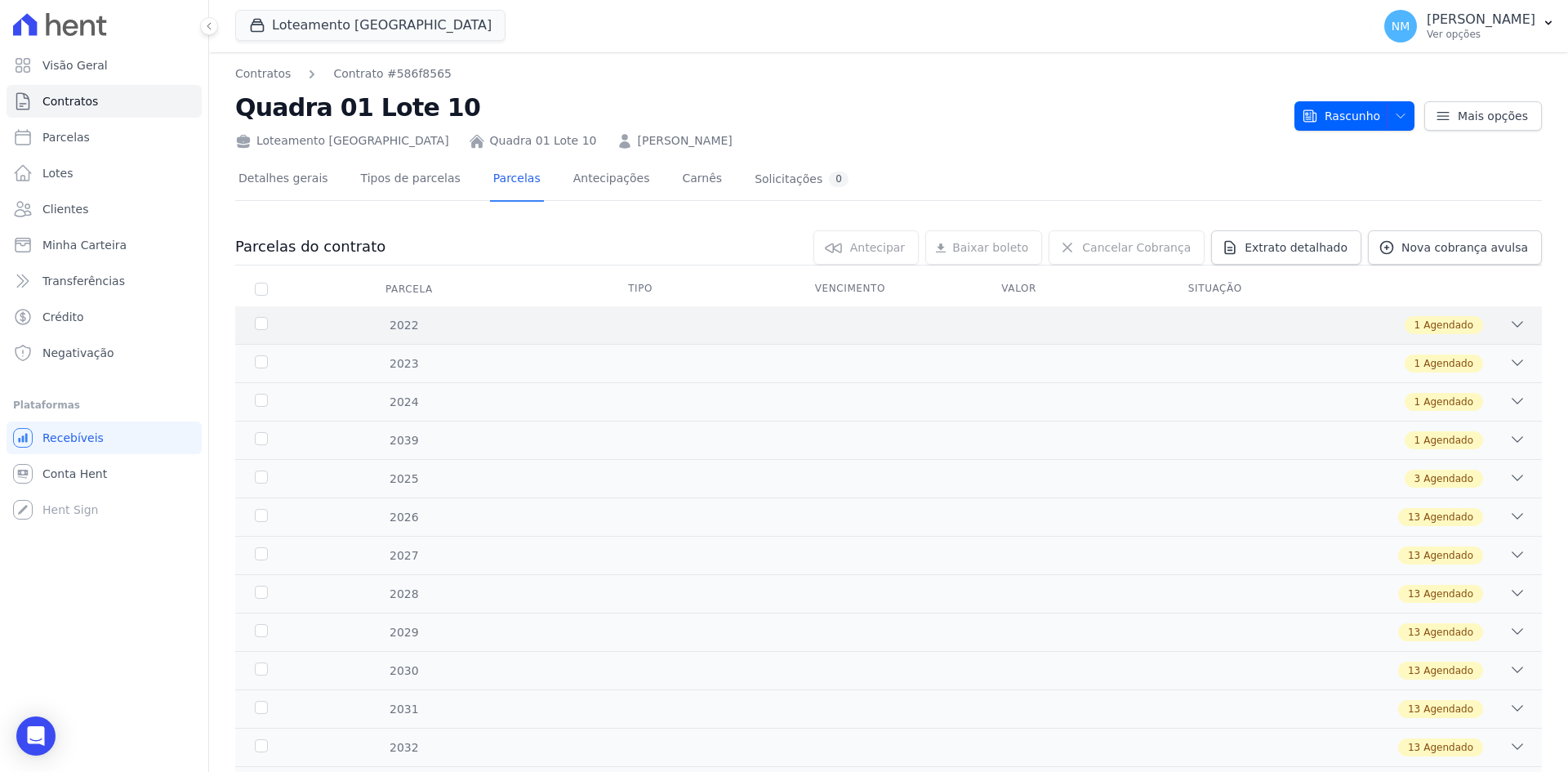
click at [1509, 322] on icon at bounding box center [1517, 324] width 16 height 16
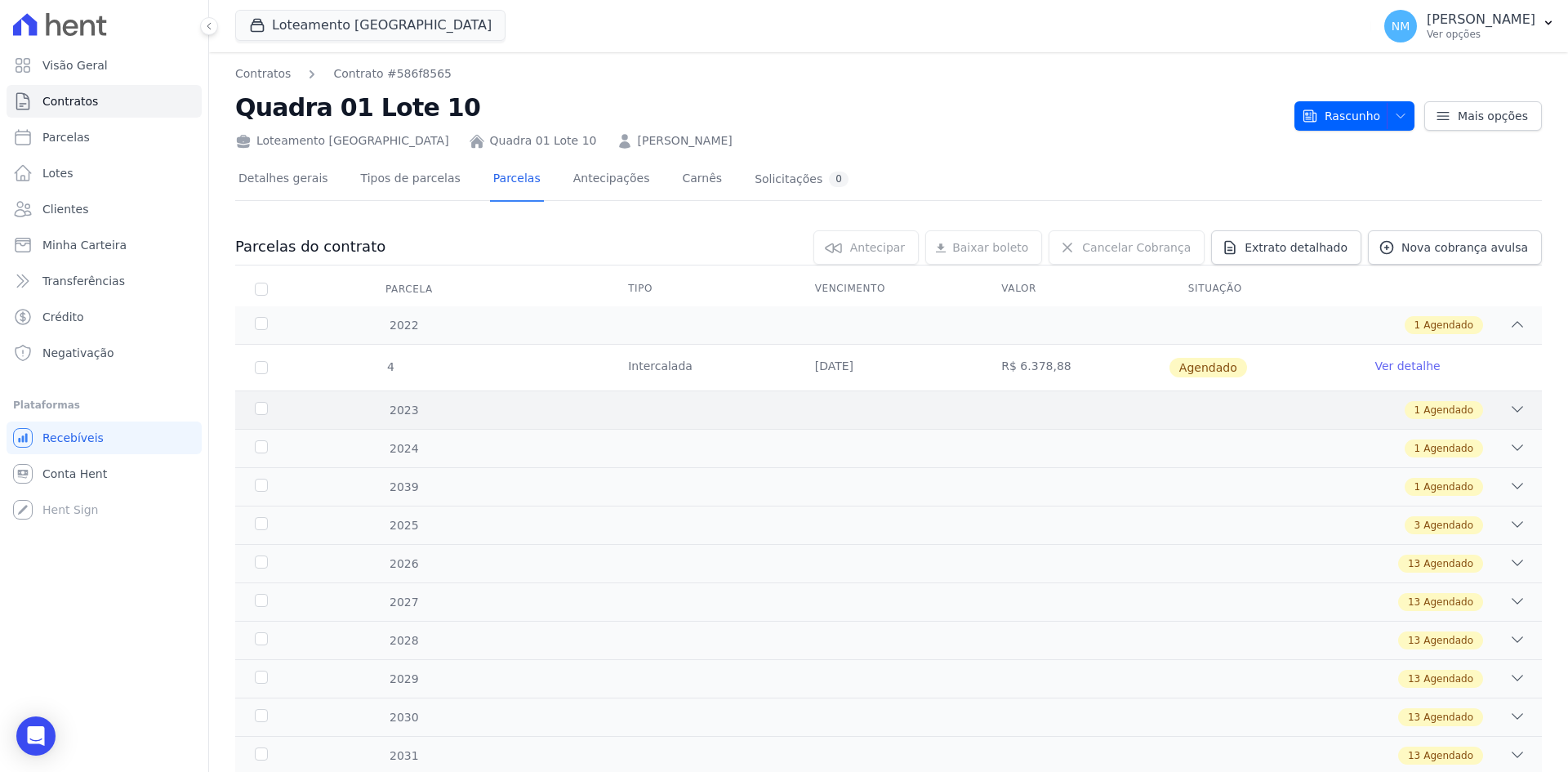
click at [1509, 412] on icon at bounding box center [1517, 409] width 16 height 16
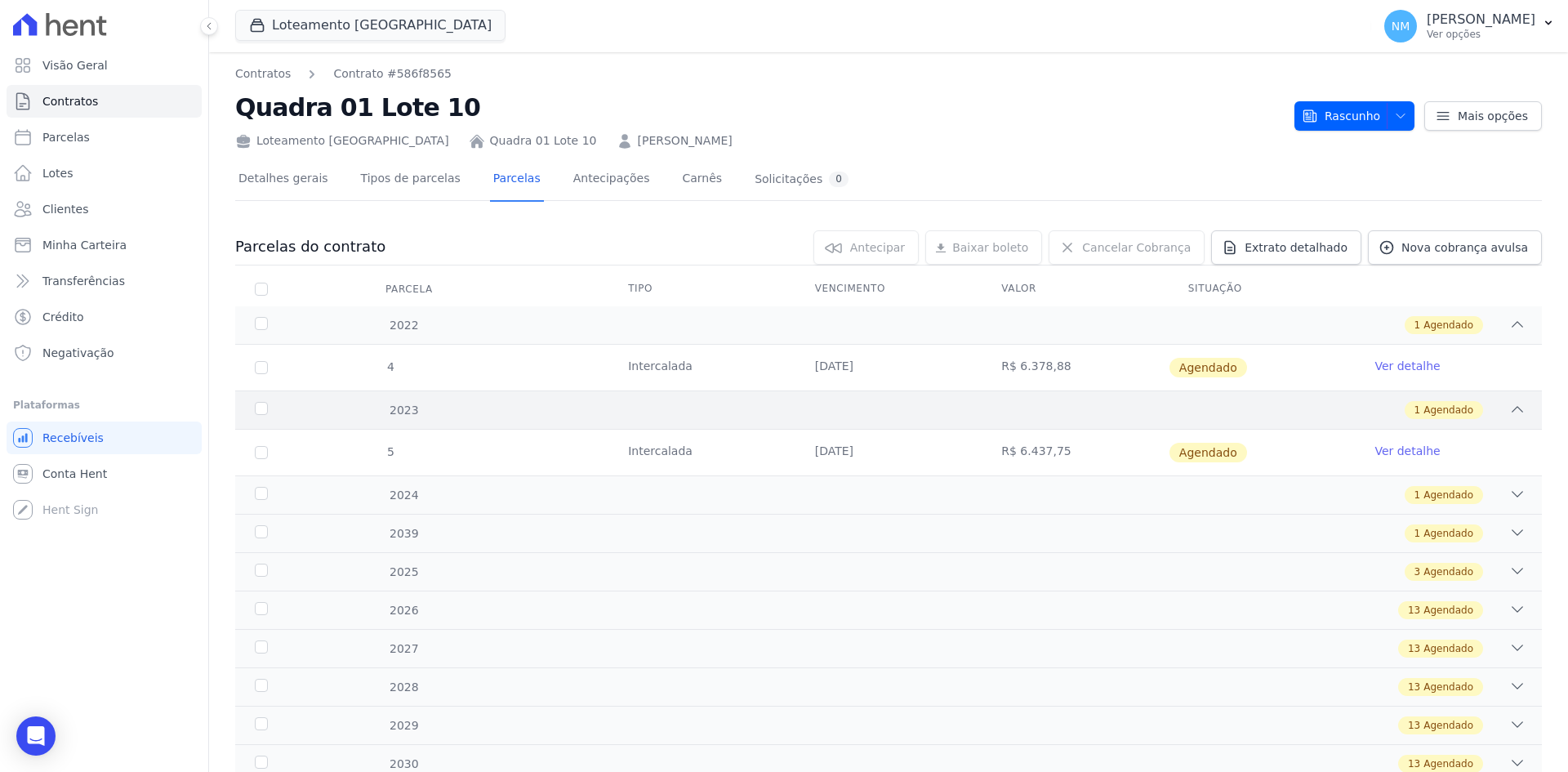
scroll to position [82, 0]
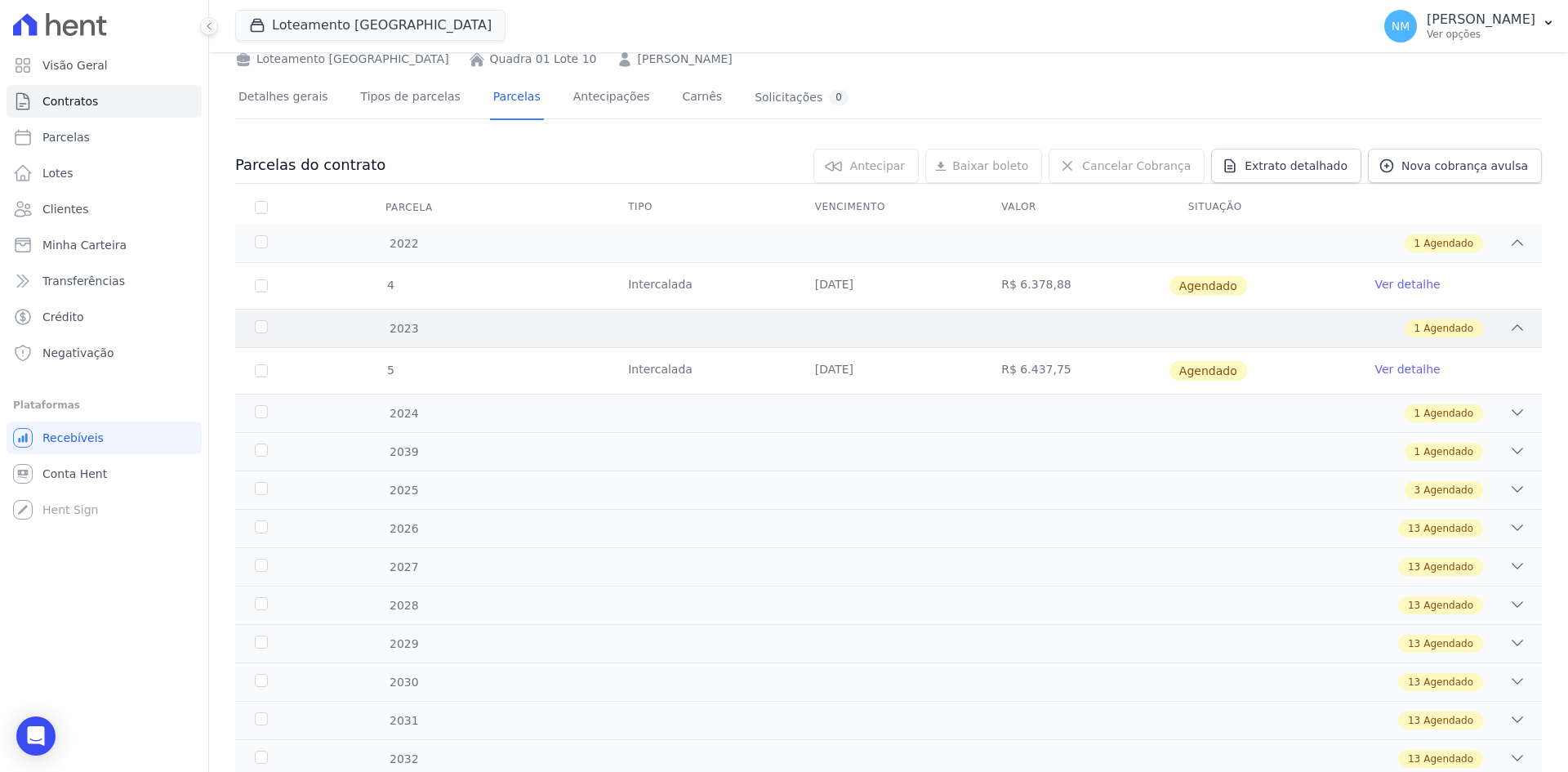
click at [1509, 412] on icon at bounding box center [1517, 412] width 16 height 16
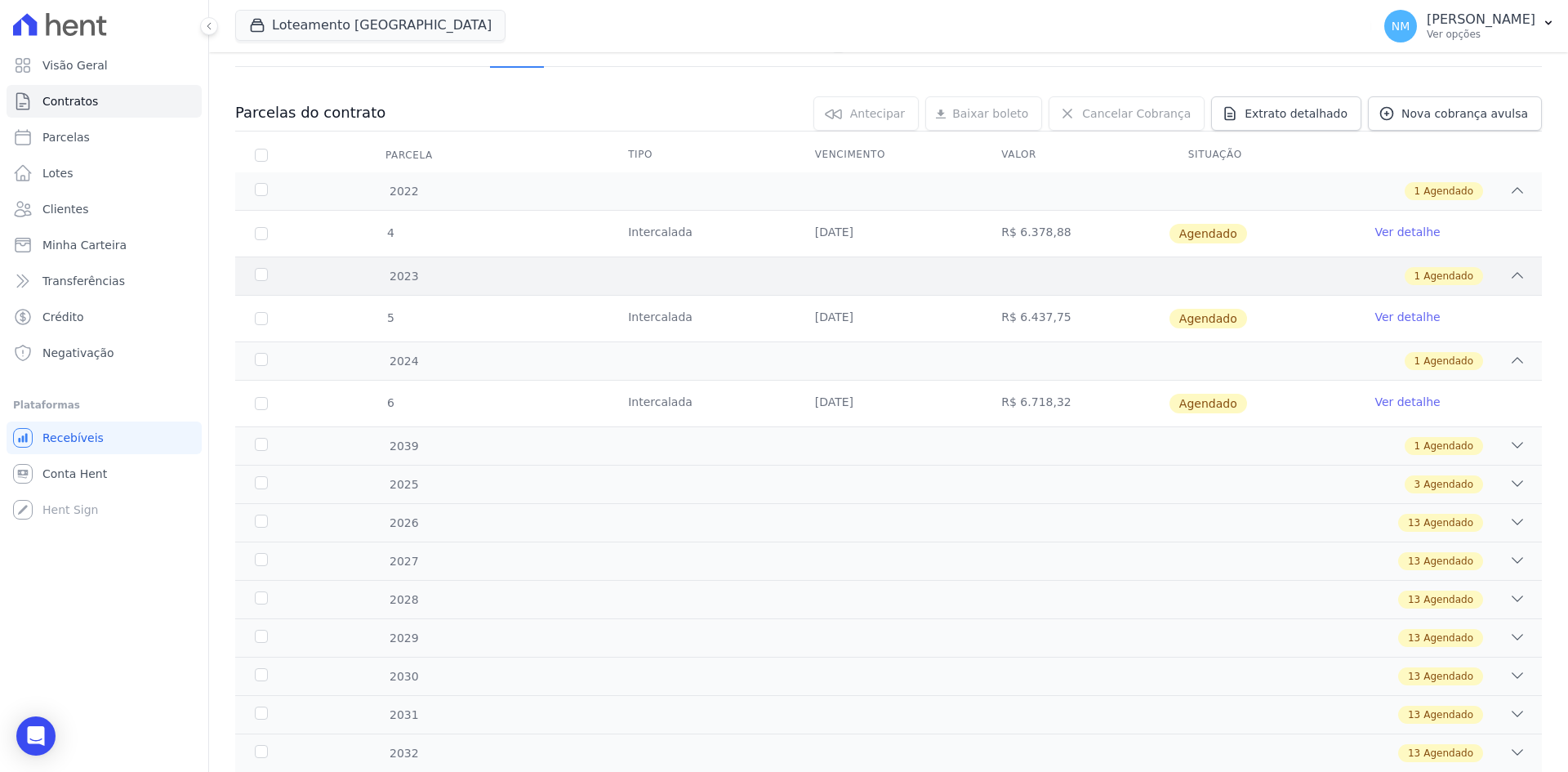
scroll to position [163, 0]
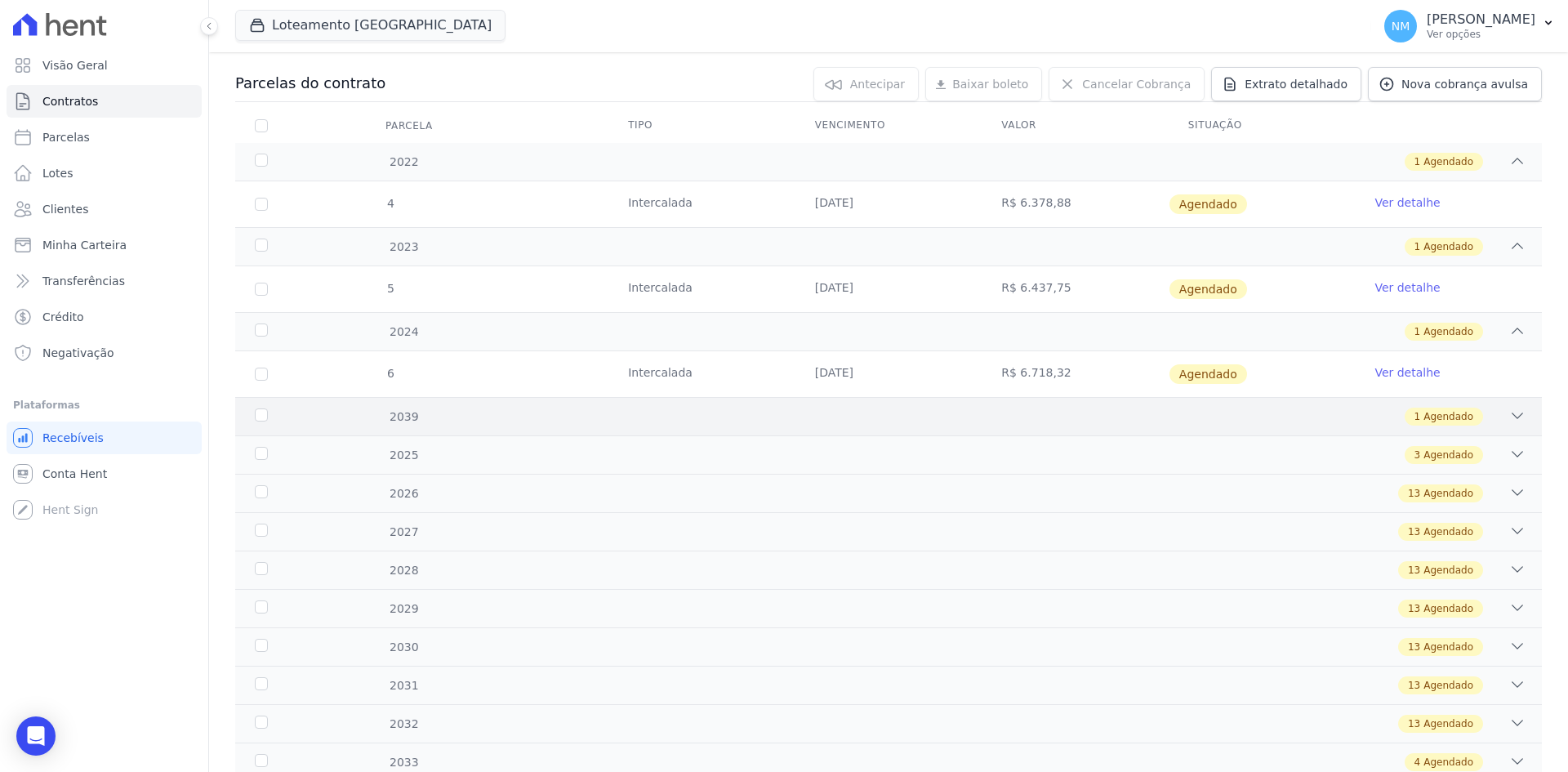
click at [1509, 415] on icon at bounding box center [1517, 416] width 16 height 16
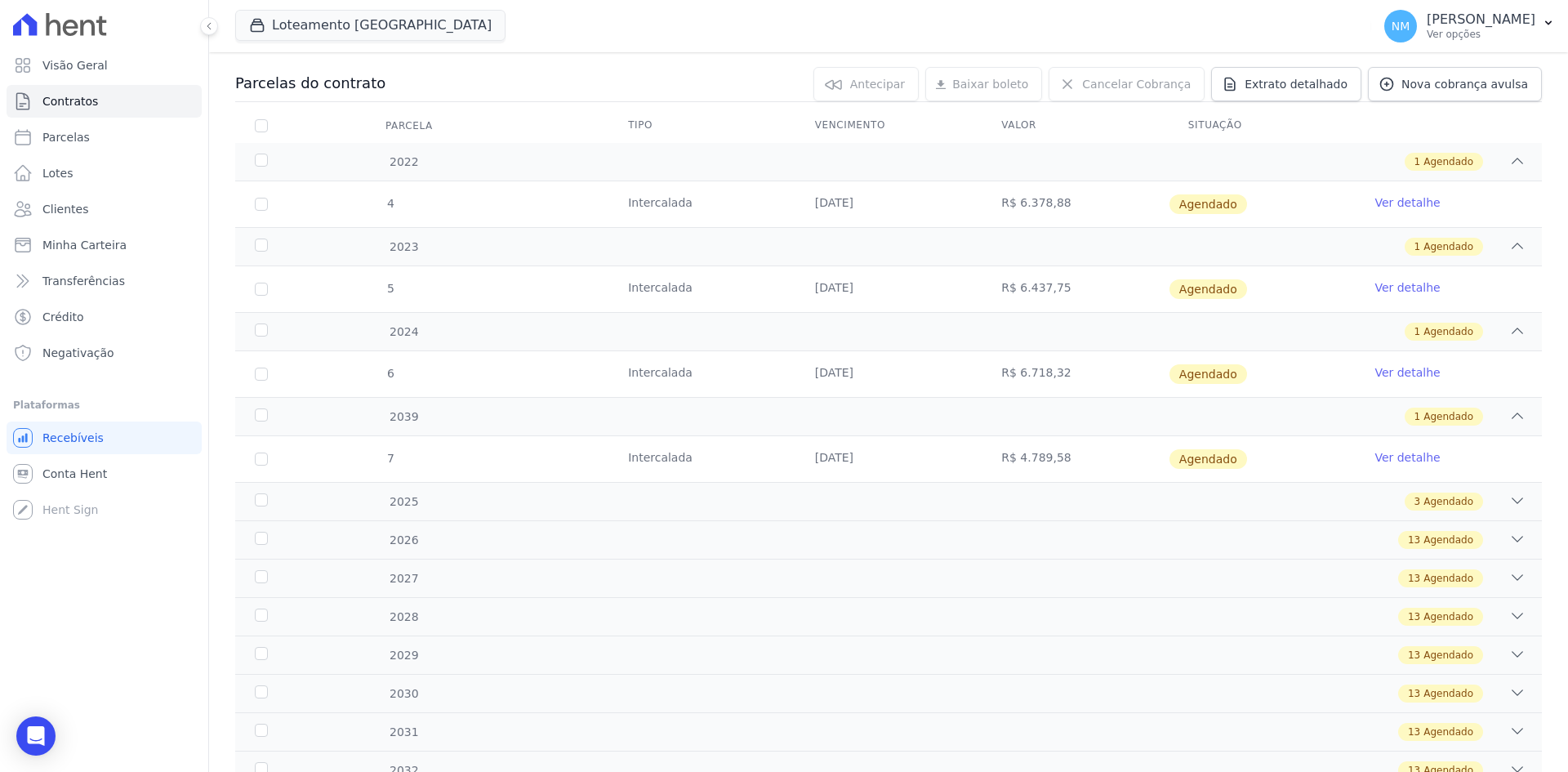
scroll to position [245, 0]
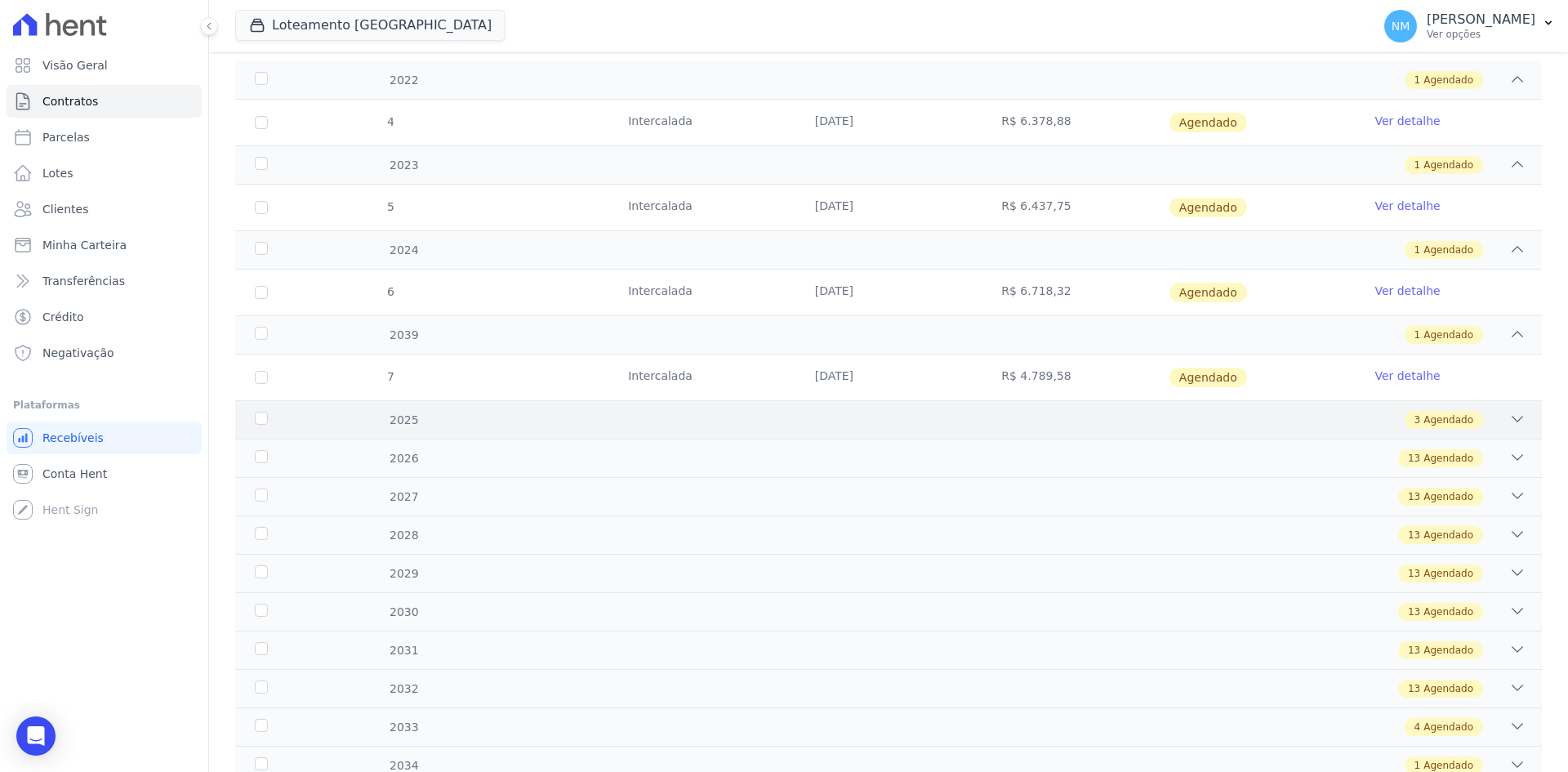
click at [1509, 413] on icon at bounding box center [1517, 419] width 16 height 16
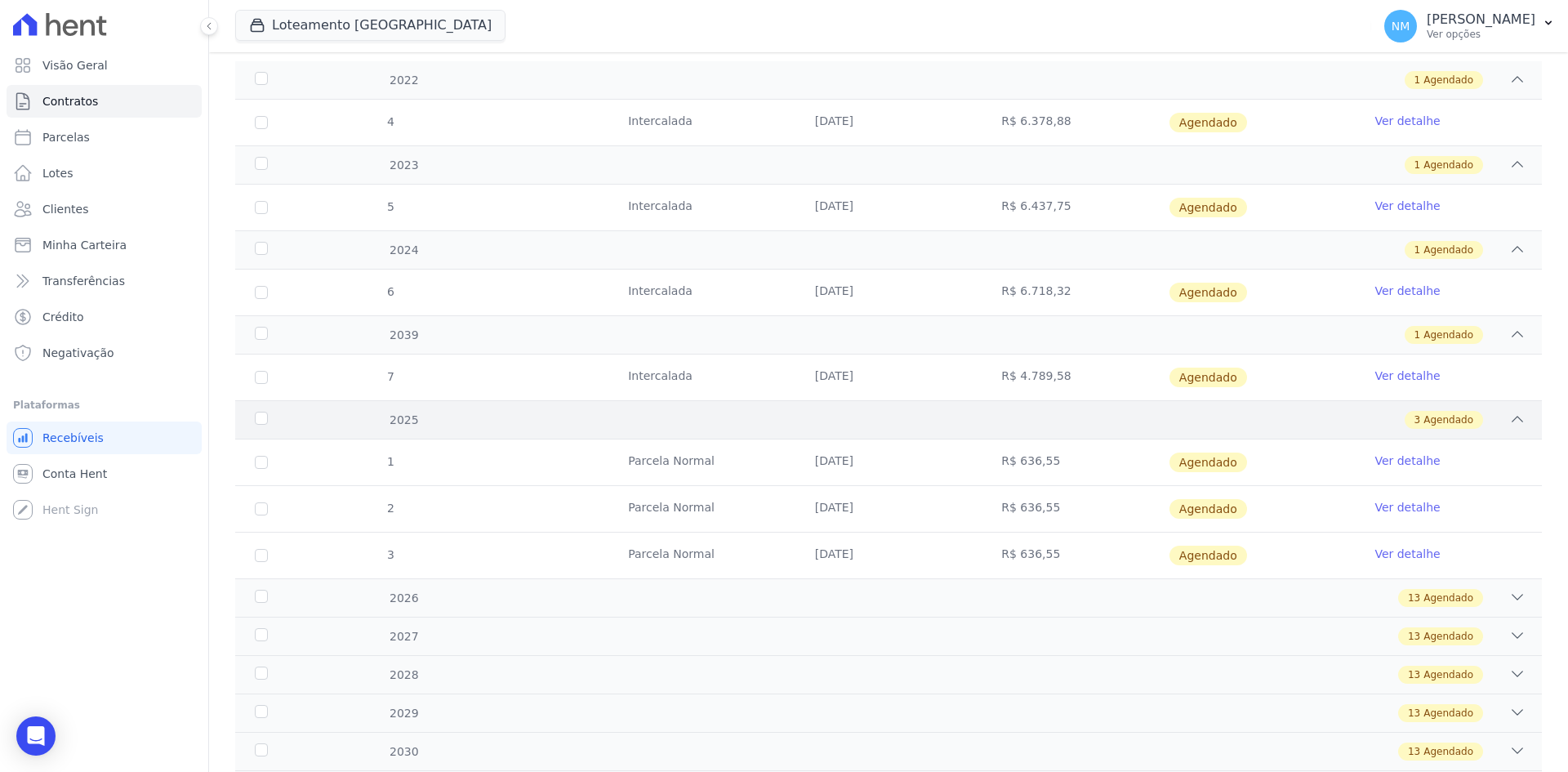
click at [1509, 413] on icon at bounding box center [1517, 419] width 16 height 16
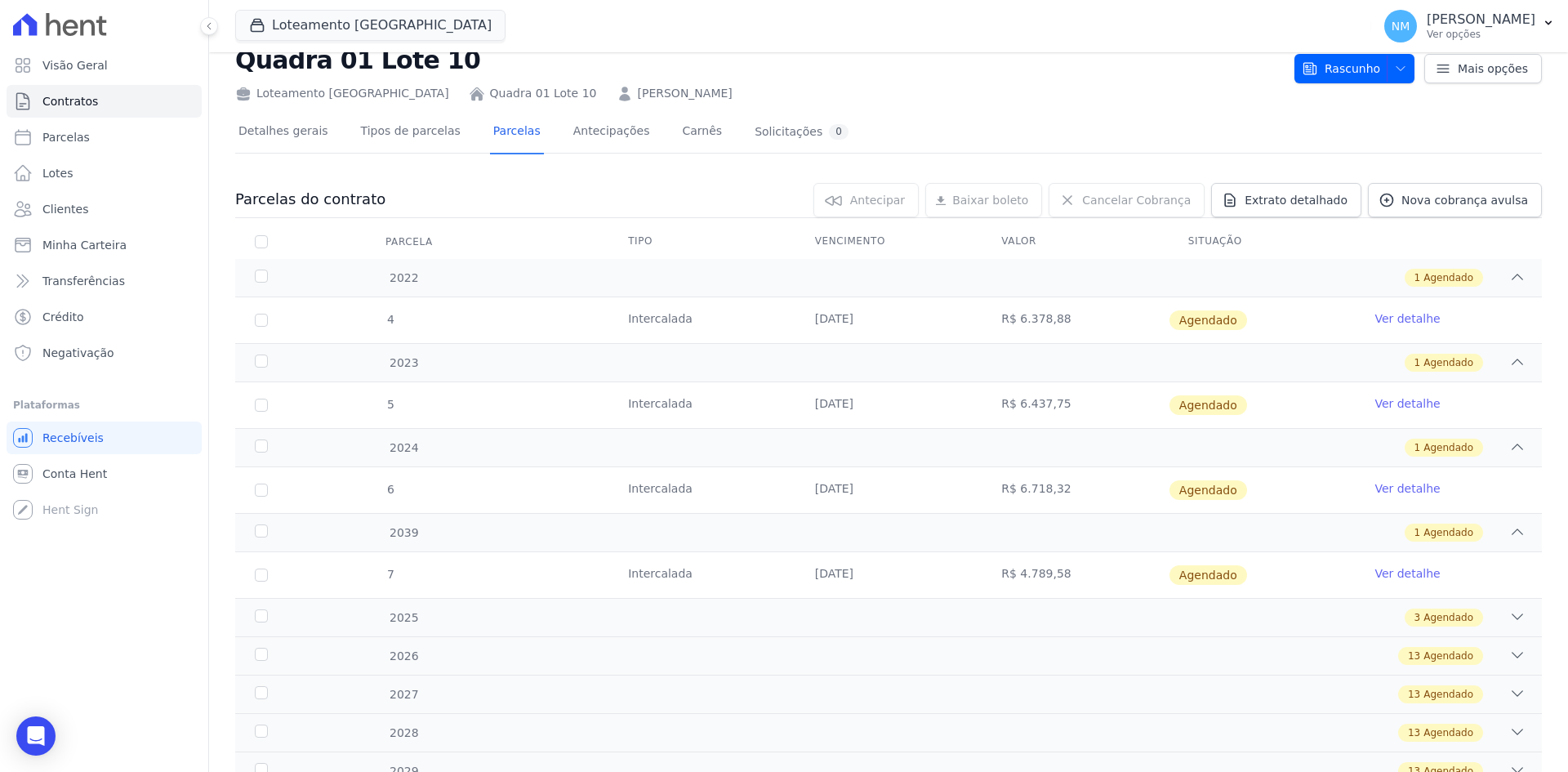
scroll to position [82, 0]
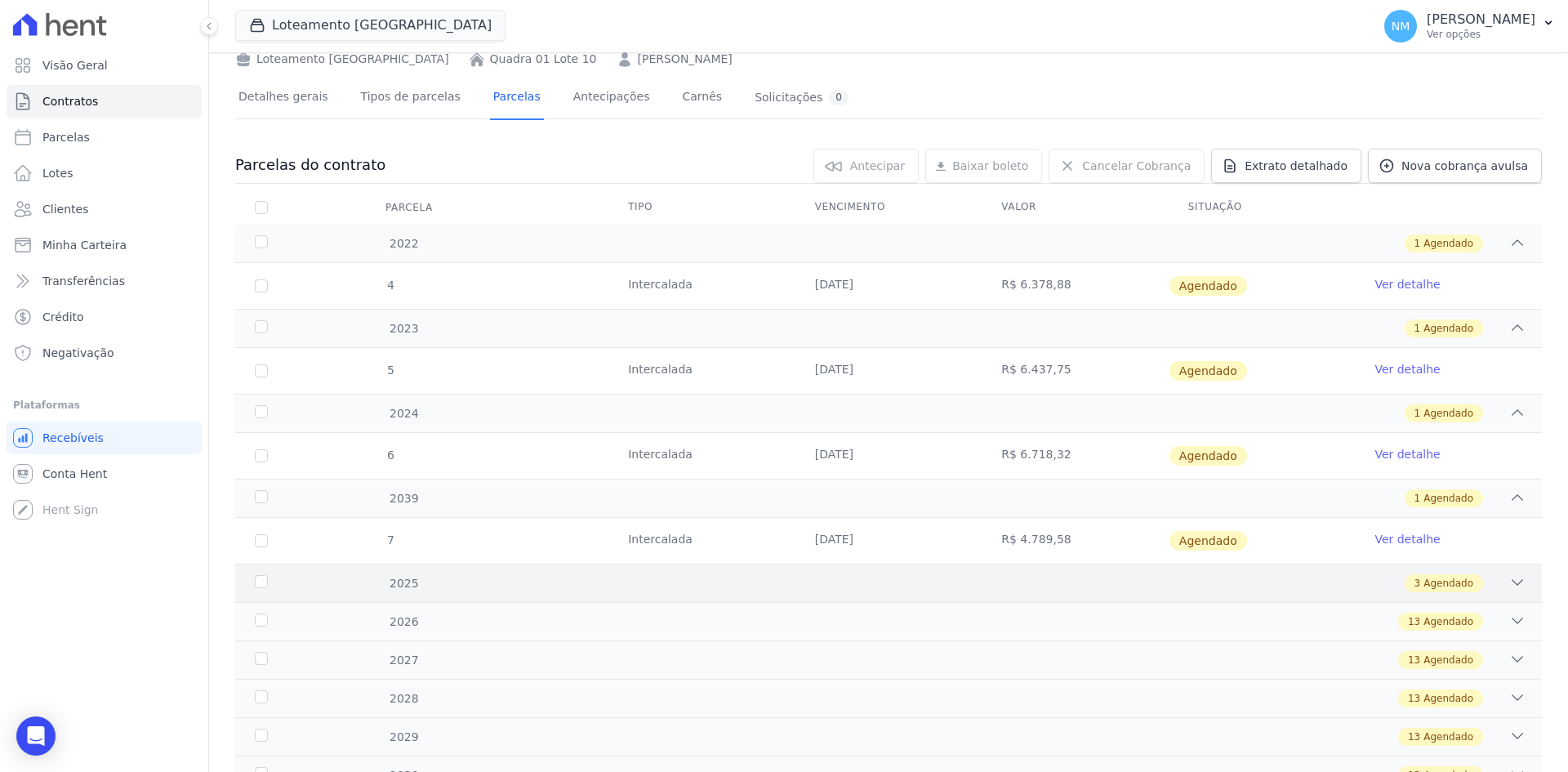
click at [1488, 581] on div "3 Agendado" at bounding box center [952, 583] width 1146 height 18
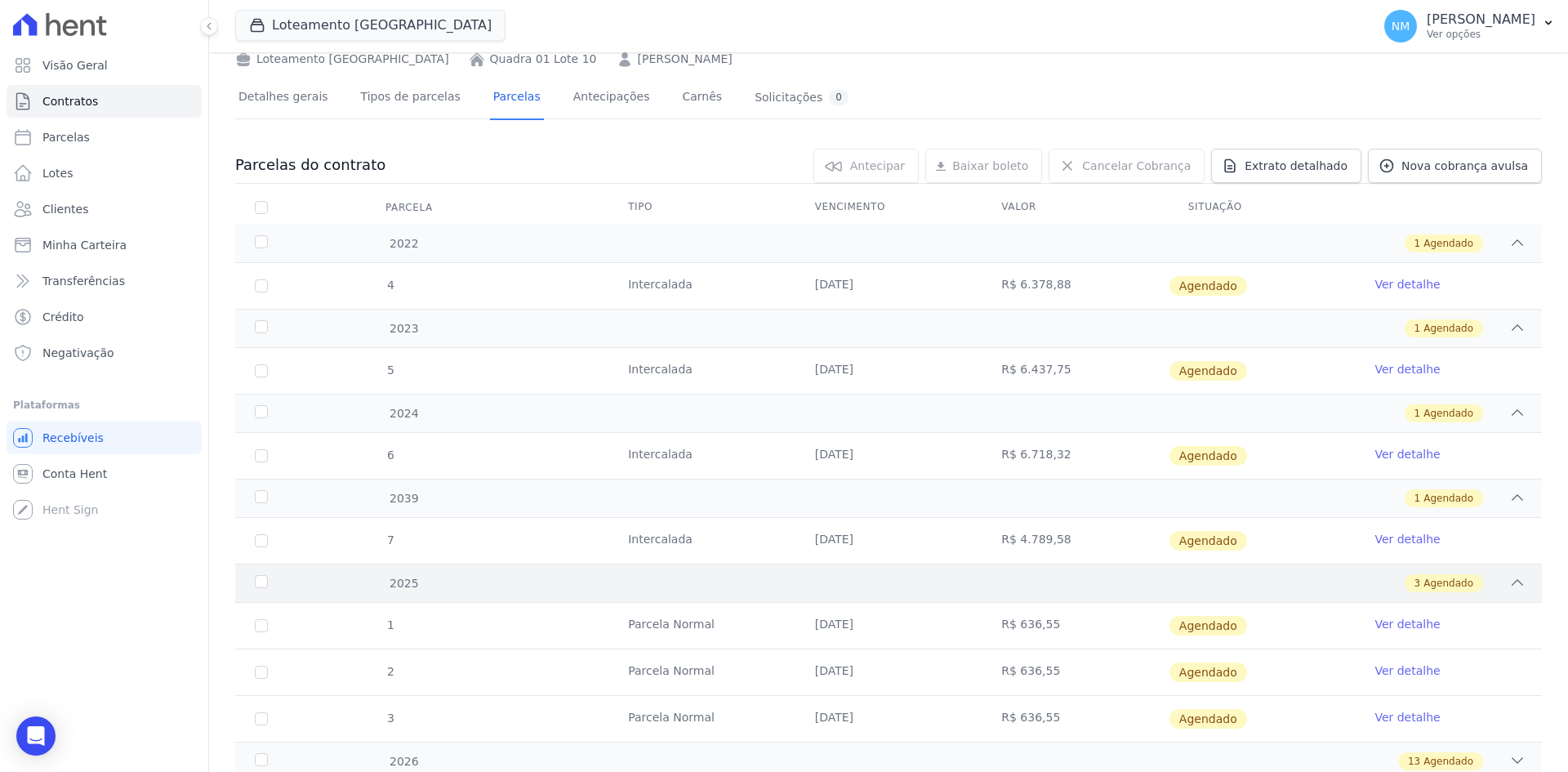
click at [1509, 583] on icon at bounding box center [1517, 583] width 16 height 16
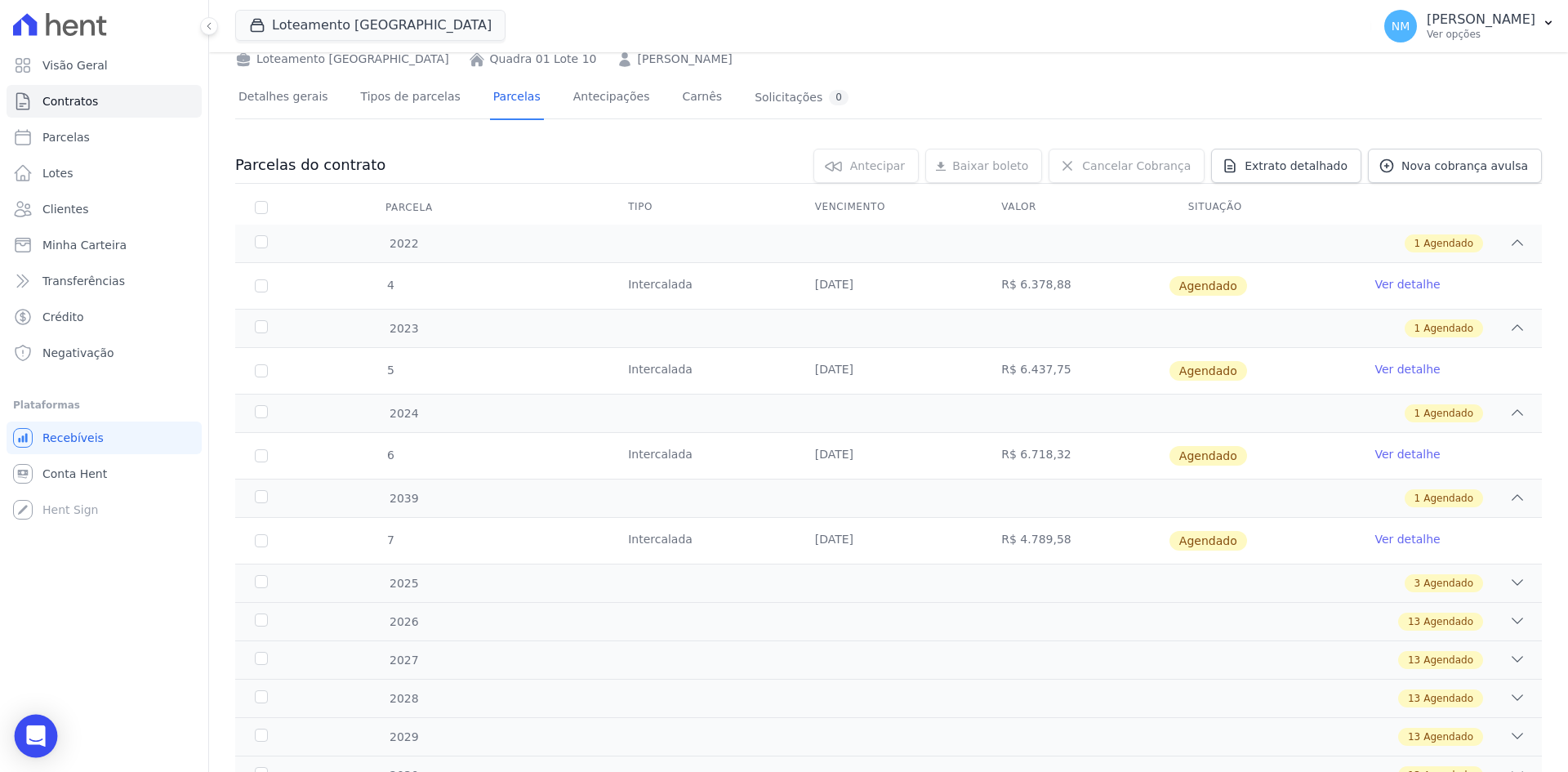
click at [41, 736] on icon "Open Intercom Messenger" at bounding box center [35, 736] width 19 height 22
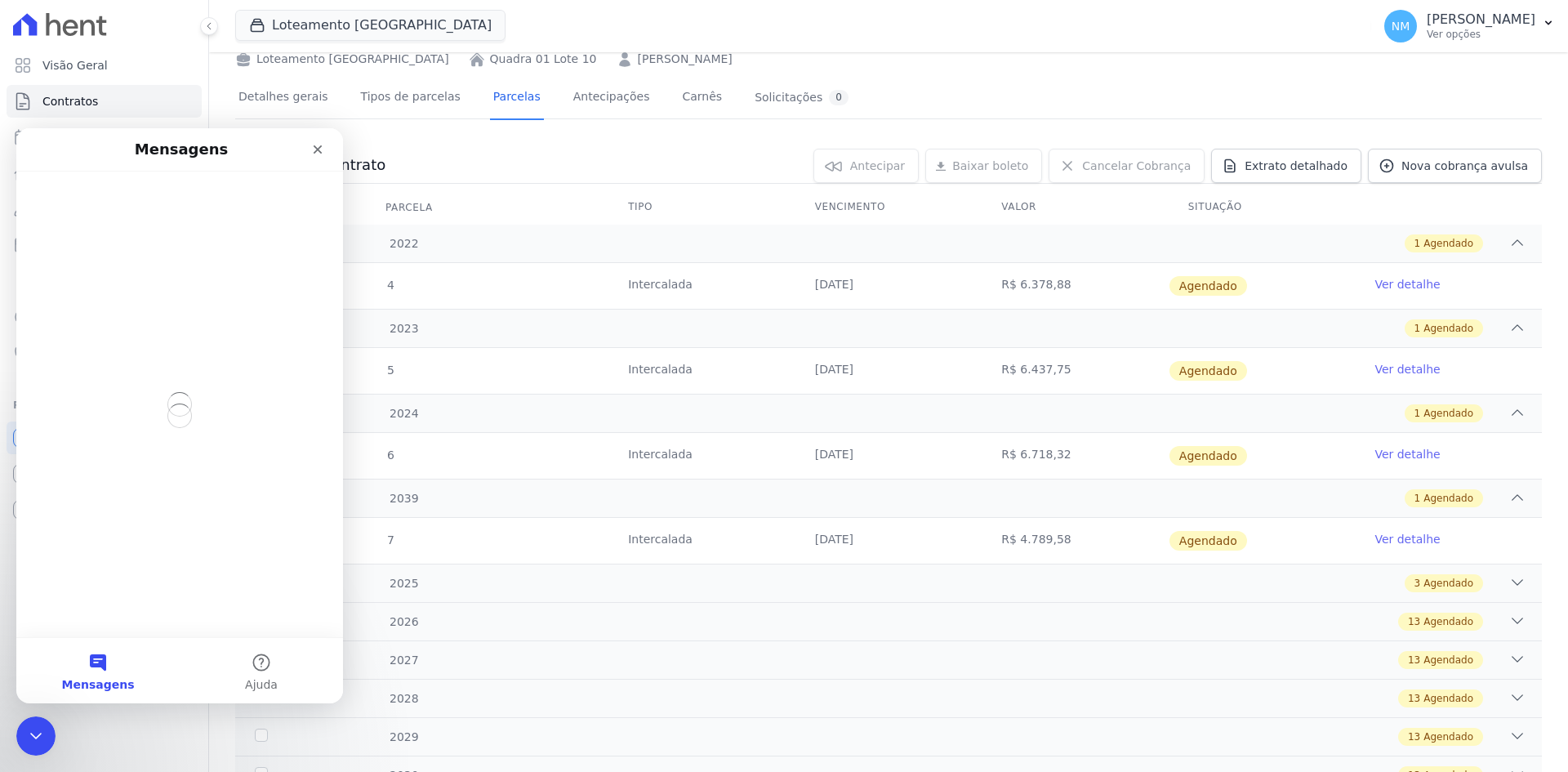
scroll to position [0, 0]
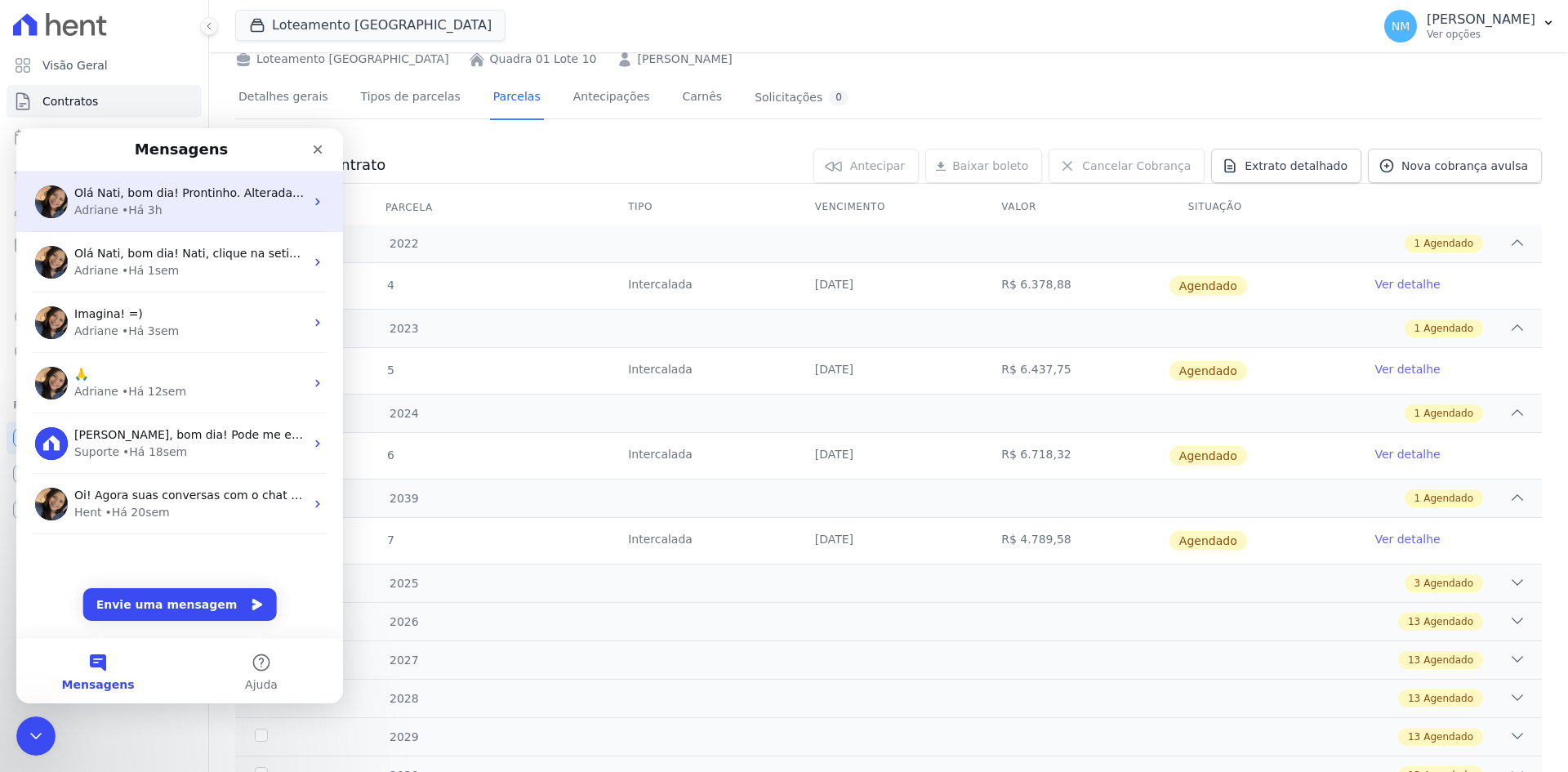
click at [178, 203] on div "Adriane • Há 3h" at bounding box center [189, 210] width 231 height 17
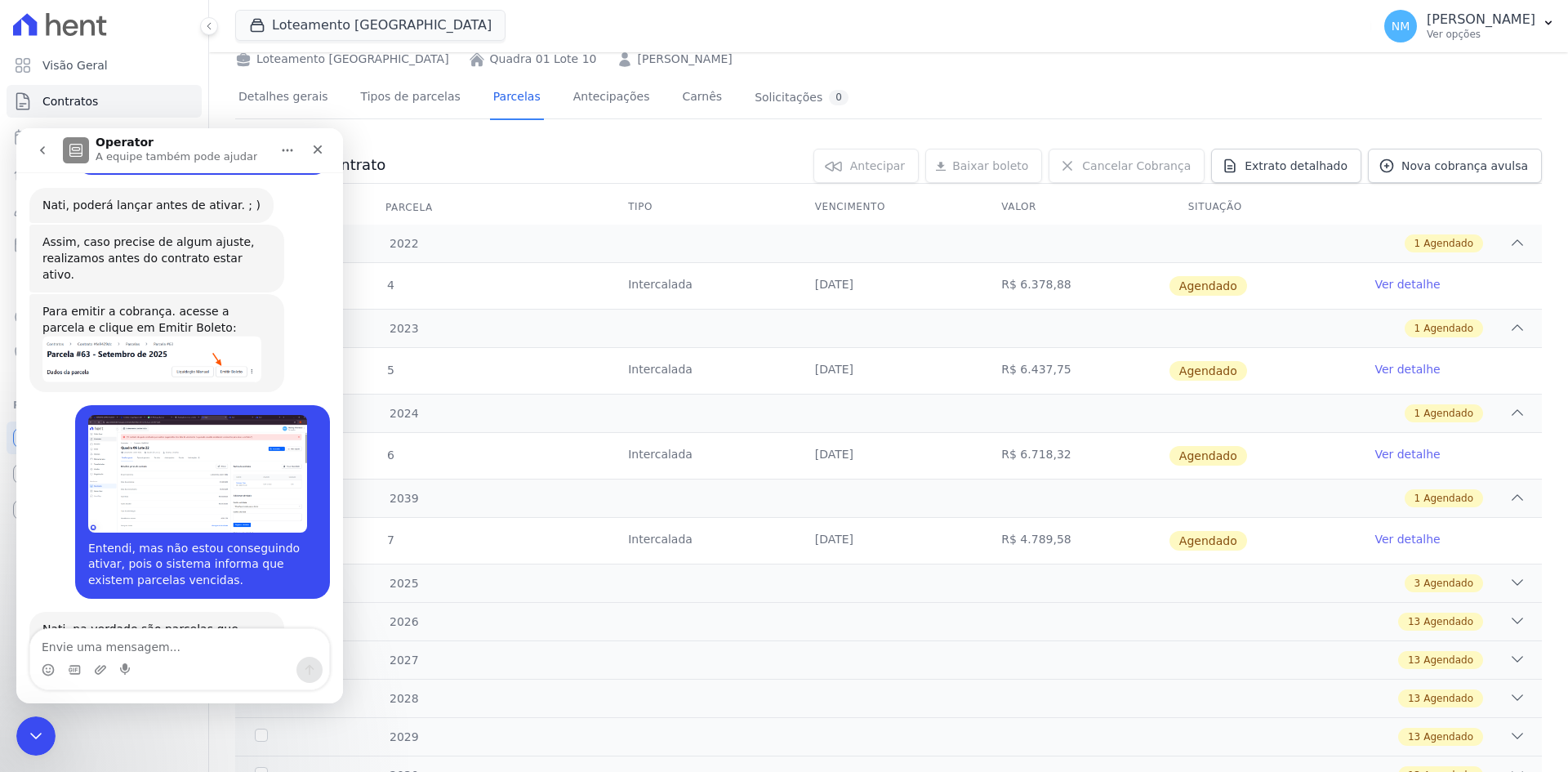
click at [132, 643] on textarea "Envie uma mensagem..." at bounding box center [180, 643] width 299 height 28
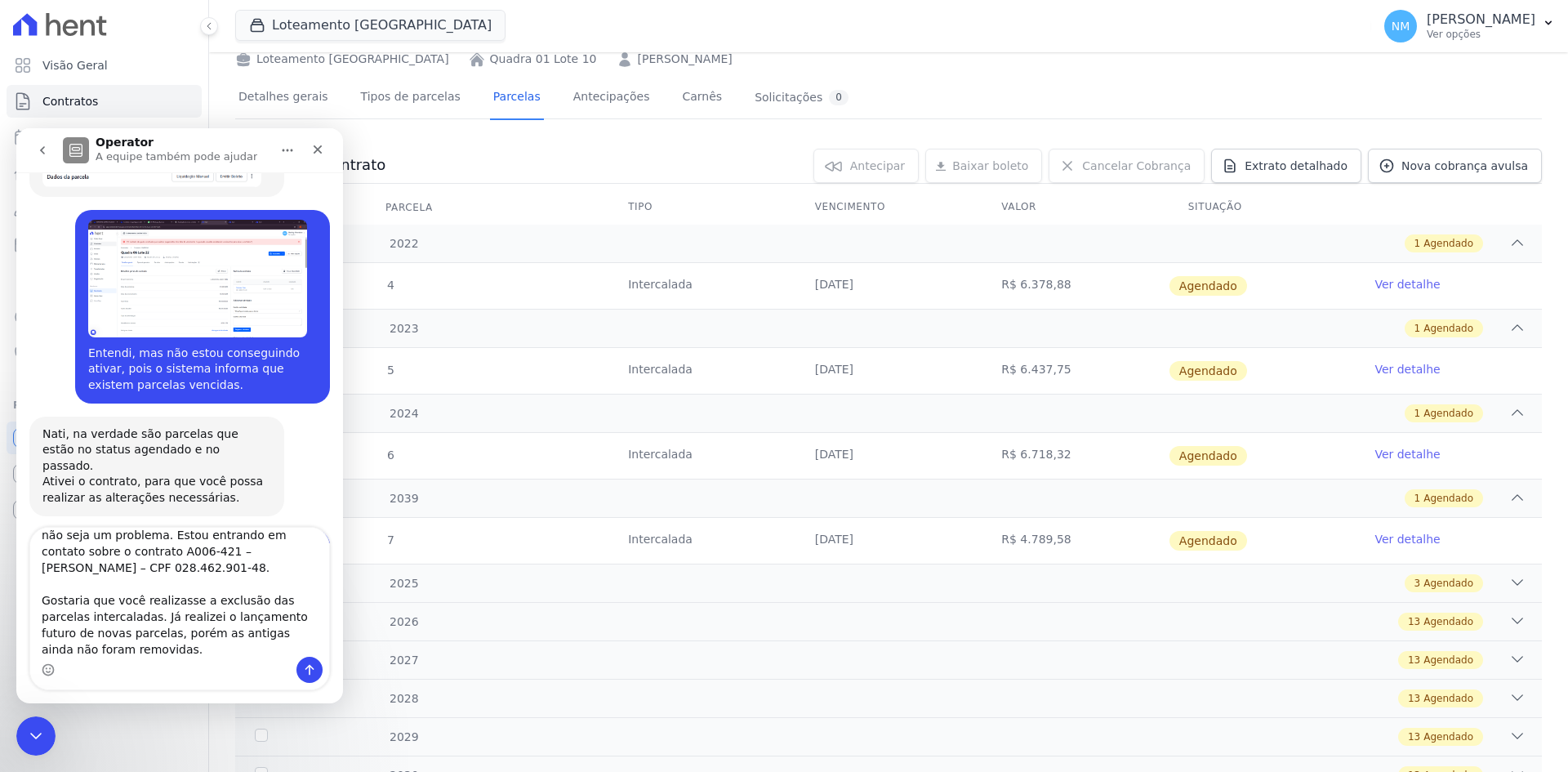
scroll to position [8863, 0]
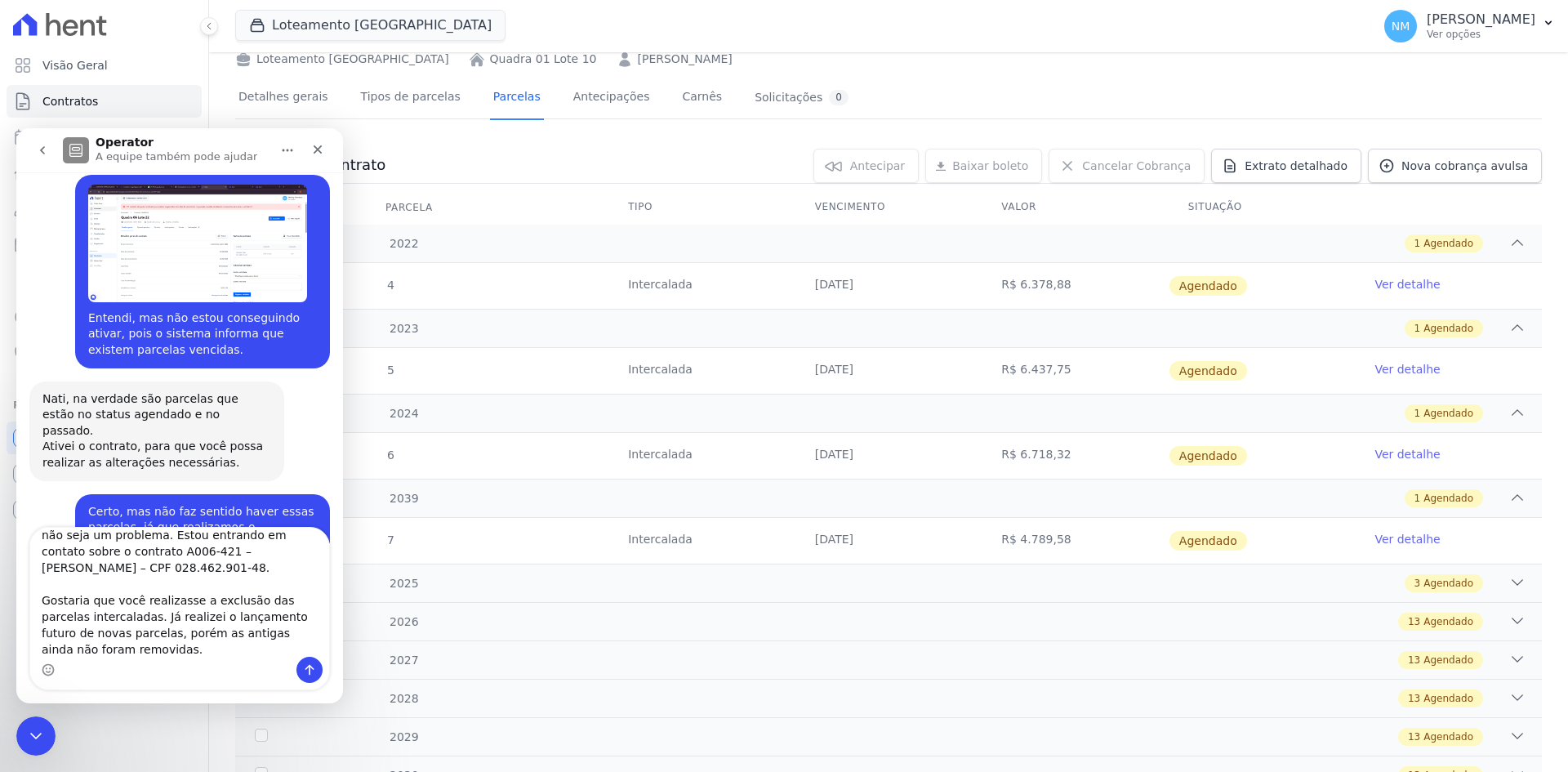
type textarea "Bom dia, Adri! Tudo bem? Desculpe incomodar novamente, espero que não seja um p…"
click at [310, 671] on icon "Enviar uma mensagem" at bounding box center [310, 671] width 9 height 11
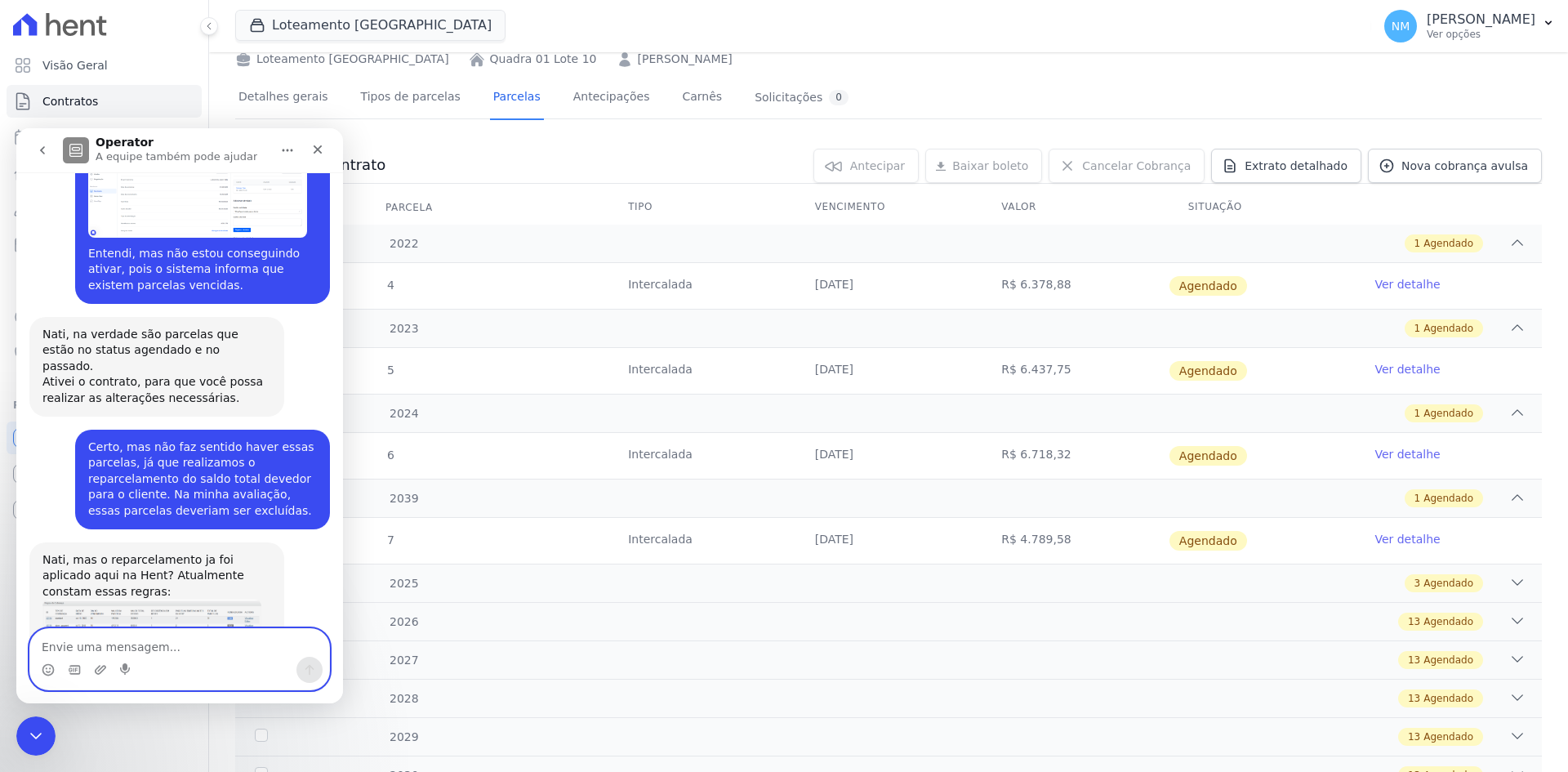
scroll to position [8954, 0]
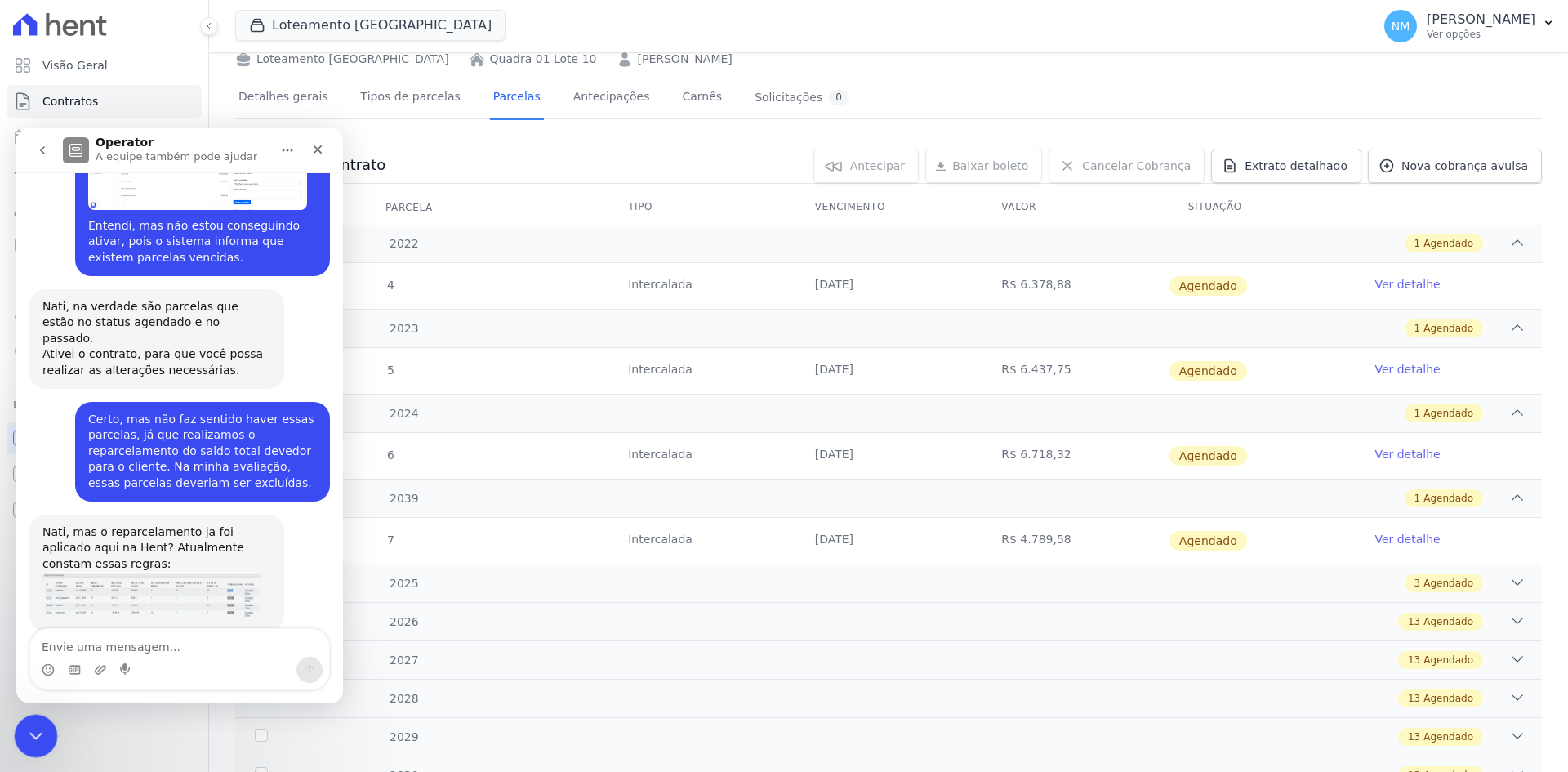
click at [42, 726] on icon "Encerramento do Messenger da Intercom" at bounding box center [33, 733] width 20 height 20
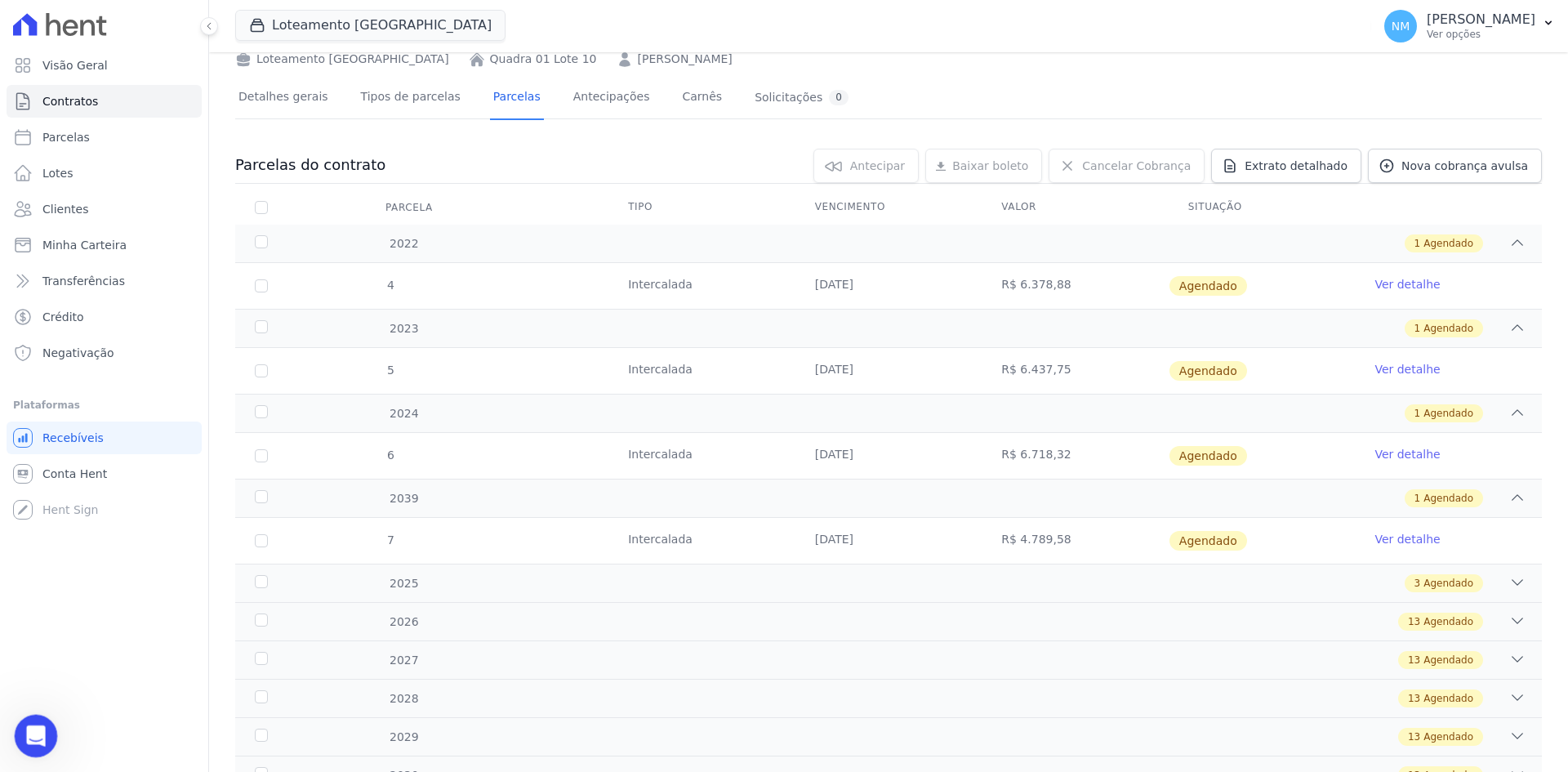
click at [40, 732] on icon "Abertura do Messenger da Intercom" at bounding box center [34, 733] width 27 height 27
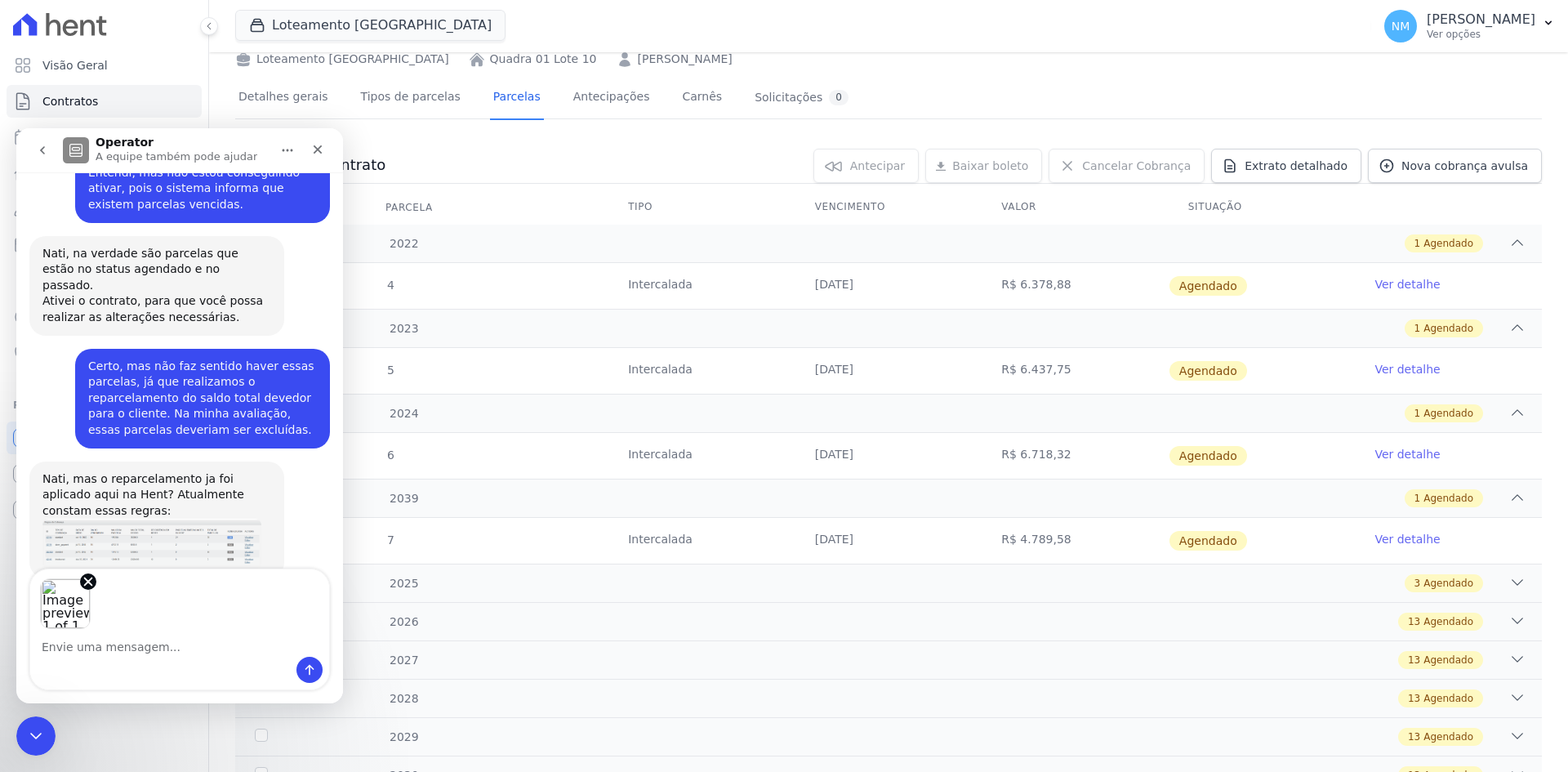
scroll to position [9014, 0]
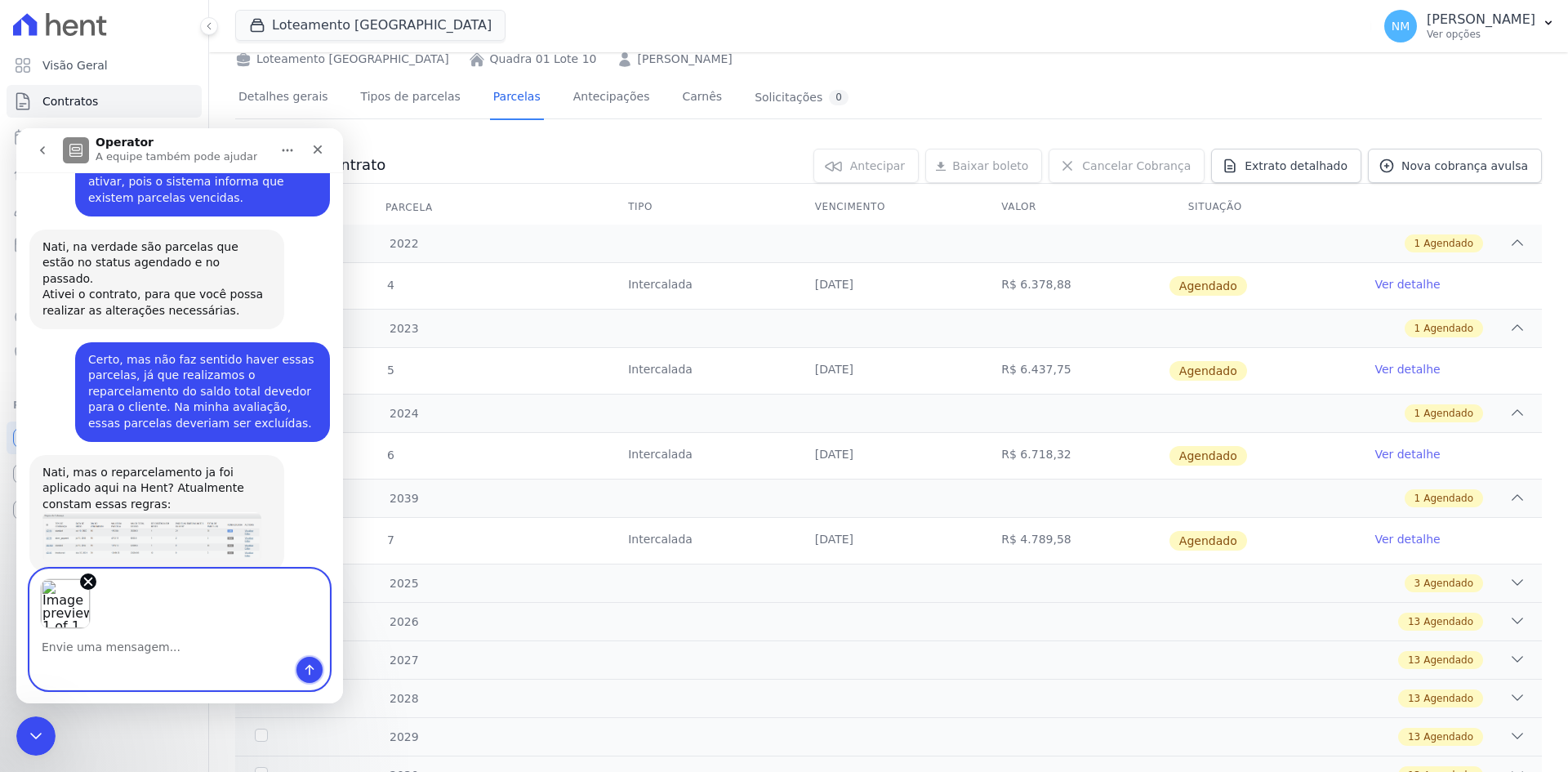
click at [312, 673] on icon "Enviar uma mensagem" at bounding box center [310, 670] width 13 height 13
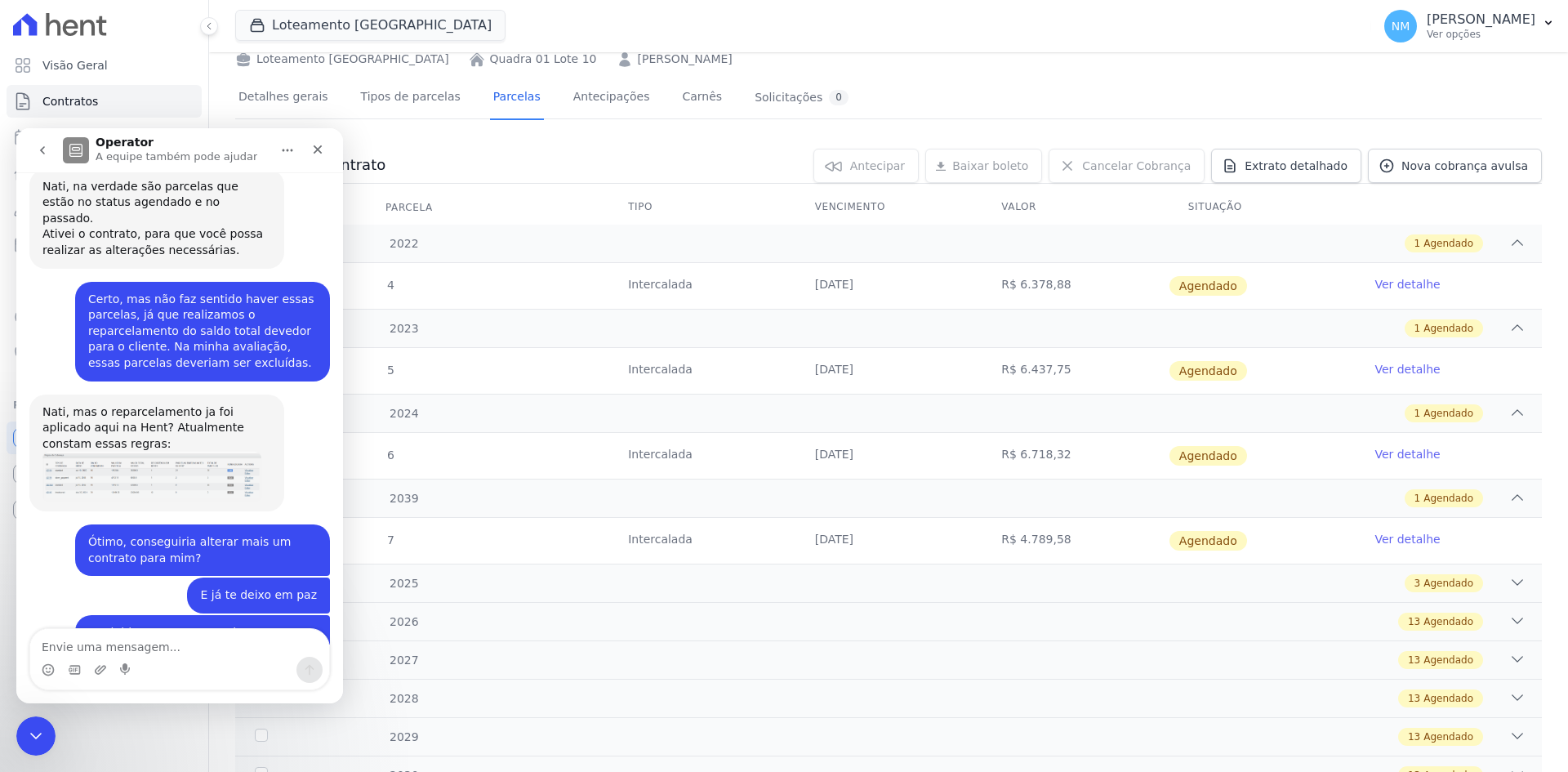
scroll to position [9093, 0]
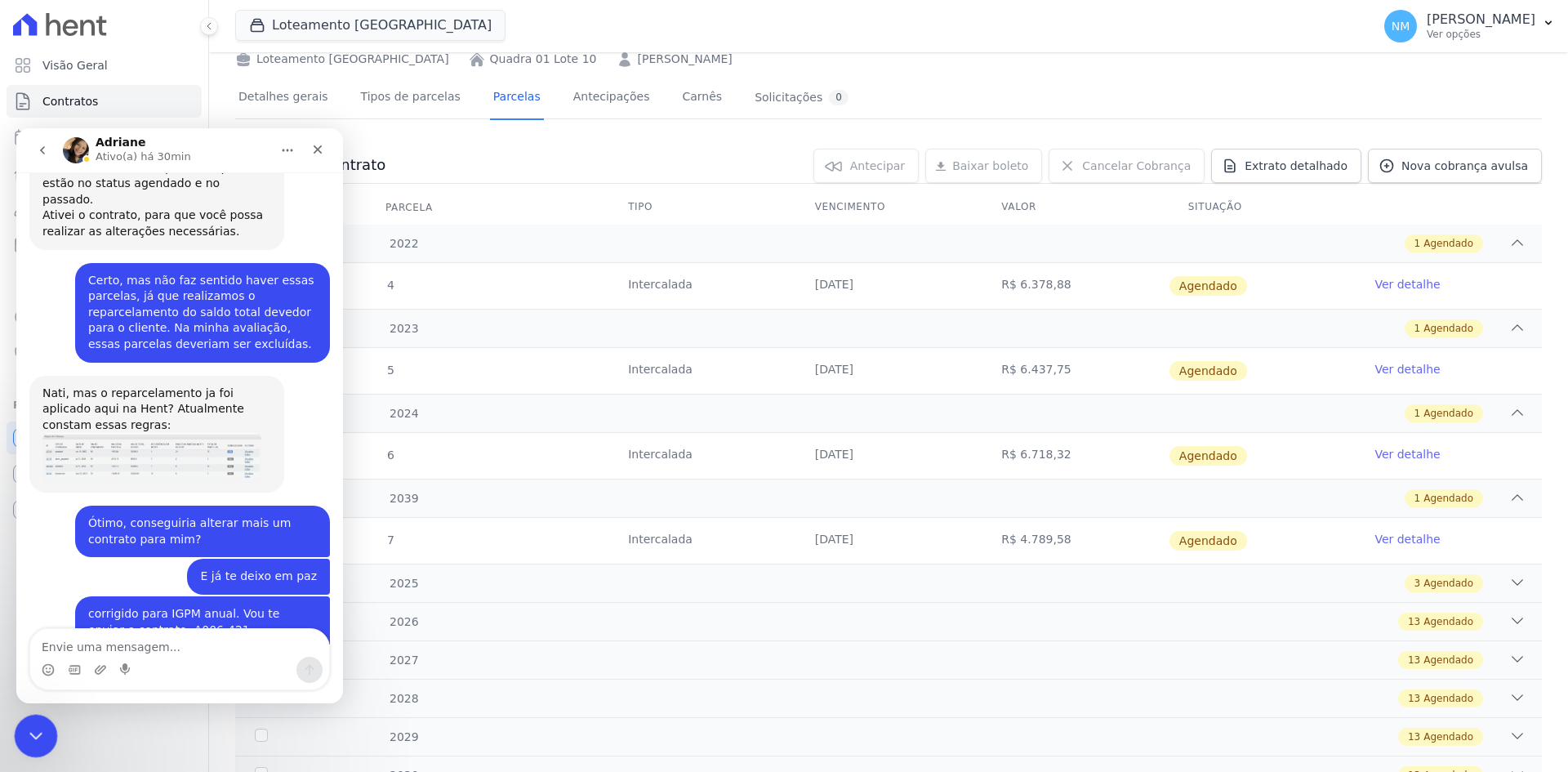
click at [27, 727] on icon "Encerramento do Messenger da Intercom" at bounding box center [33, 733] width 20 height 20
